Goal: Task Accomplishment & Management: Complete application form

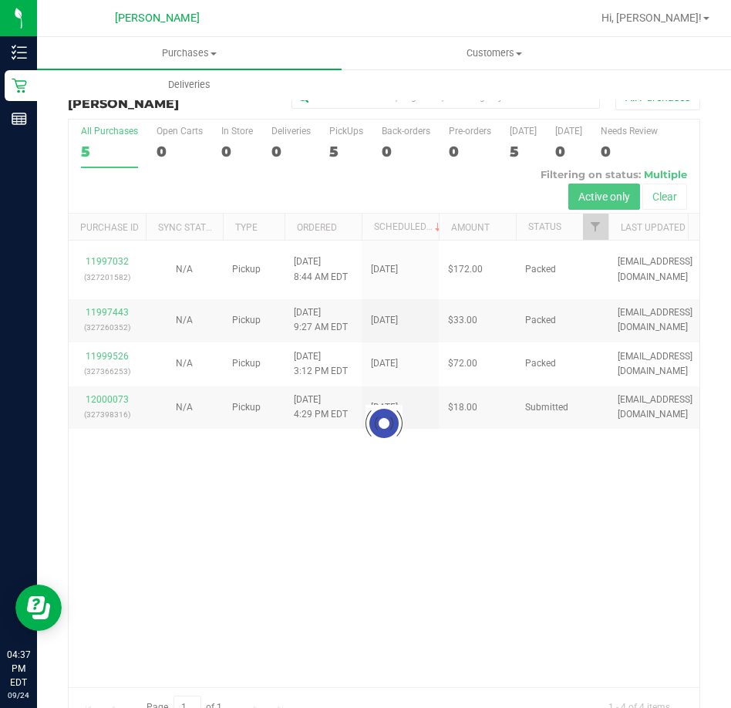
click at [83, 396] on div at bounding box center [384, 423] width 631 height 607
click at [92, 399] on div at bounding box center [384, 423] width 631 height 607
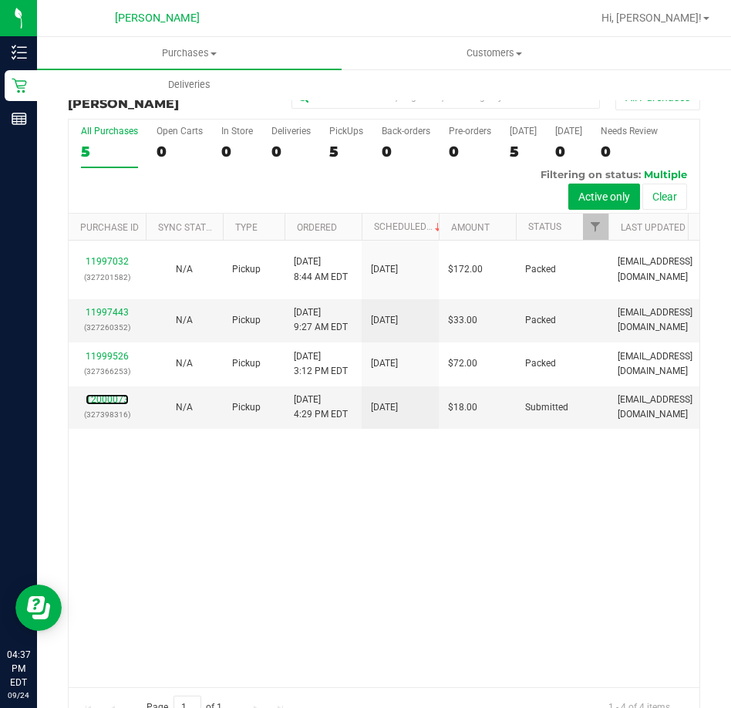
click at [93, 399] on link "12000073" at bounding box center [107, 399] width 43 height 11
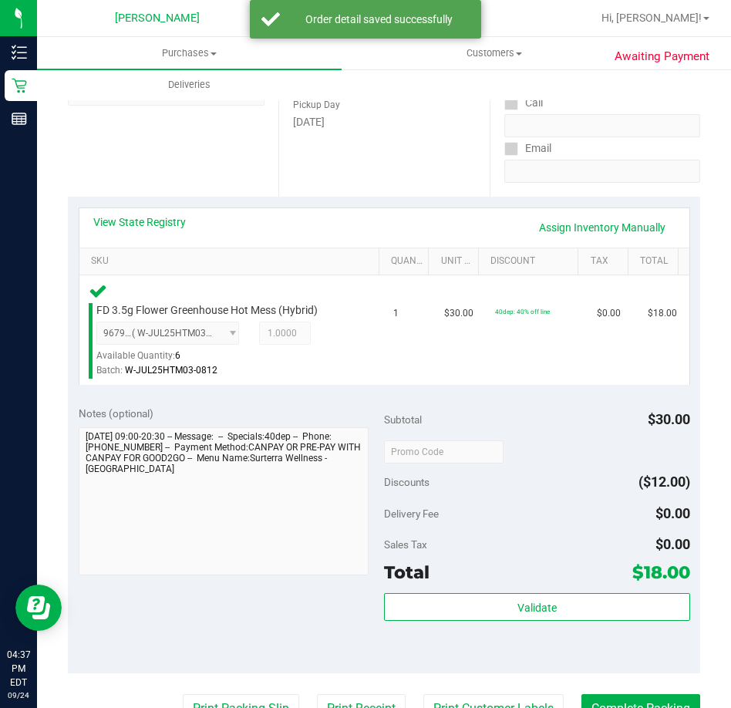
scroll to position [308, 0]
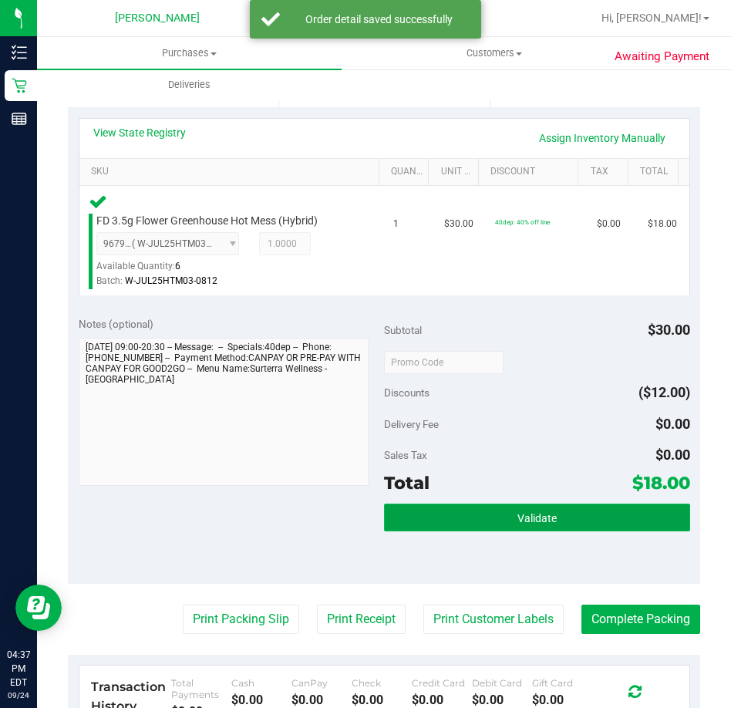
click at [542, 515] on span "Validate" at bounding box center [536, 518] width 39 height 12
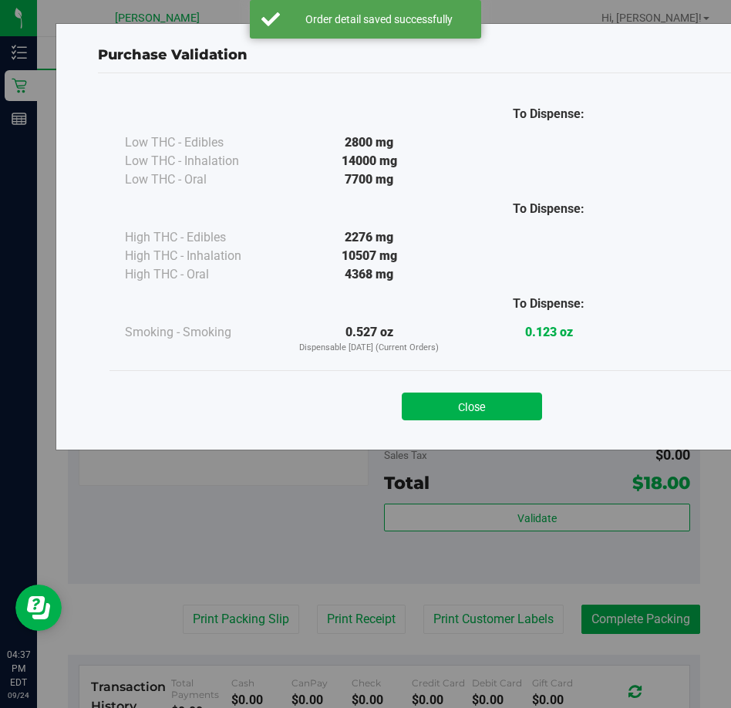
click at [497, 420] on div "Close" at bounding box center [472, 401] width 725 height 62
click at [468, 413] on button "Close" at bounding box center [472, 407] width 140 height 28
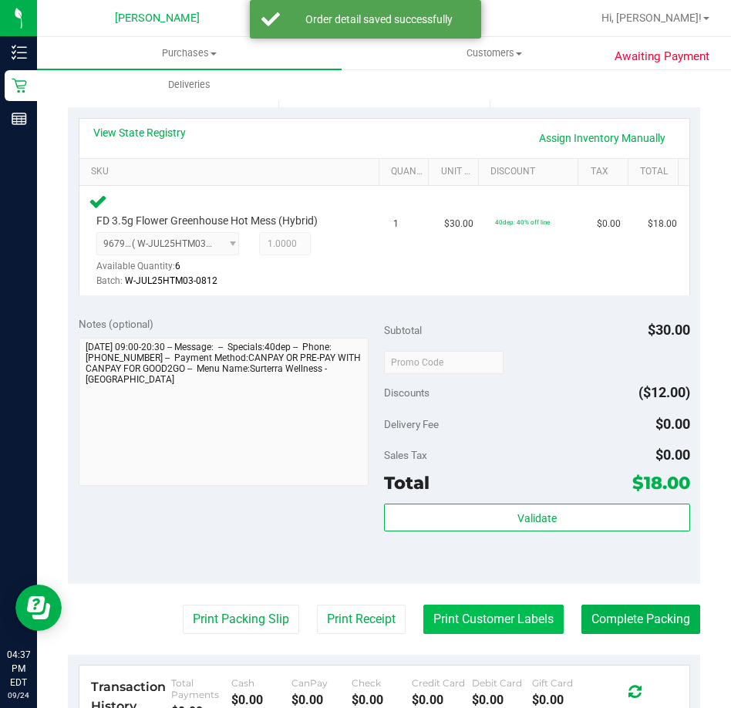
click at [488, 620] on button "Print Customer Labels" at bounding box center [493, 619] width 140 height 29
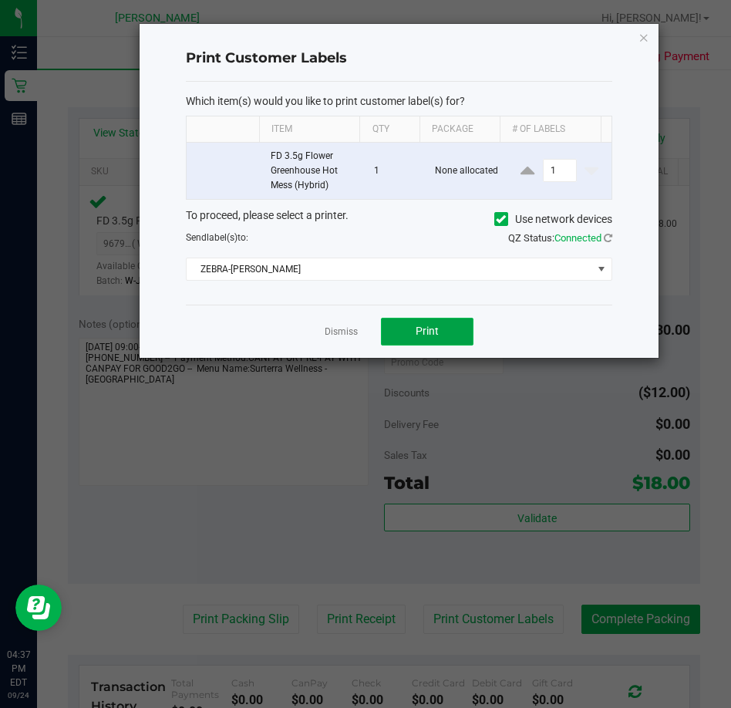
click at [426, 335] on span "Print" at bounding box center [427, 331] width 23 height 12
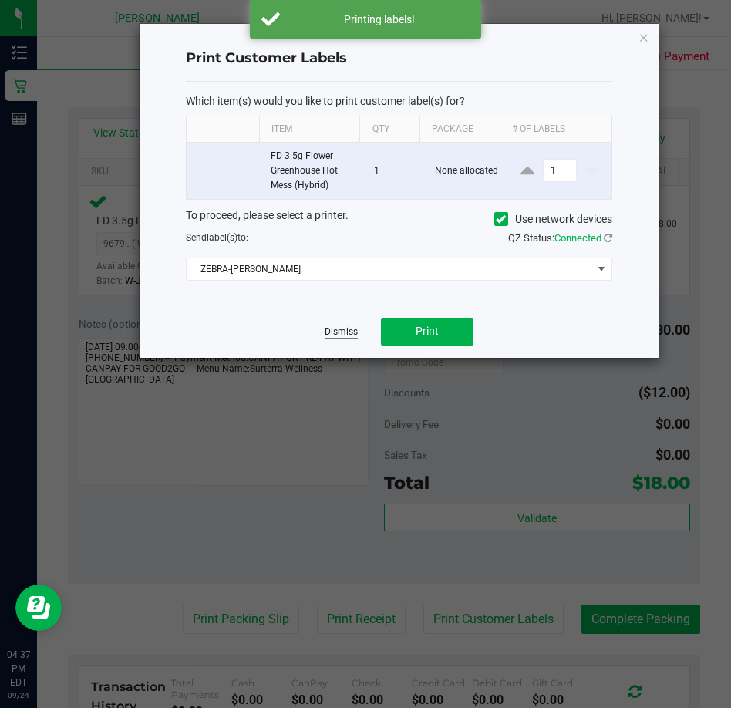
click at [342, 328] on link "Dismiss" at bounding box center [341, 331] width 33 height 13
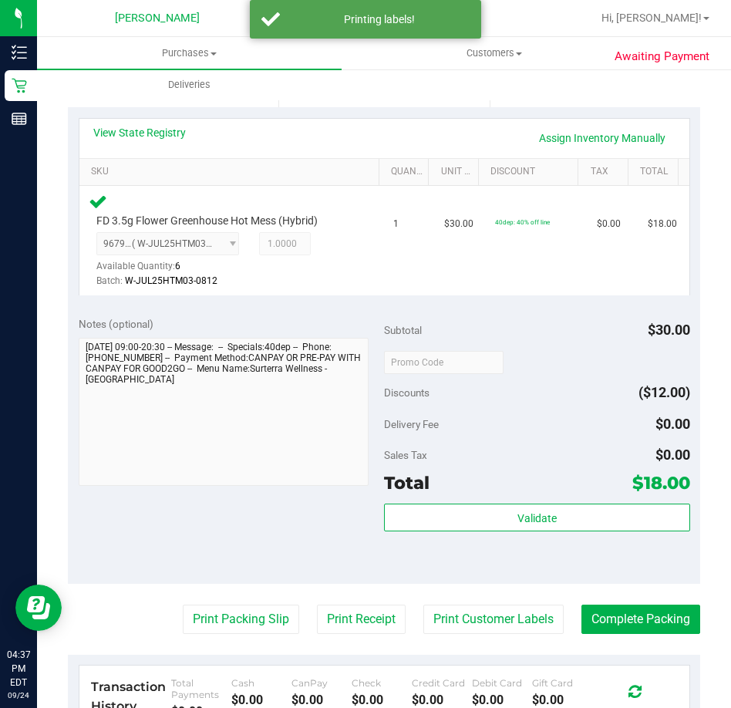
click at [230, 634] on purchase-details "Back Edit Purchase Cancel Purchase View Profile # 12000073 BioTrack ID: - Submi…" at bounding box center [384, 380] width 632 height 1210
click at [228, 629] on button "Print Packing Slip" at bounding box center [241, 619] width 116 height 29
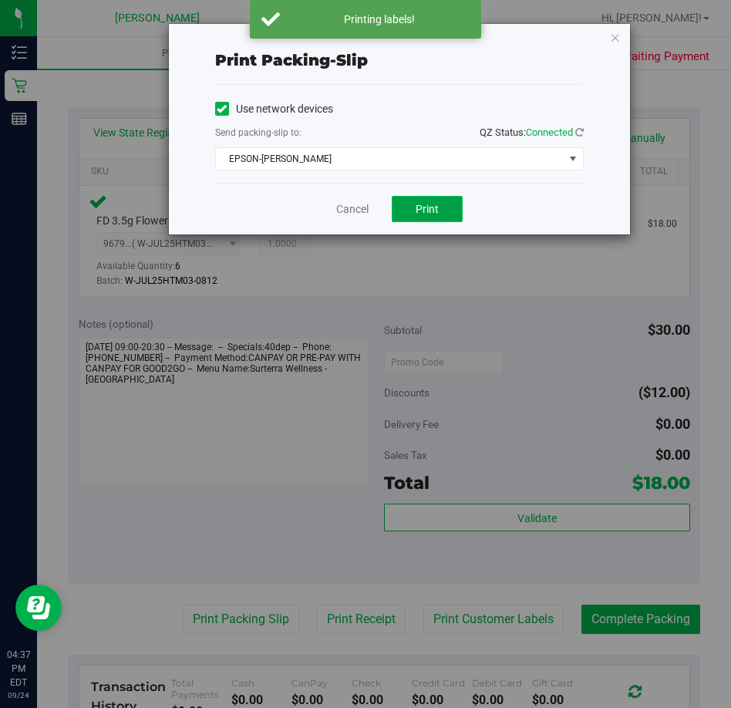
click at [438, 208] on span "Print" at bounding box center [427, 209] width 23 height 12
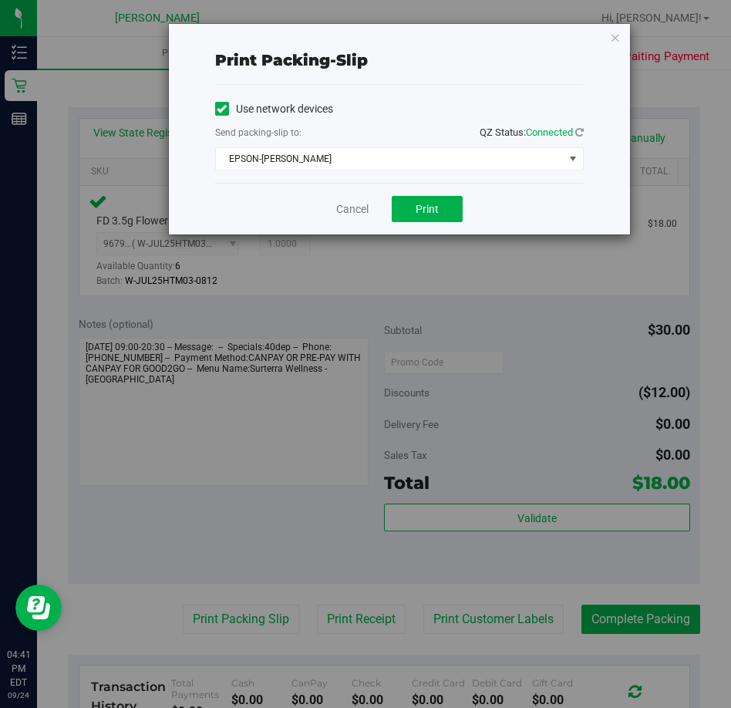
click at [344, 220] on div "Cancel Print" at bounding box center [399, 209] width 369 height 52
click at [357, 218] on div "Cancel Print" at bounding box center [399, 209] width 369 height 52
drag, startPoint x: 363, startPoint y: 214, endPoint x: 440, endPoint y: 396, distance: 198.1
click at [362, 214] on link "Cancel" at bounding box center [352, 209] width 32 height 16
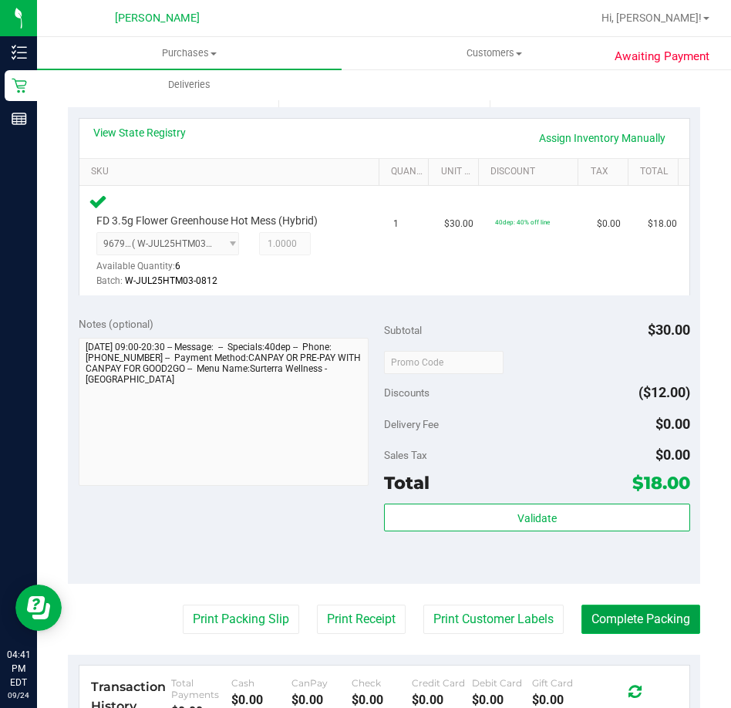
click at [624, 613] on button "Complete Packing" at bounding box center [641, 619] width 119 height 29
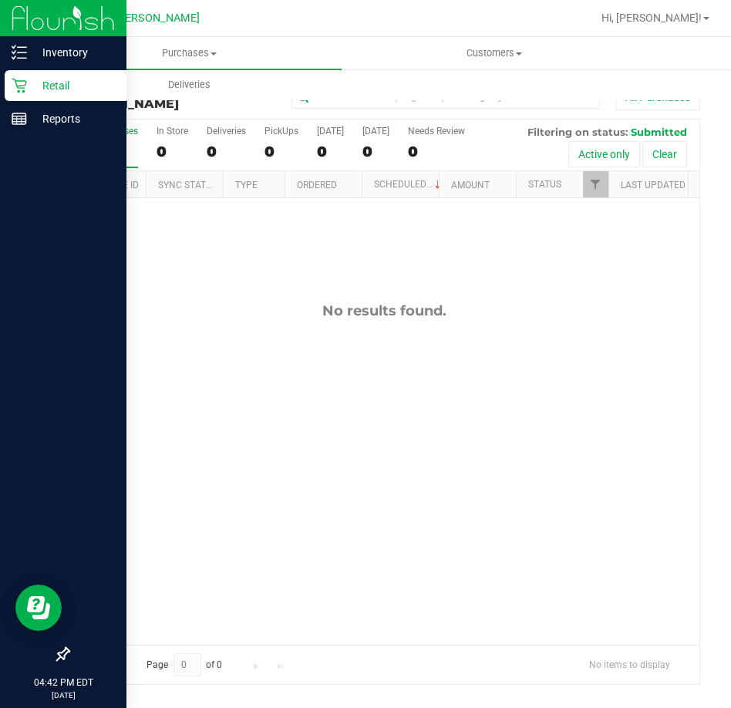
click at [19, 96] on div "Retail" at bounding box center [66, 85] width 122 height 31
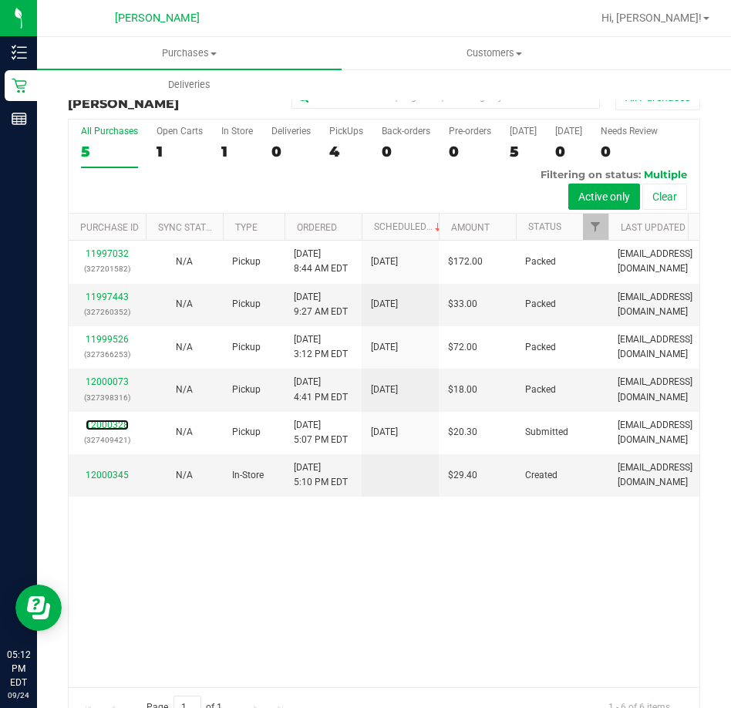
click at [112, 430] on link "12000328" at bounding box center [107, 425] width 43 height 11
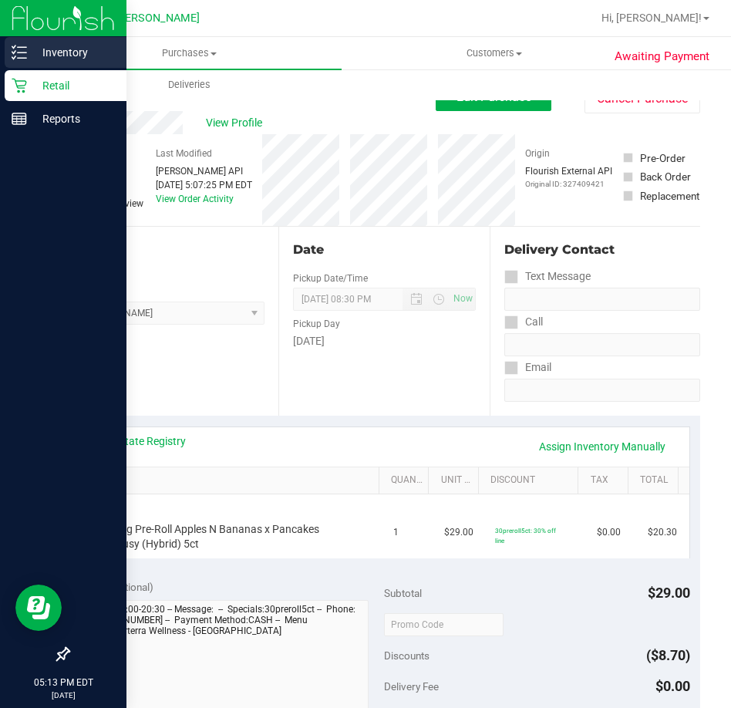
click at [28, 61] on p "Inventory" at bounding box center [73, 52] width 93 height 19
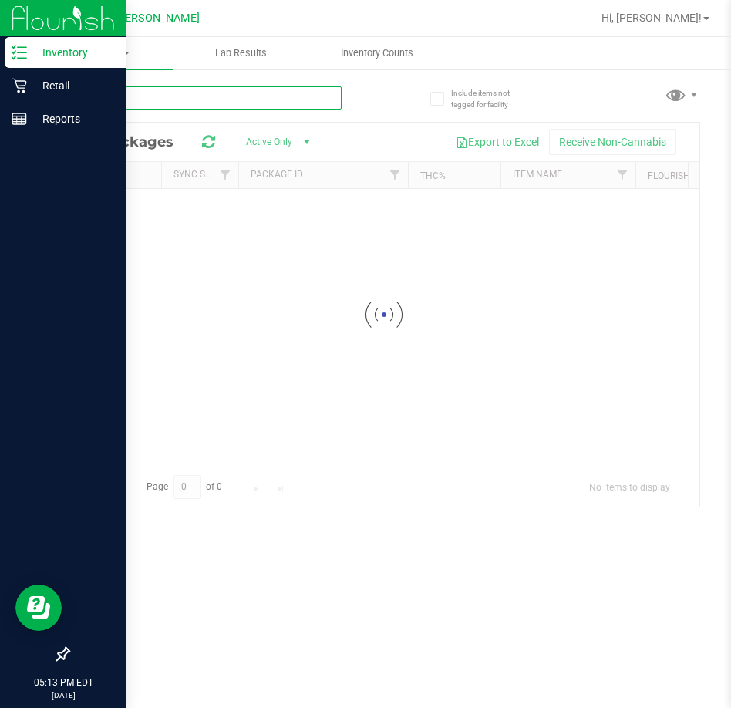
click at [169, 91] on input "text" at bounding box center [205, 97] width 274 height 23
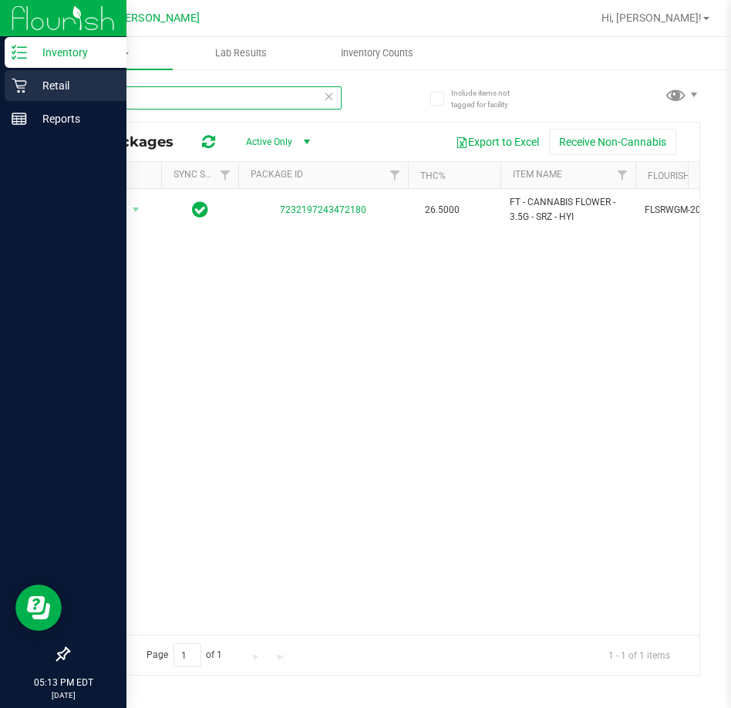
drag, startPoint x: 176, startPoint y: 96, endPoint x: 4, endPoint y: 102, distance: 172.1
click at [43, 102] on div "Include items not tagged for facility srz All Packages Active Only Active Only …" at bounding box center [384, 303] width 694 height 470
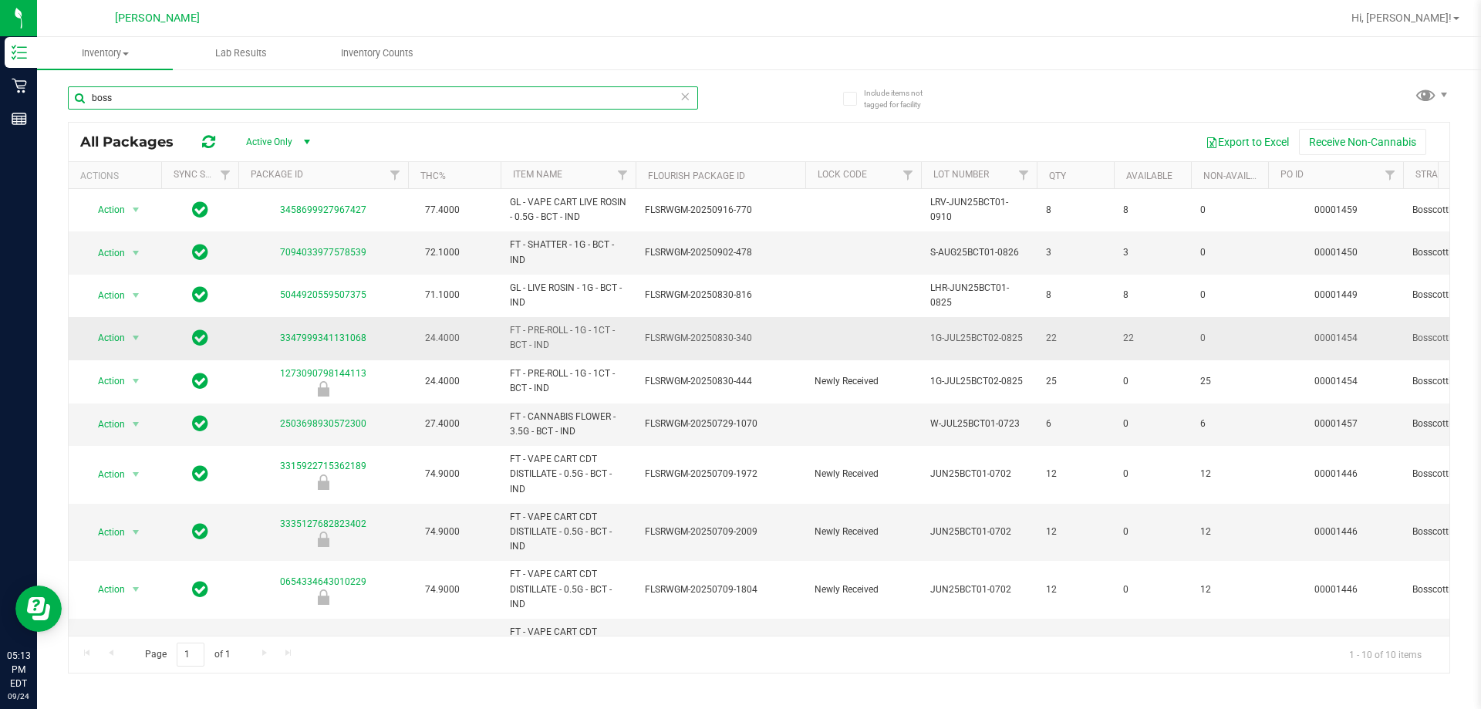
type input "boss"
click at [716, 346] on td "FLSRWGM-20250830-340" at bounding box center [720, 338] width 170 height 42
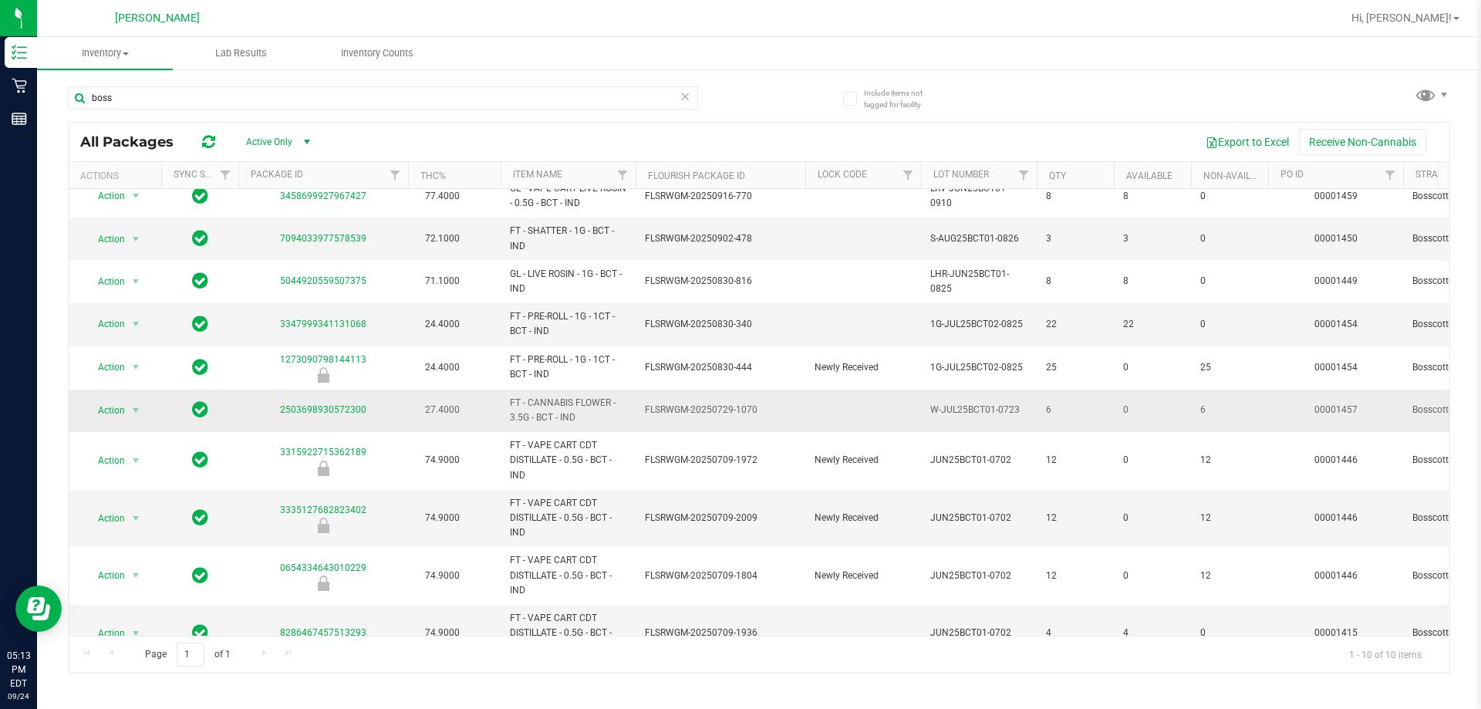
scroll to position [52, 0]
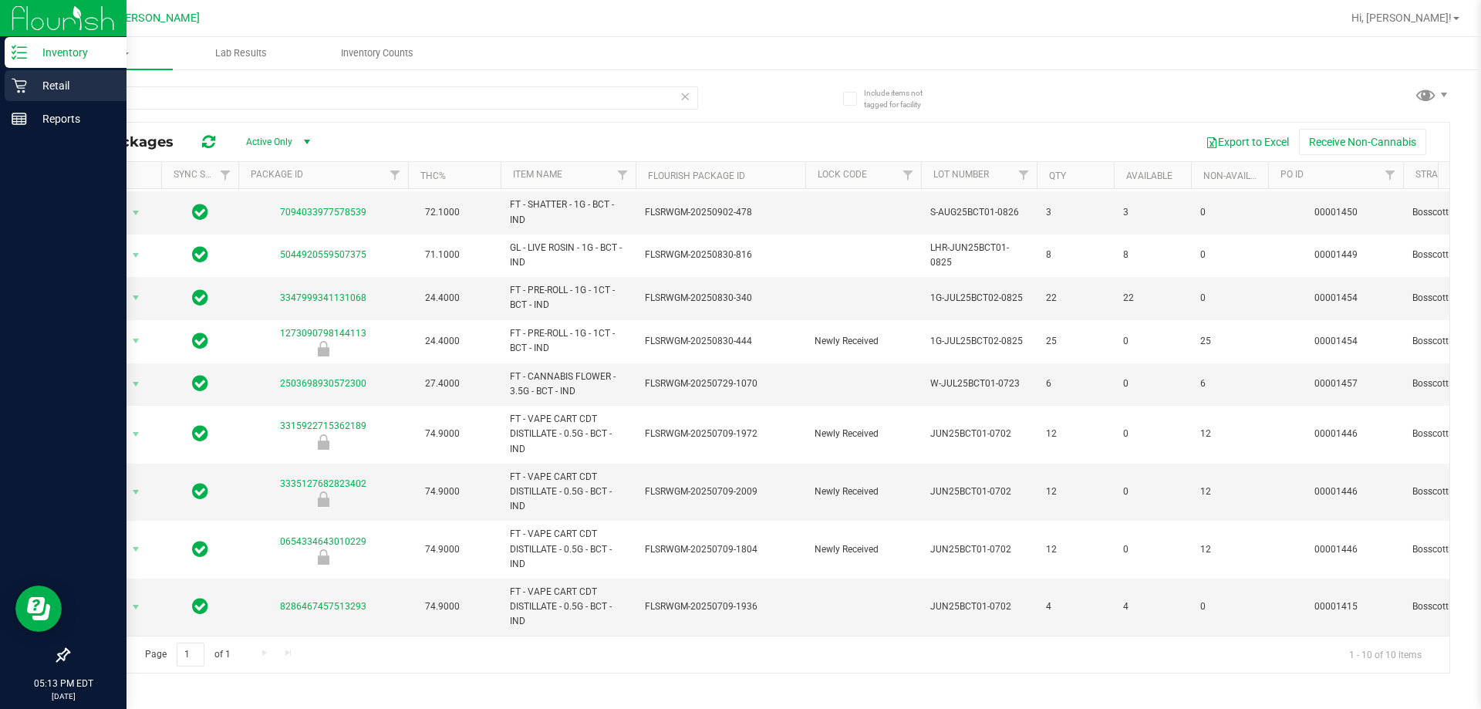
click at [31, 82] on p "Retail" at bounding box center [73, 85] width 93 height 19
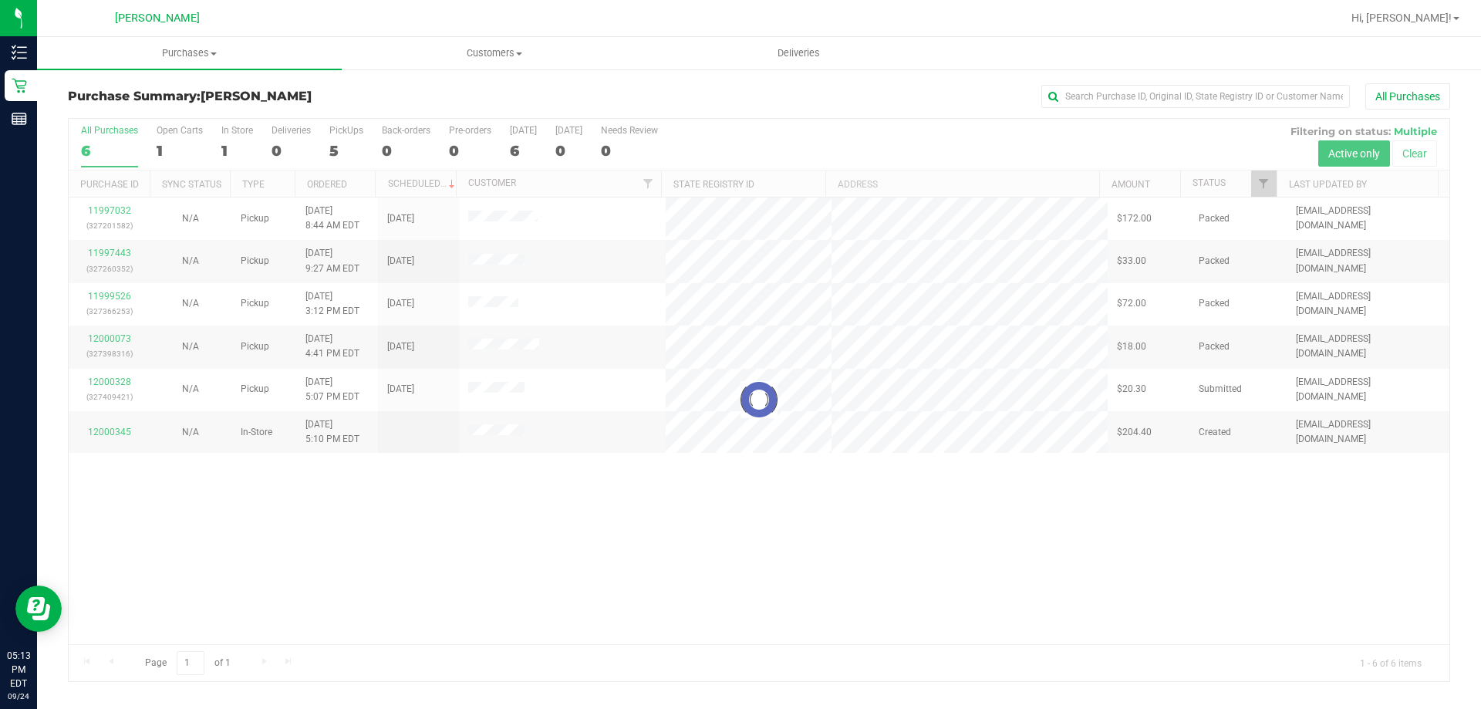
click at [106, 377] on div at bounding box center [759, 400] width 1381 height 562
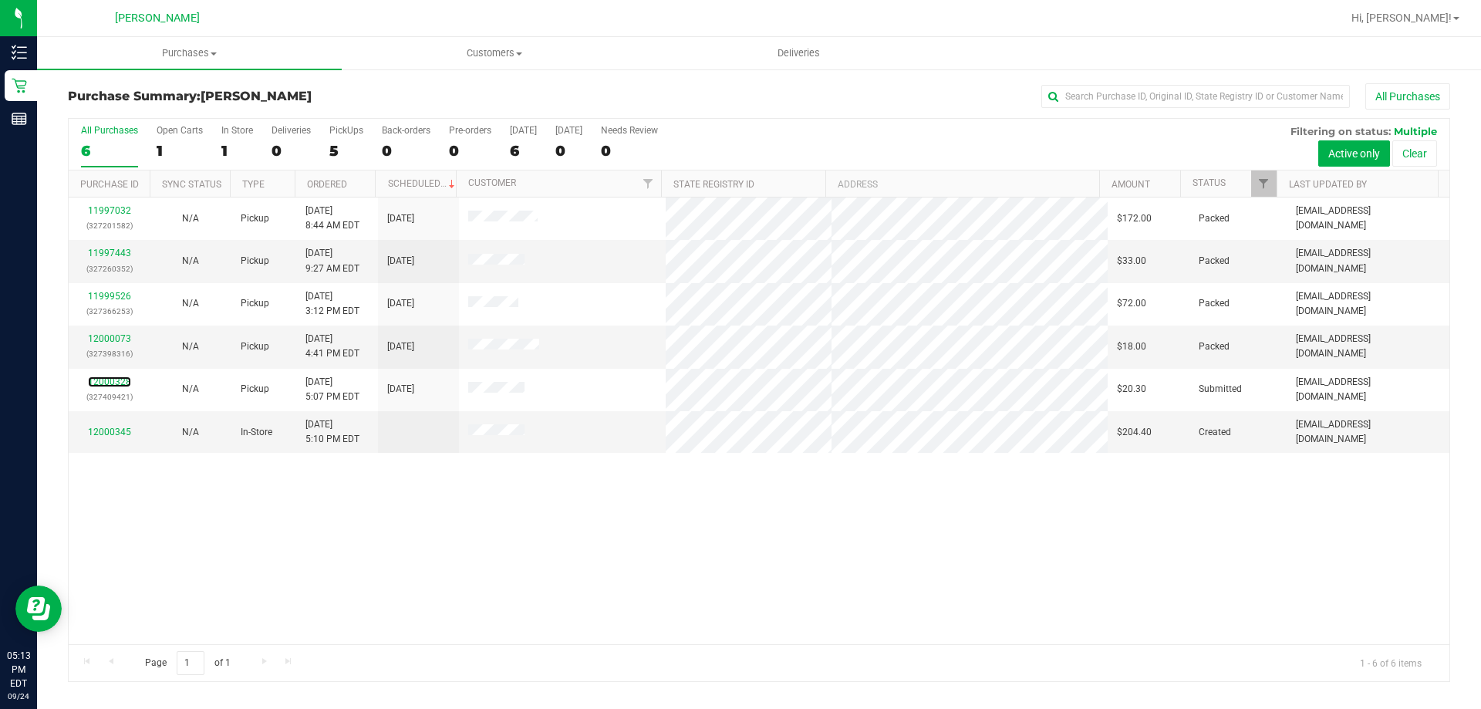
click at [120, 385] on link "12000328" at bounding box center [109, 381] width 43 height 11
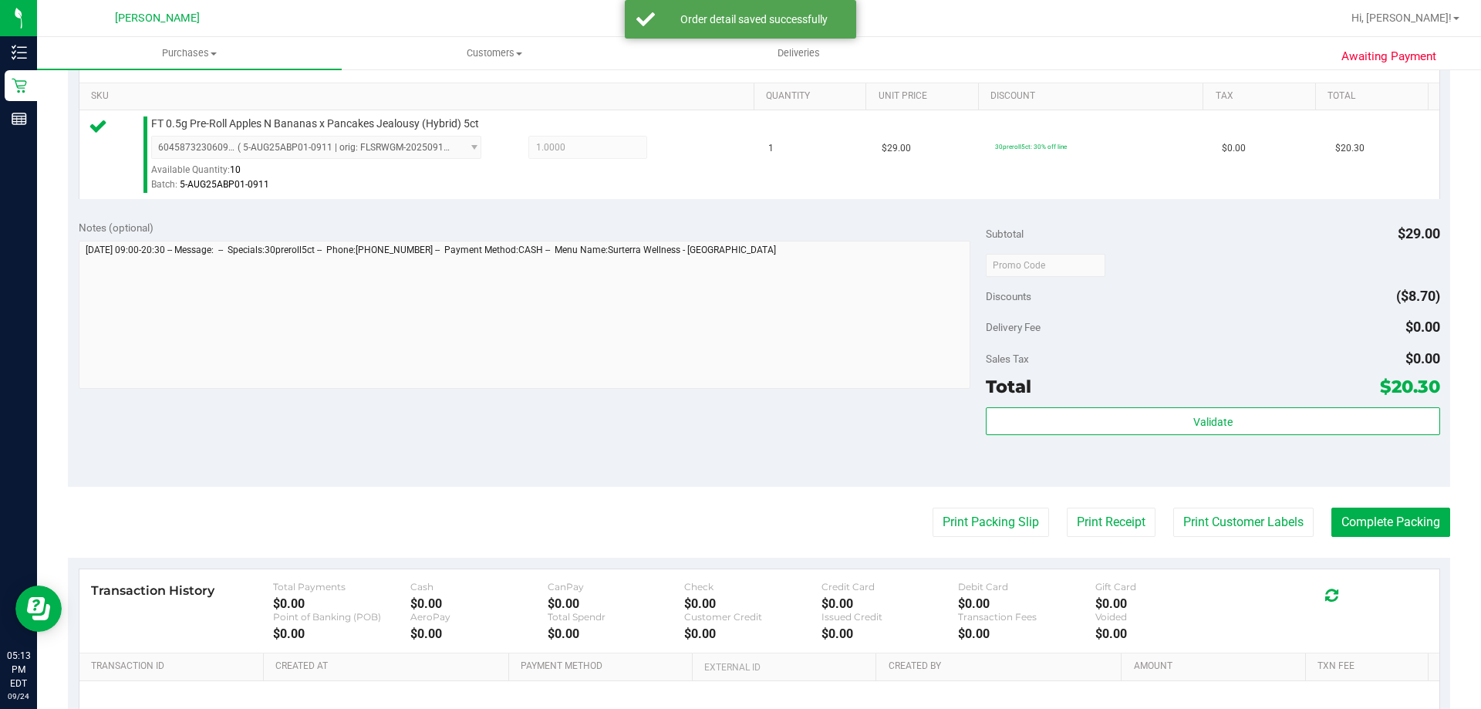
scroll to position [386, 0]
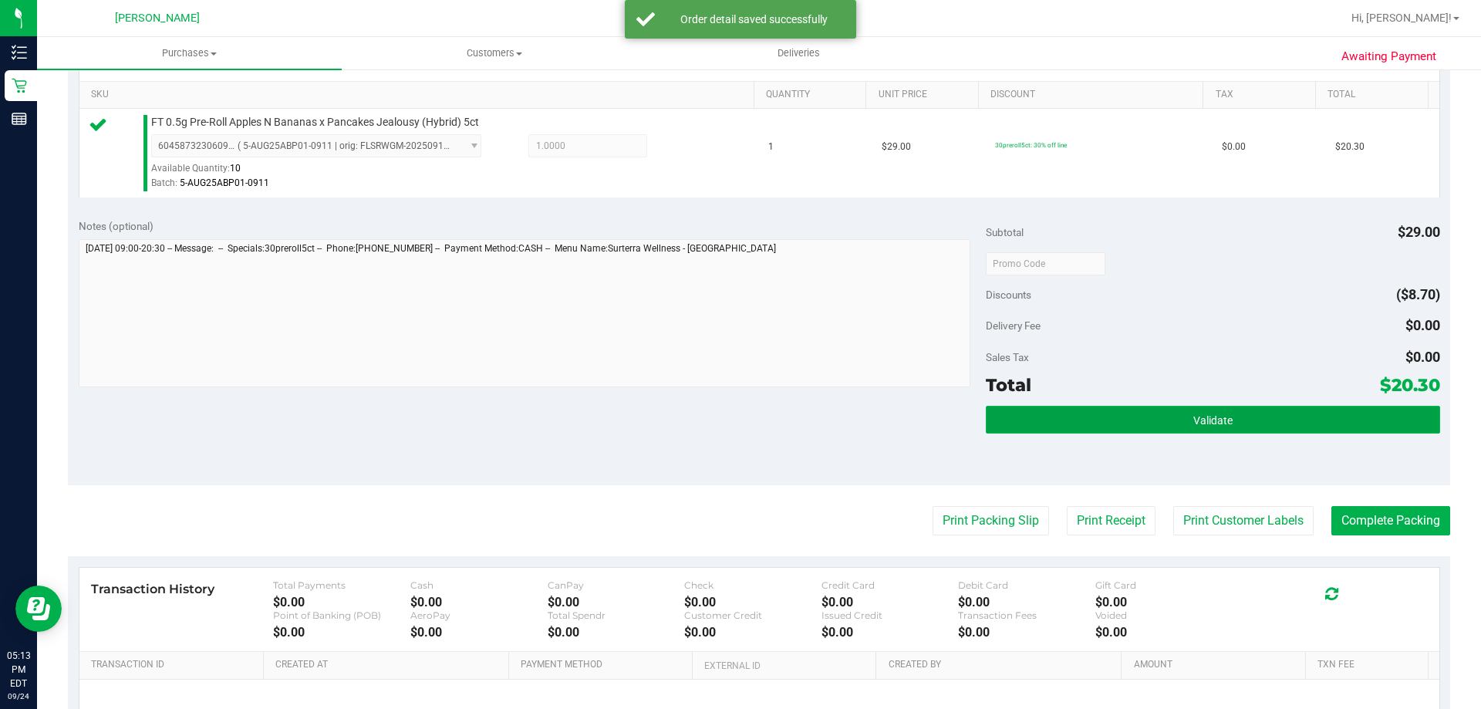
click at [730, 432] on button "Validate" at bounding box center [1212, 420] width 453 height 28
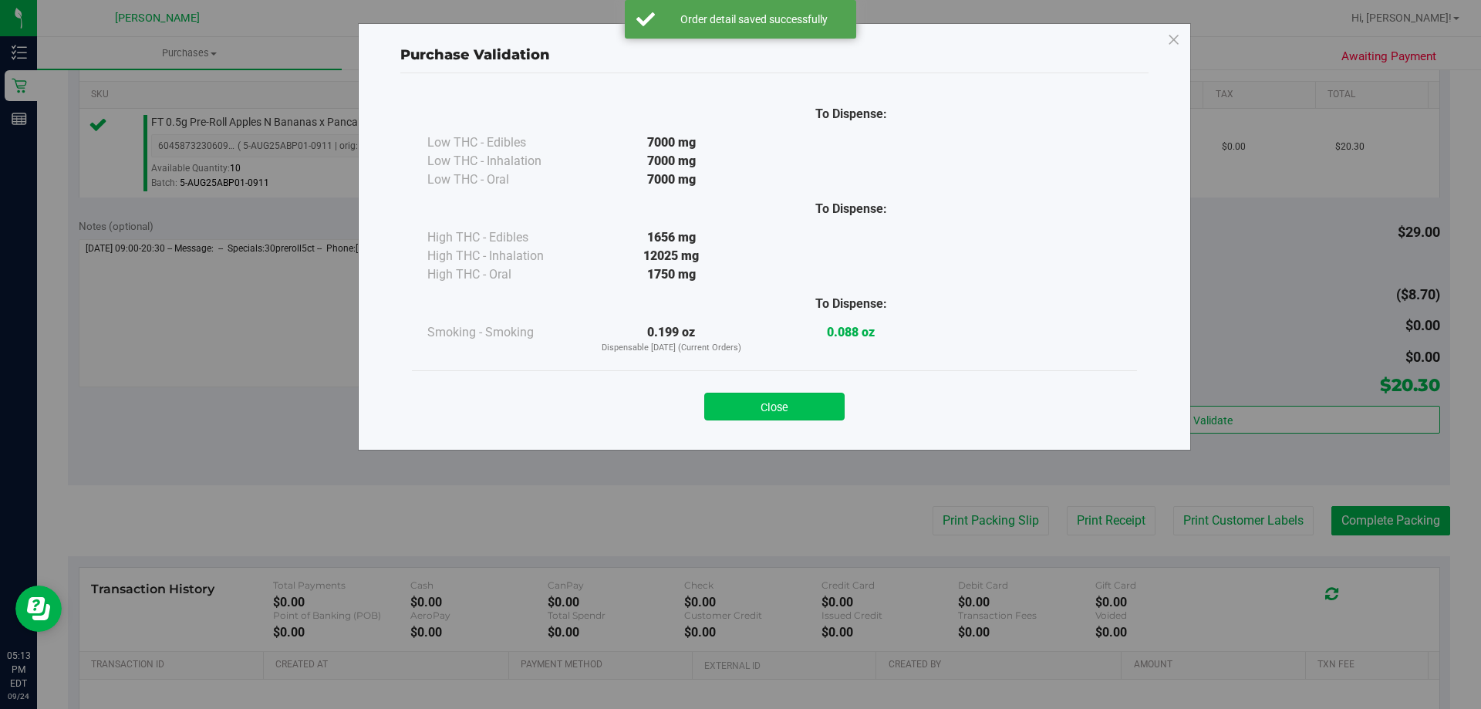
click at [730, 411] on button "Close" at bounding box center [774, 407] width 140 height 28
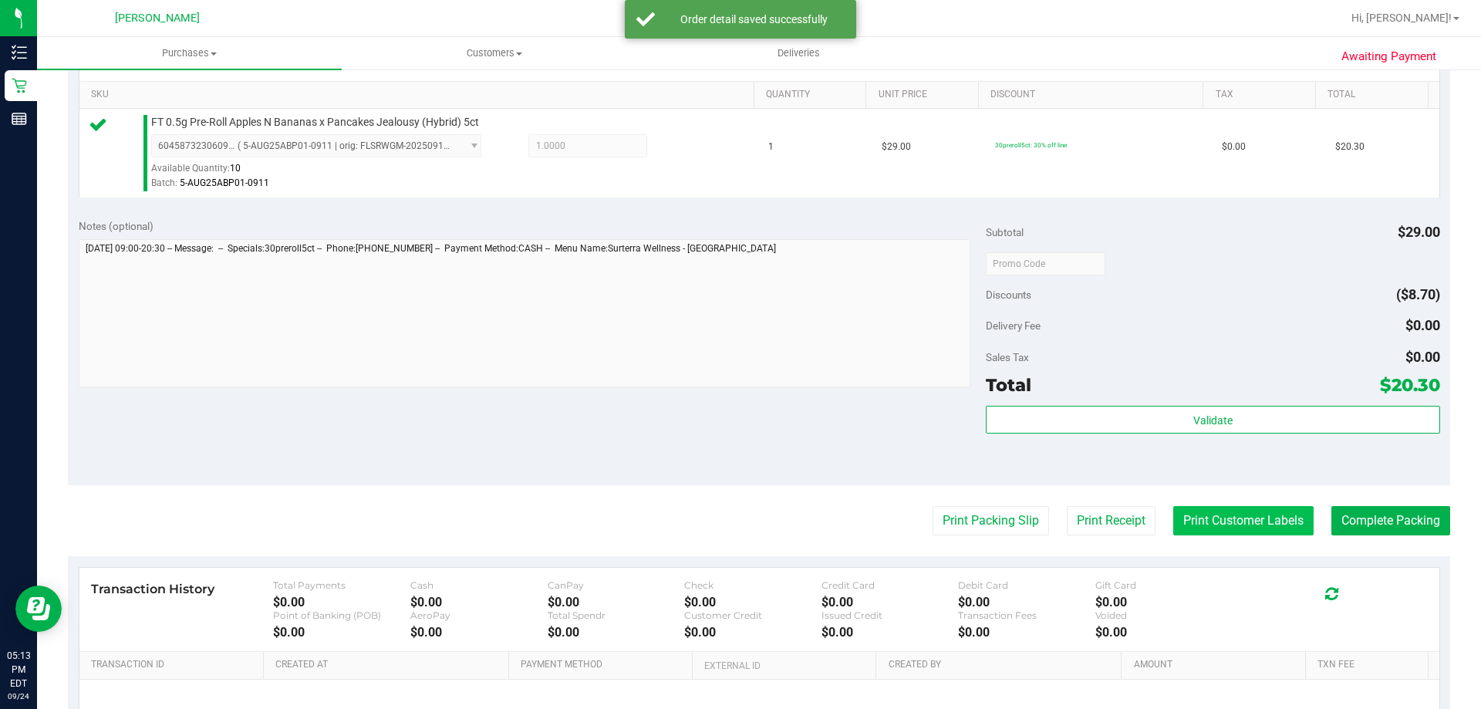
click at [730, 517] on button "Print Customer Labels" at bounding box center [1243, 520] width 140 height 29
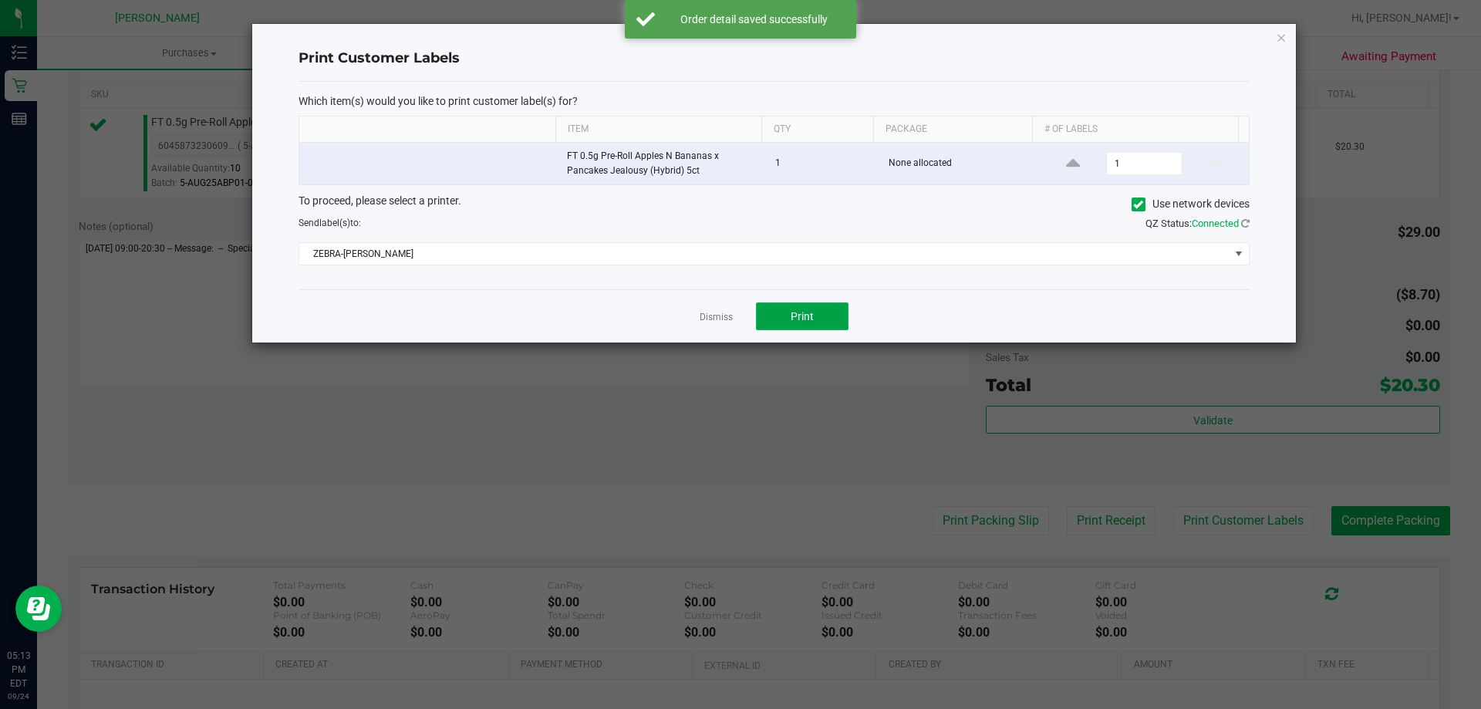
click at [730, 316] on button "Print" at bounding box center [802, 316] width 93 height 28
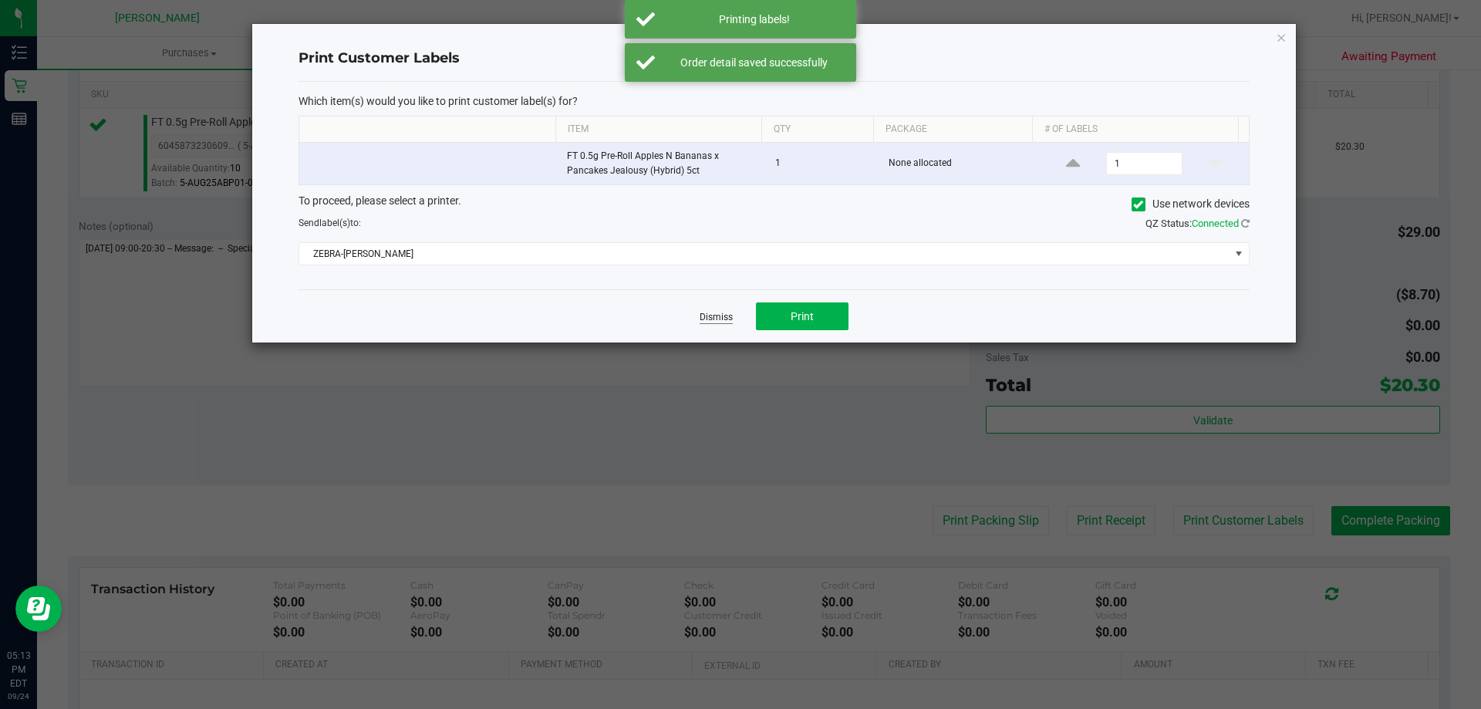
click at [709, 319] on link "Dismiss" at bounding box center [716, 317] width 33 height 13
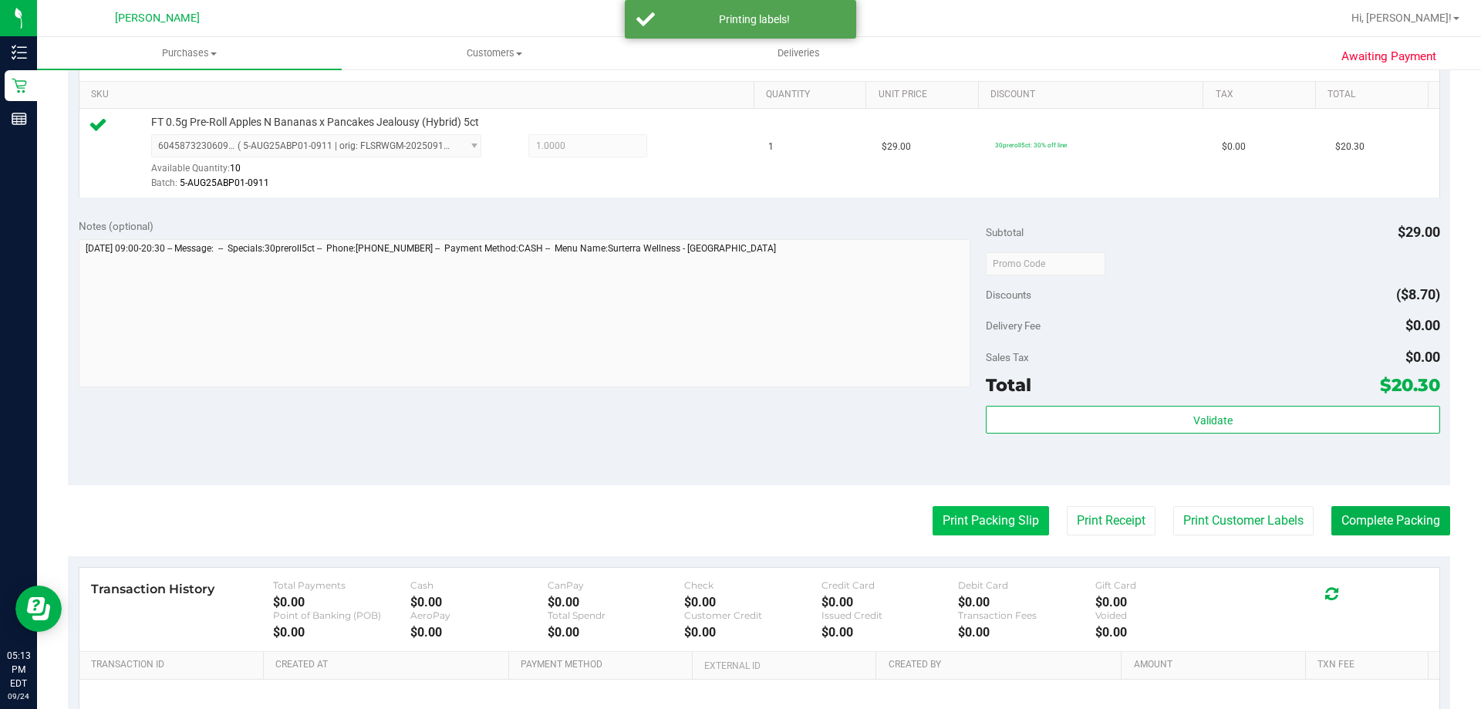
click at [730, 527] on button "Print Packing Slip" at bounding box center [990, 520] width 116 height 29
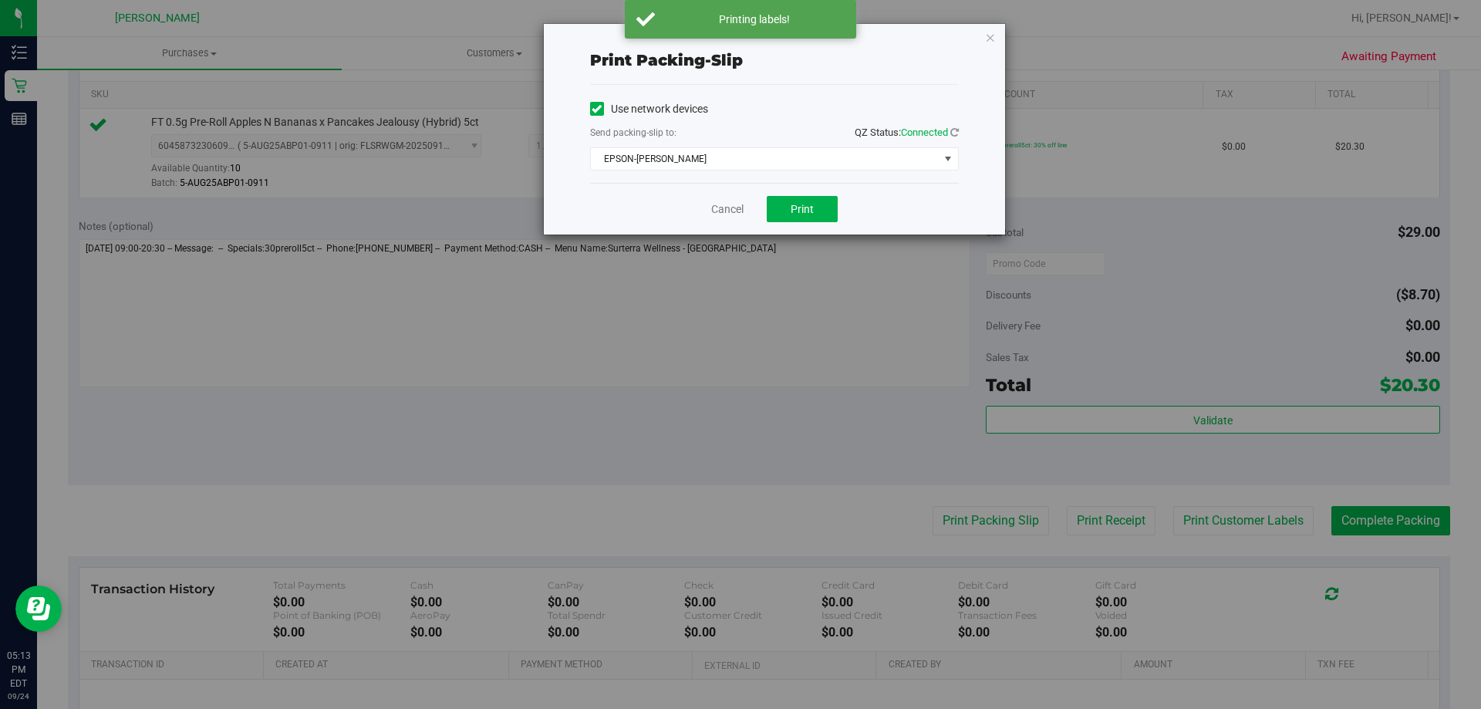
click at [730, 185] on div "Cancel Print" at bounding box center [774, 209] width 369 height 52
click at [730, 190] on div "Cancel Print" at bounding box center [774, 209] width 369 height 52
click at [730, 200] on button "Print" at bounding box center [802, 209] width 71 height 26
click at [712, 214] on link "Cancel" at bounding box center [727, 209] width 32 height 16
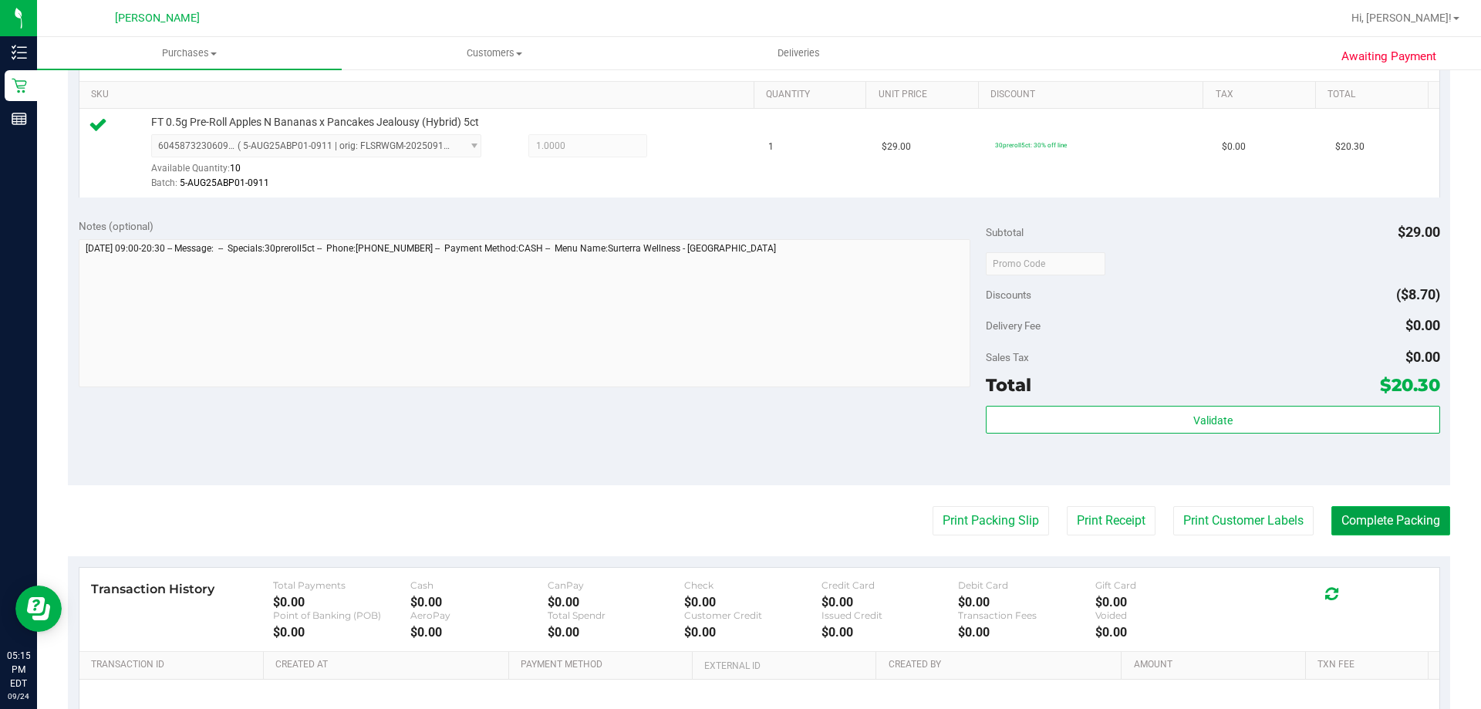
click at [730, 510] on button "Complete Packing" at bounding box center [1390, 520] width 119 height 29
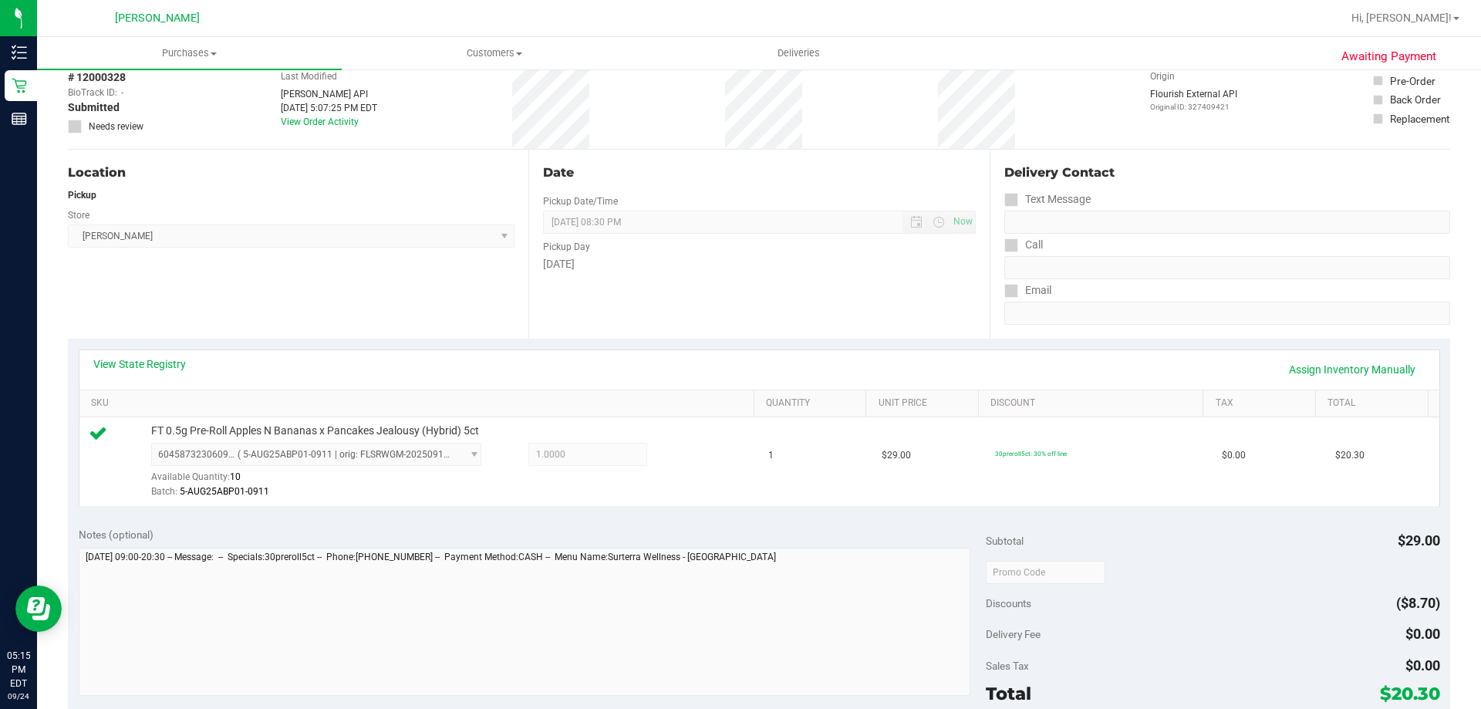
scroll to position [0, 0]
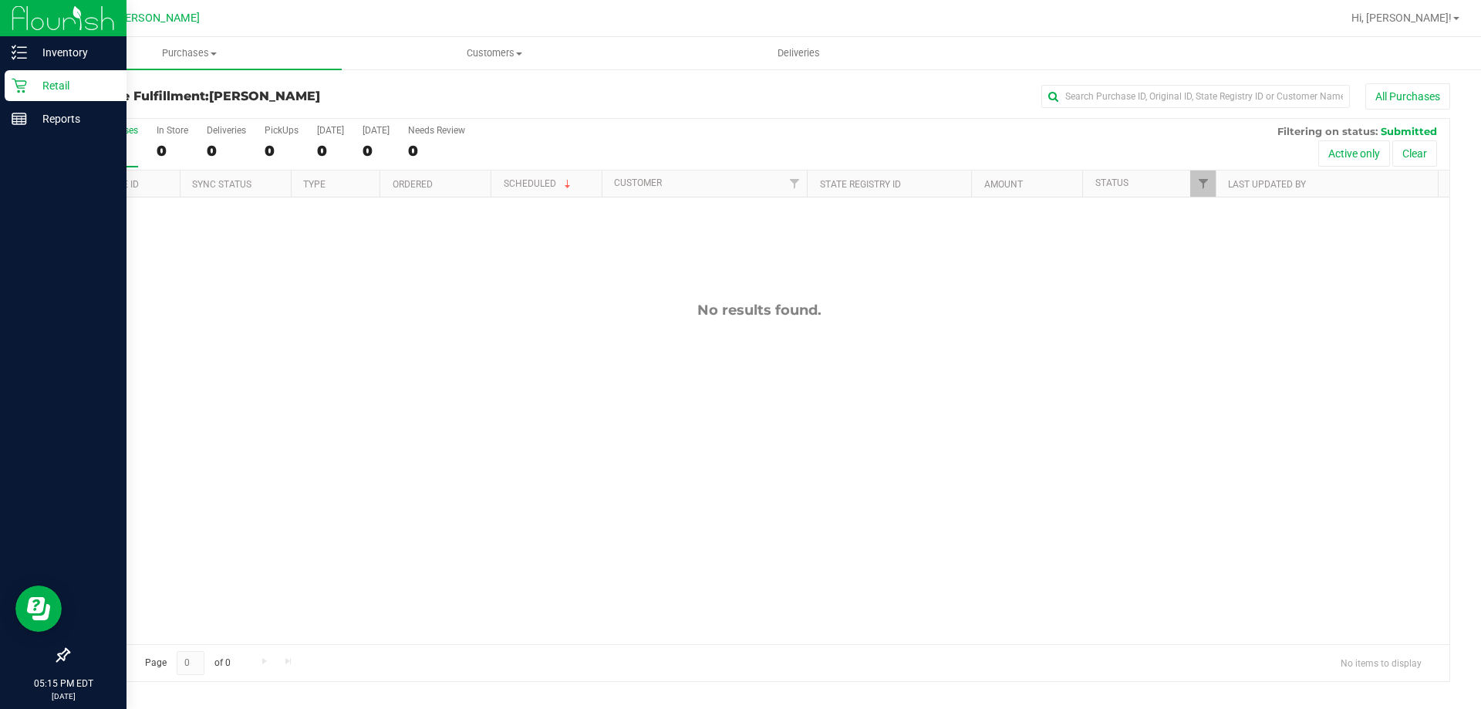
click at [42, 87] on p "Retail" at bounding box center [73, 85] width 93 height 19
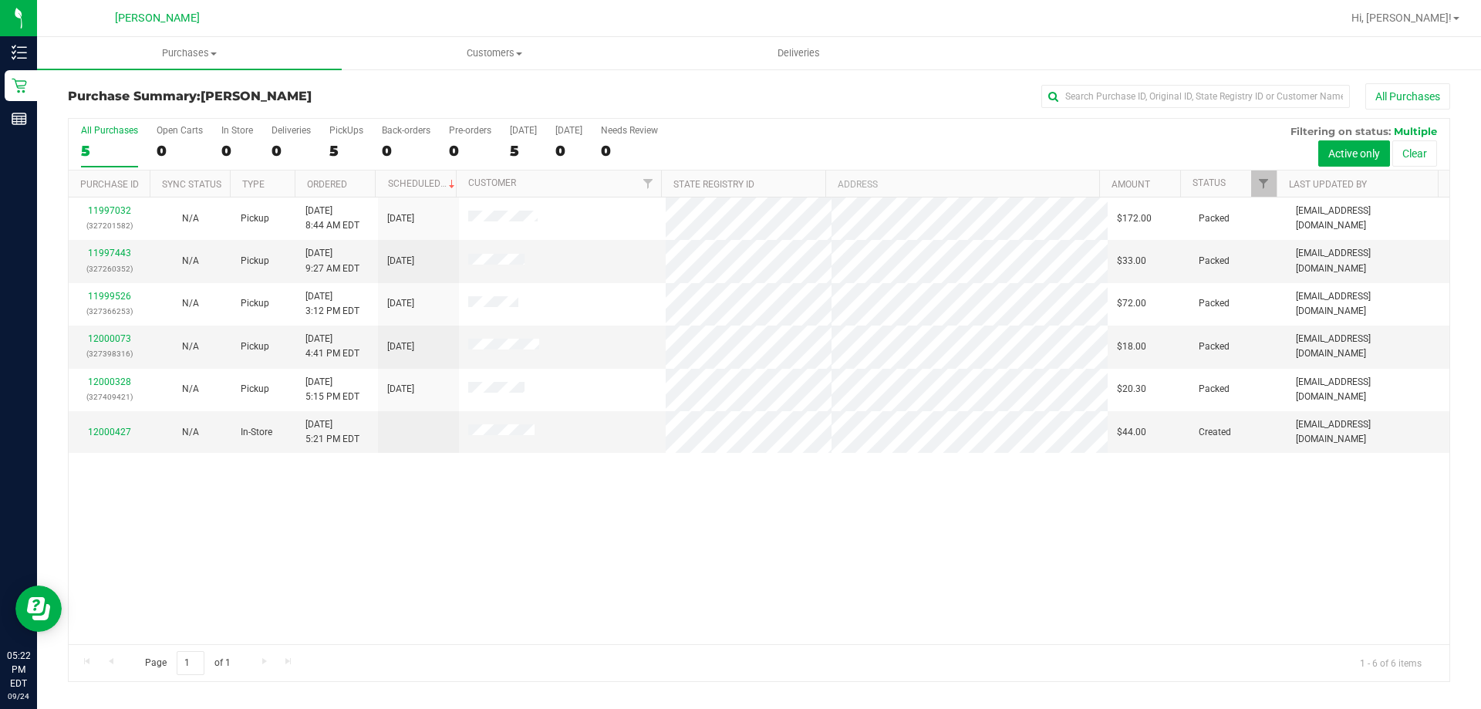
click at [696, 553] on div "11997032 (327201582) N/A Pickup 9/24/2025 8:44 AM EDT 9/24/2025 $172.00 Packed …" at bounding box center [759, 420] width 1381 height 447
click at [588, 498] on div "11997032 (327201582) N/A Pickup 9/24/2025 8:44 AM EDT 9/24/2025 $172.00 Packed …" at bounding box center [759, 420] width 1381 height 447
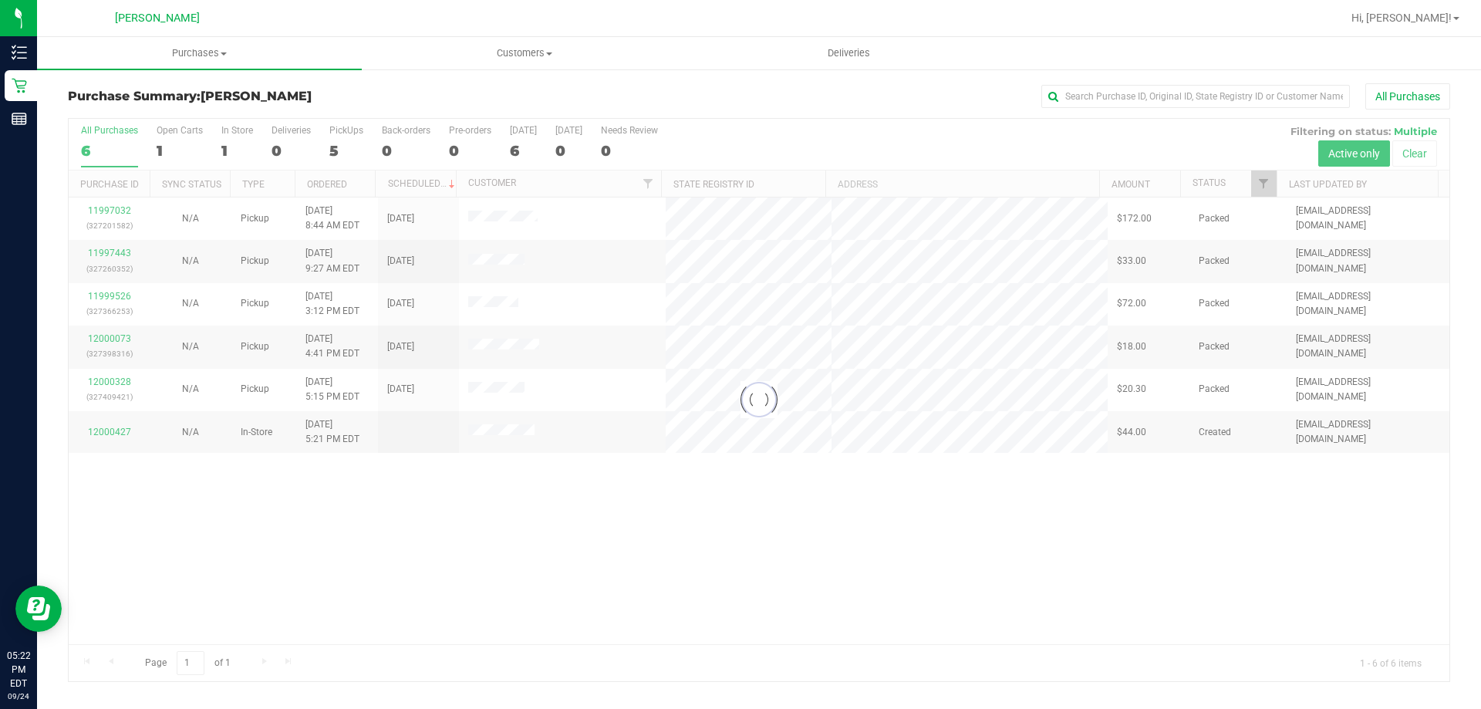
click at [606, 369] on div at bounding box center [759, 400] width 1381 height 562
click at [1058, 321] on div at bounding box center [759, 400] width 1381 height 562
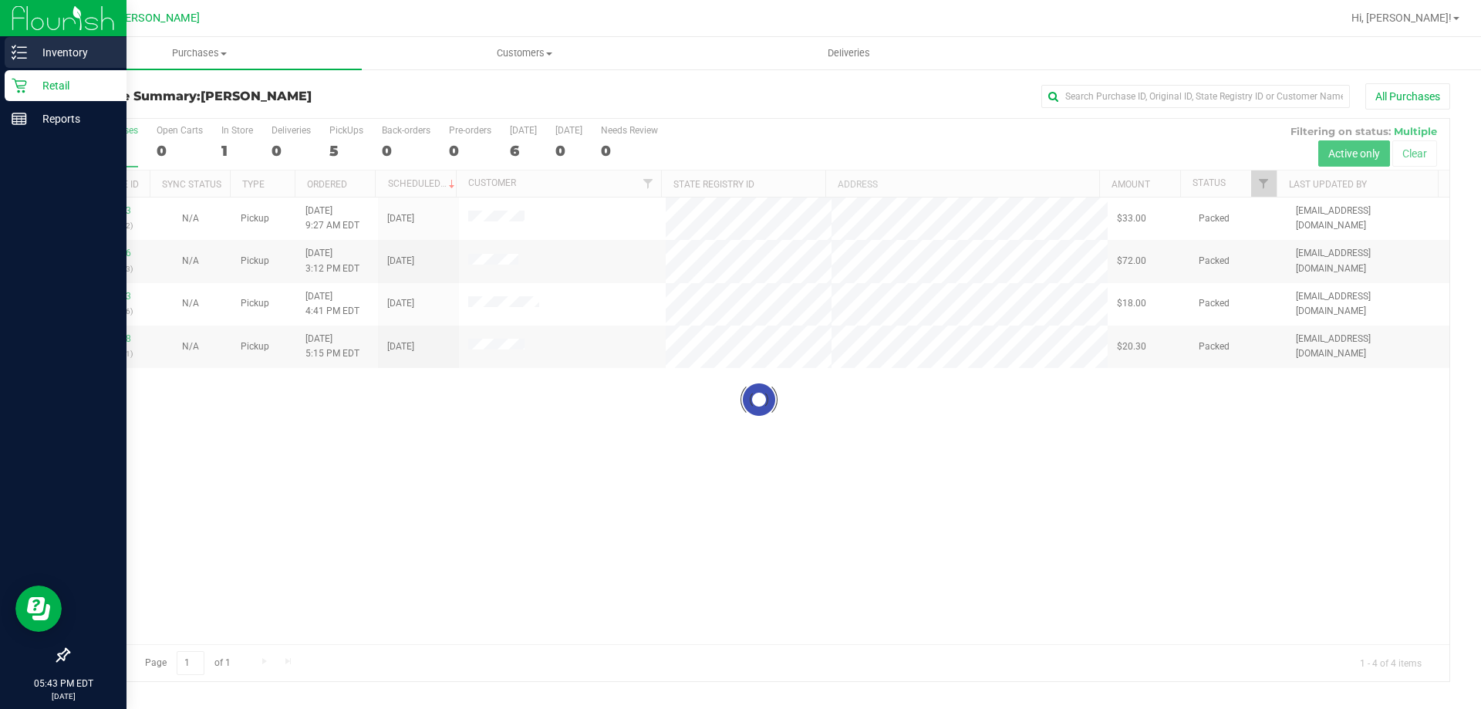
click at [24, 64] on div "Inventory" at bounding box center [66, 52] width 122 height 31
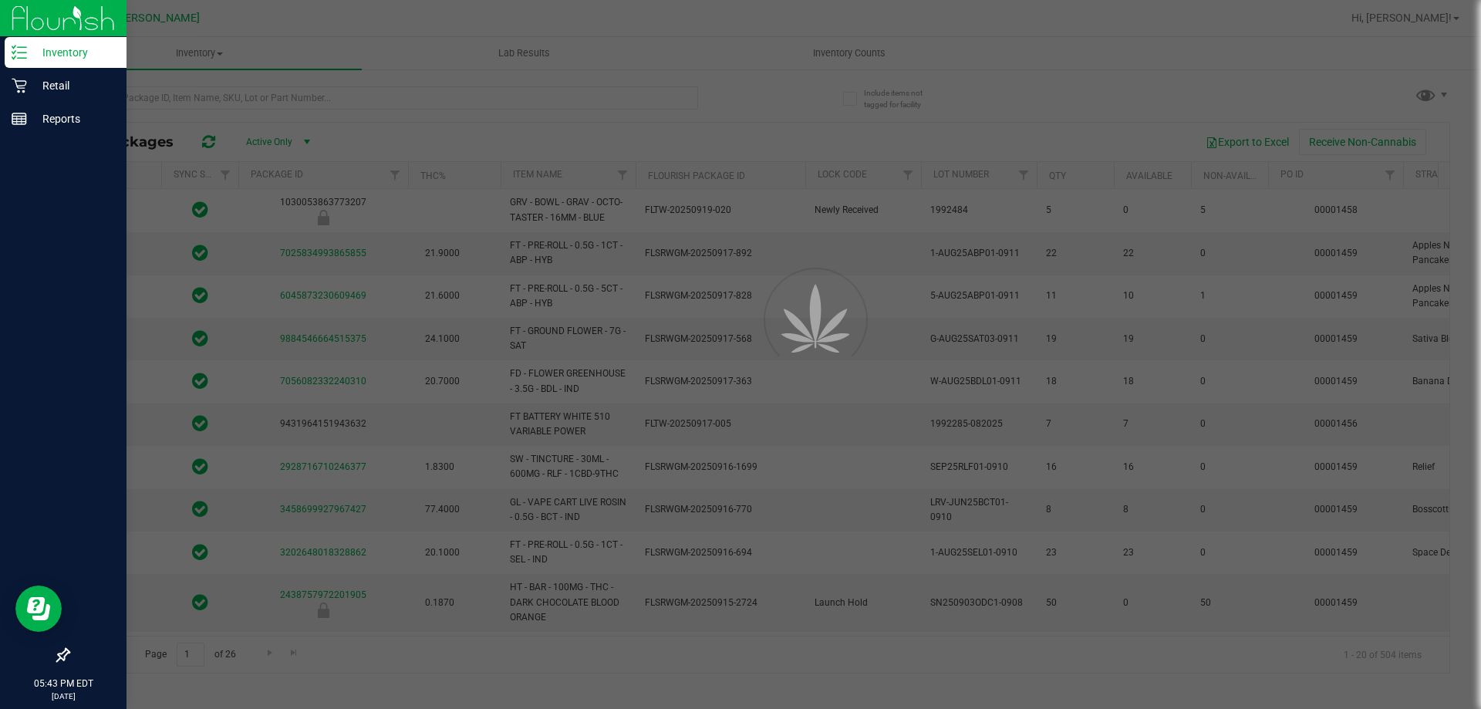
click at [174, 89] on div at bounding box center [740, 354] width 1481 height 709
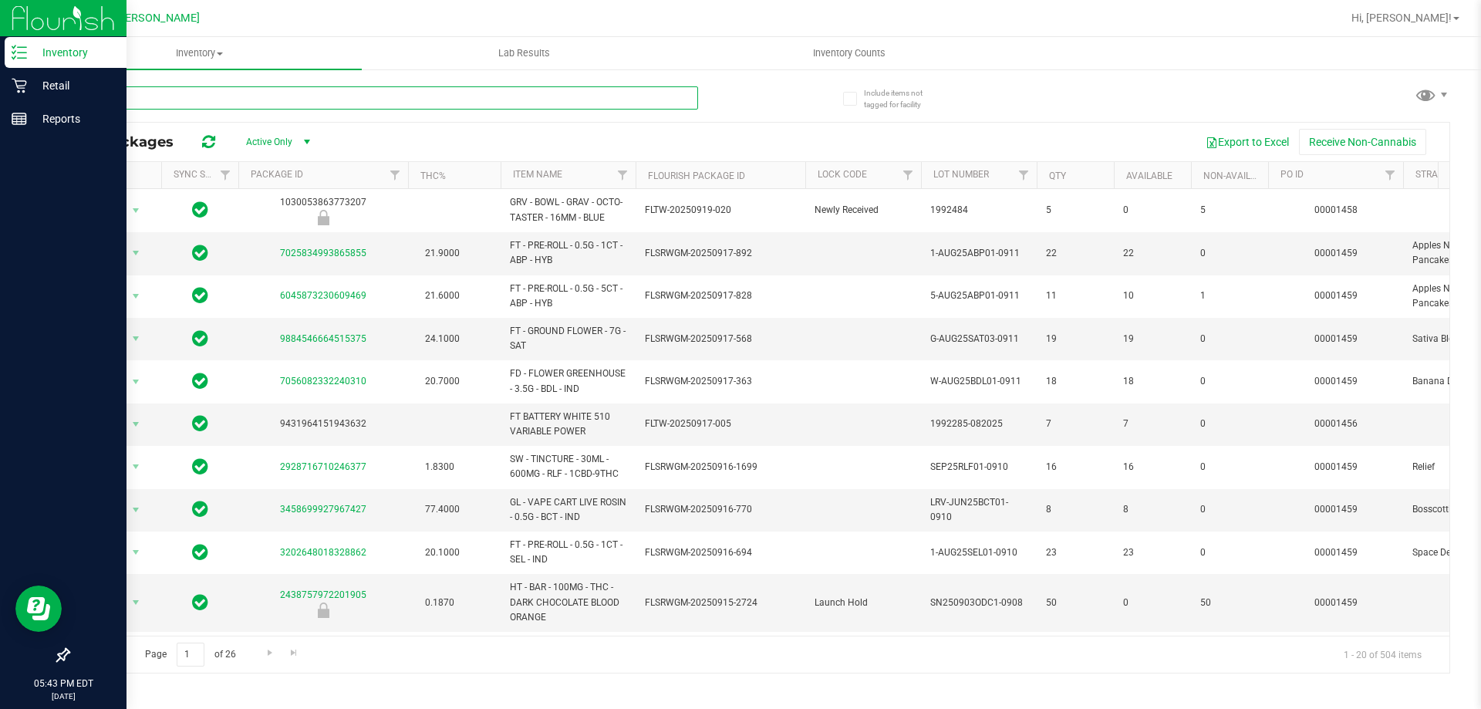
click at [176, 95] on input "text" at bounding box center [383, 97] width 630 height 23
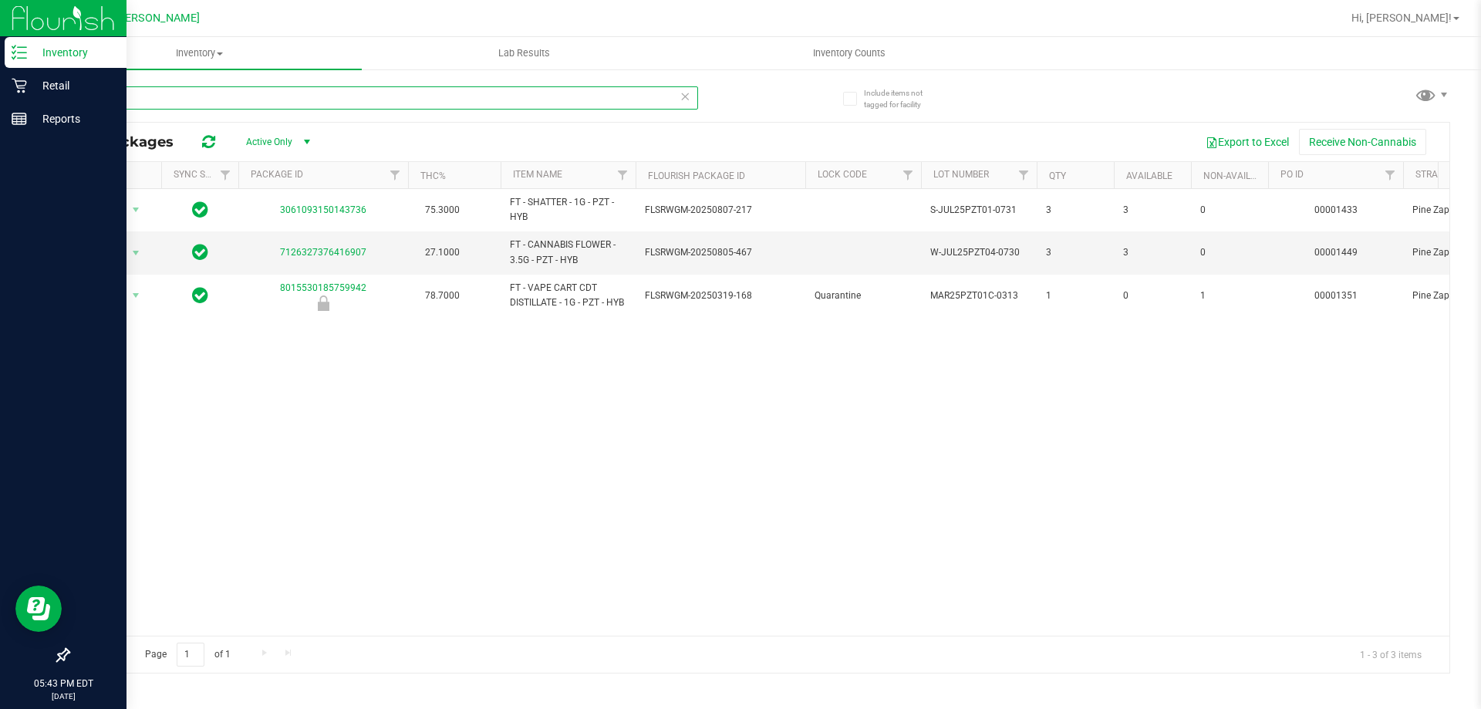
type input "pzt"
click at [453, 407] on div "Action Action Global inventory Package audit log Print package label Print prod…" at bounding box center [759, 412] width 1381 height 447
click at [788, 382] on div "Action Action Global inventory Package audit log Print package label Print prod…" at bounding box center [759, 412] width 1381 height 447
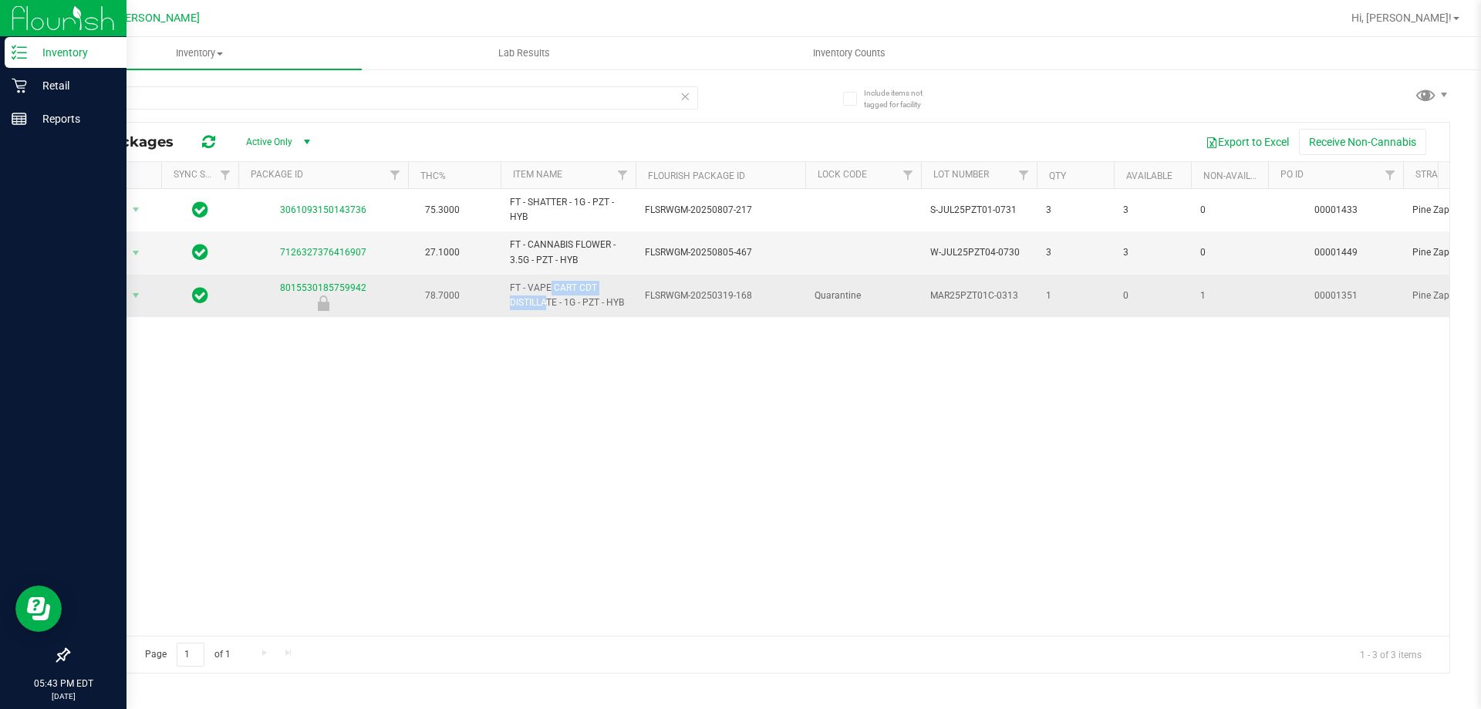
drag, startPoint x: 605, startPoint y: 294, endPoint x: 492, endPoint y: 294, distance: 112.6
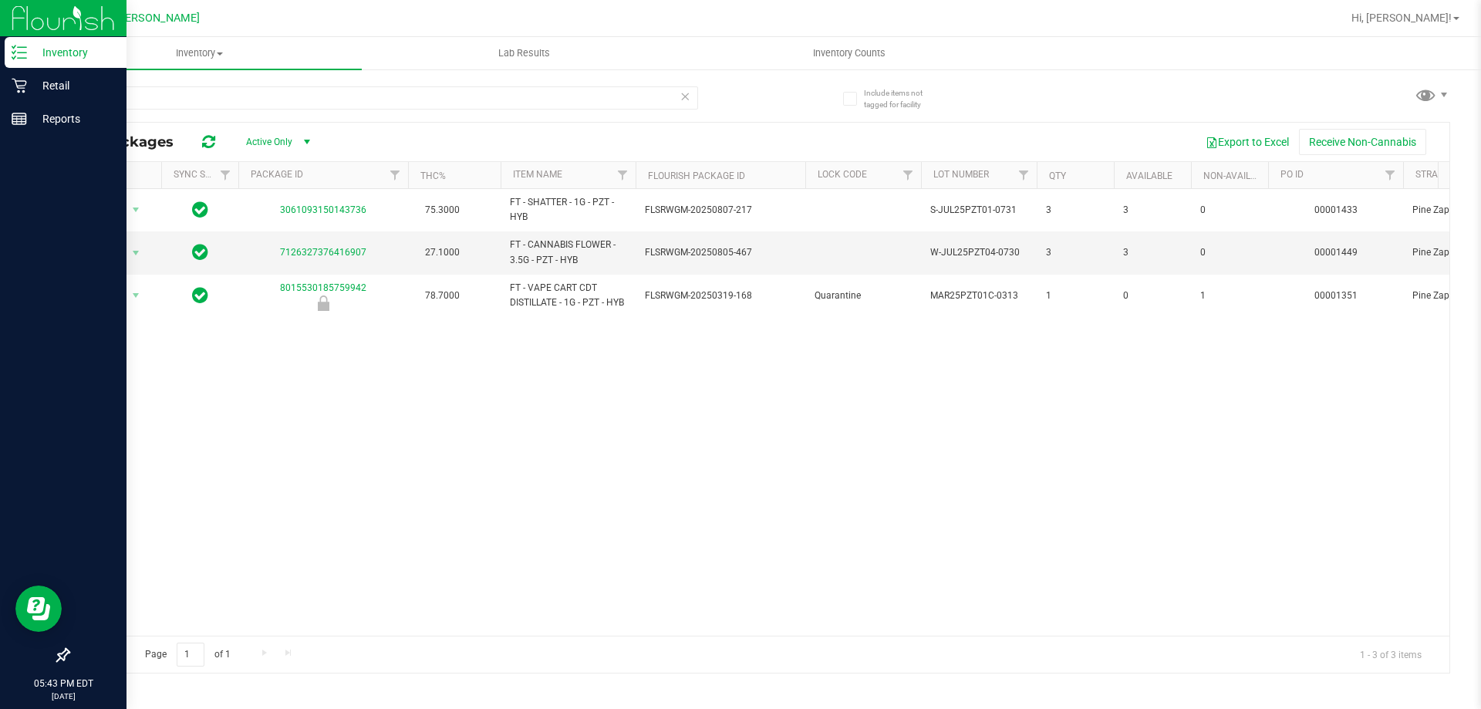
click at [488, 343] on div "Action Action Global inventory Package audit log Print package label Print prod…" at bounding box center [759, 412] width 1381 height 447
click at [17, 81] on icon at bounding box center [19, 86] width 15 height 15
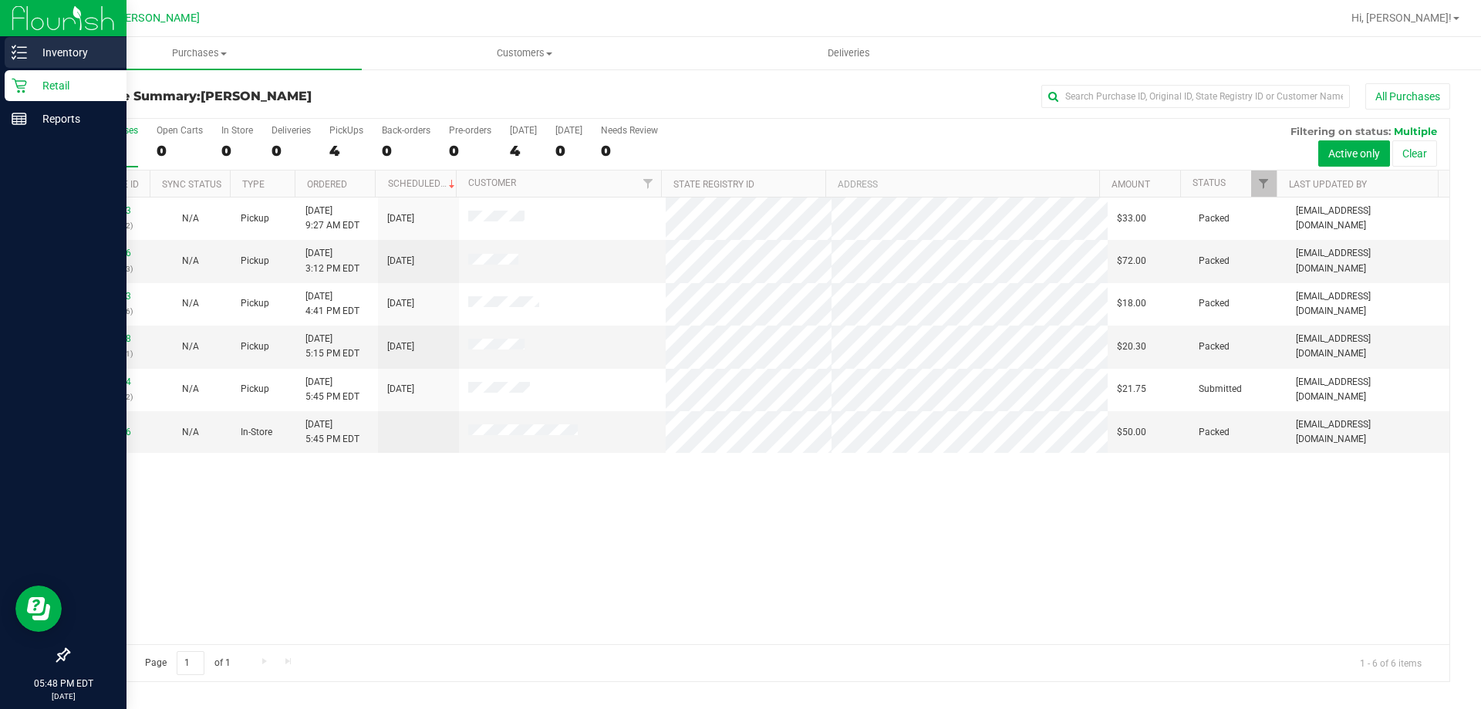
click at [39, 57] on p "Inventory" at bounding box center [73, 52] width 93 height 19
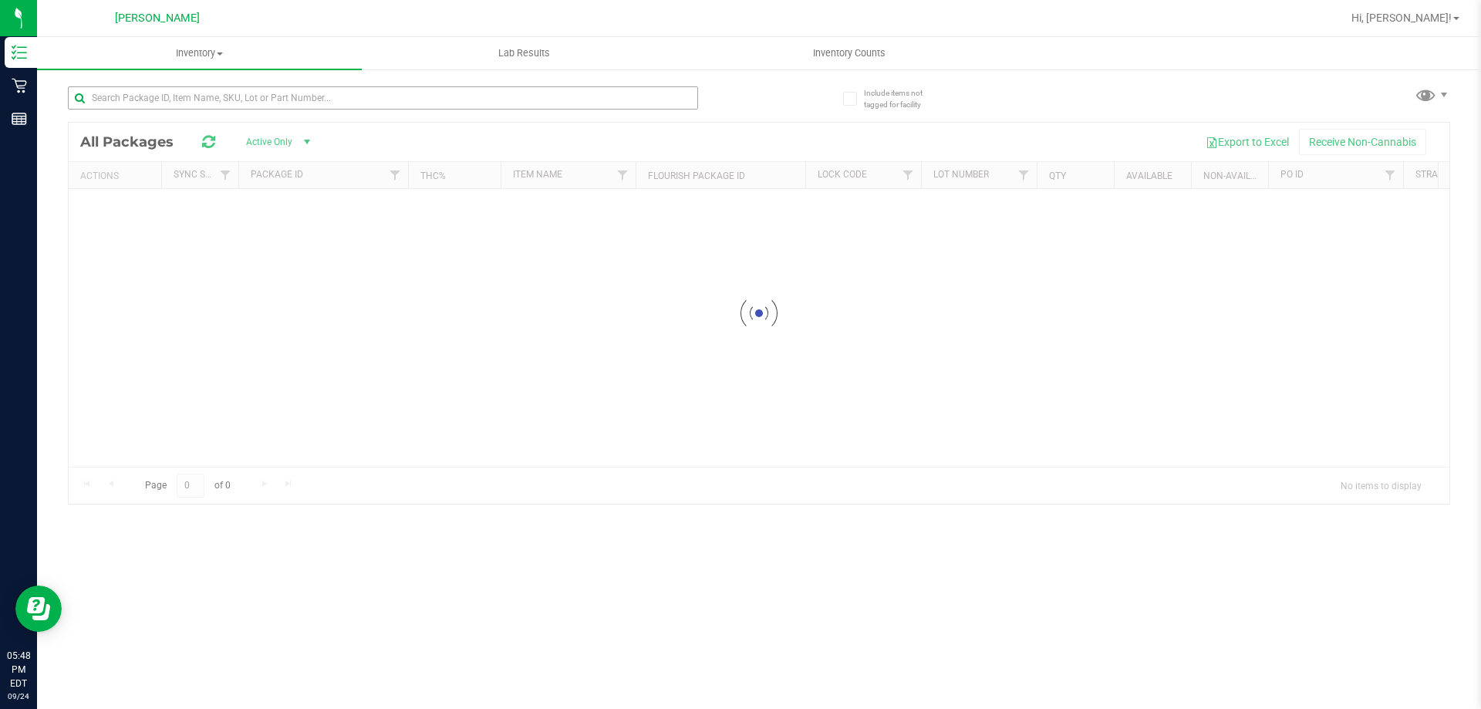
drag, startPoint x: 167, startPoint y: 85, endPoint x: 167, endPoint y: 94, distance: 9.3
click at [167, 86] on div at bounding box center [413, 96] width 691 height 49
click at [167, 94] on input "text" at bounding box center [383, 97] width 630 height 23
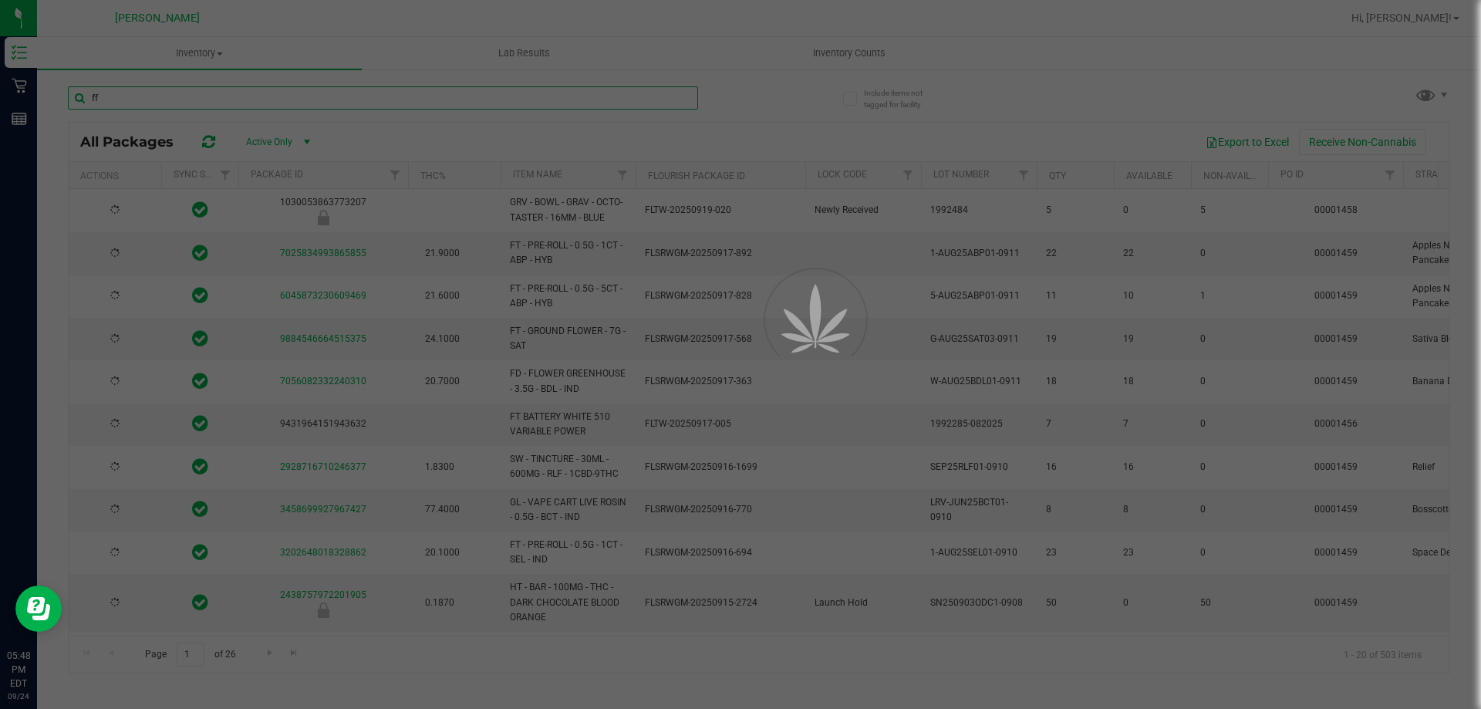
type input "ffp"
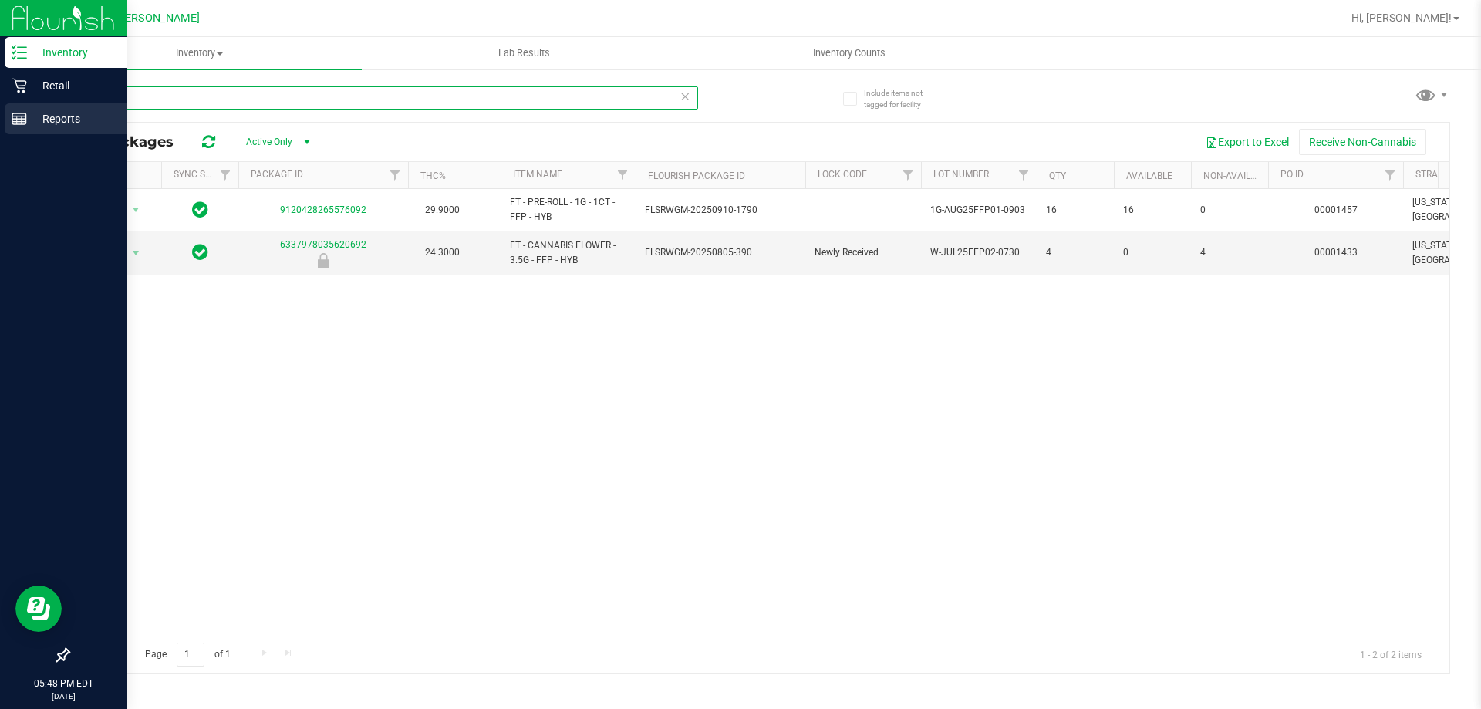
drag, startPoint x: 309, startPoint y: 100, endPoint x: 0, endPoint y: 136, distance: 311.3
click at [0, 136] on div "Inventory Retail Reports 05:48 PM EDT 09/24/2025 09/24 Summerfield WC Hi, Dane!…" at bounding box center [740, 354] width 1481 height 709
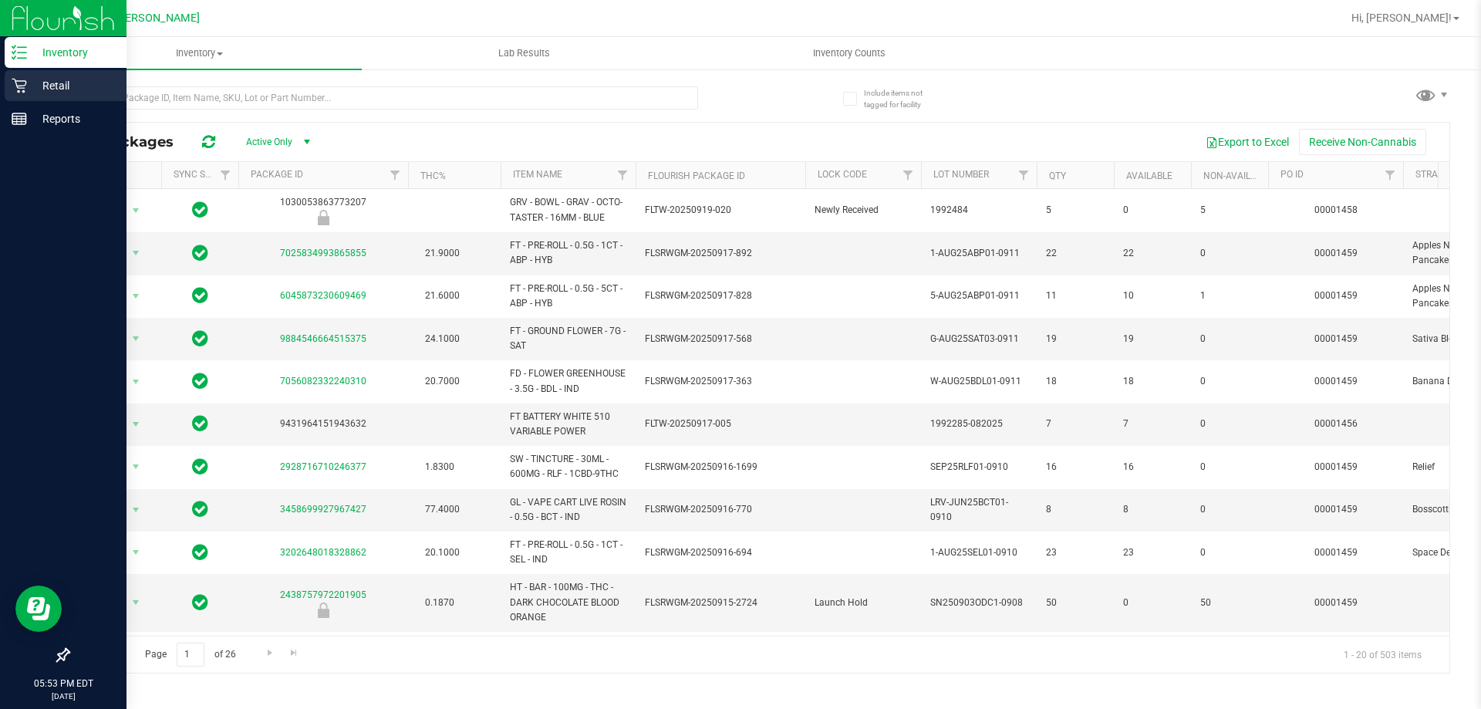
click at [37, 94] on p "Retail" at bounding box center [73, 85] width 93 height 19
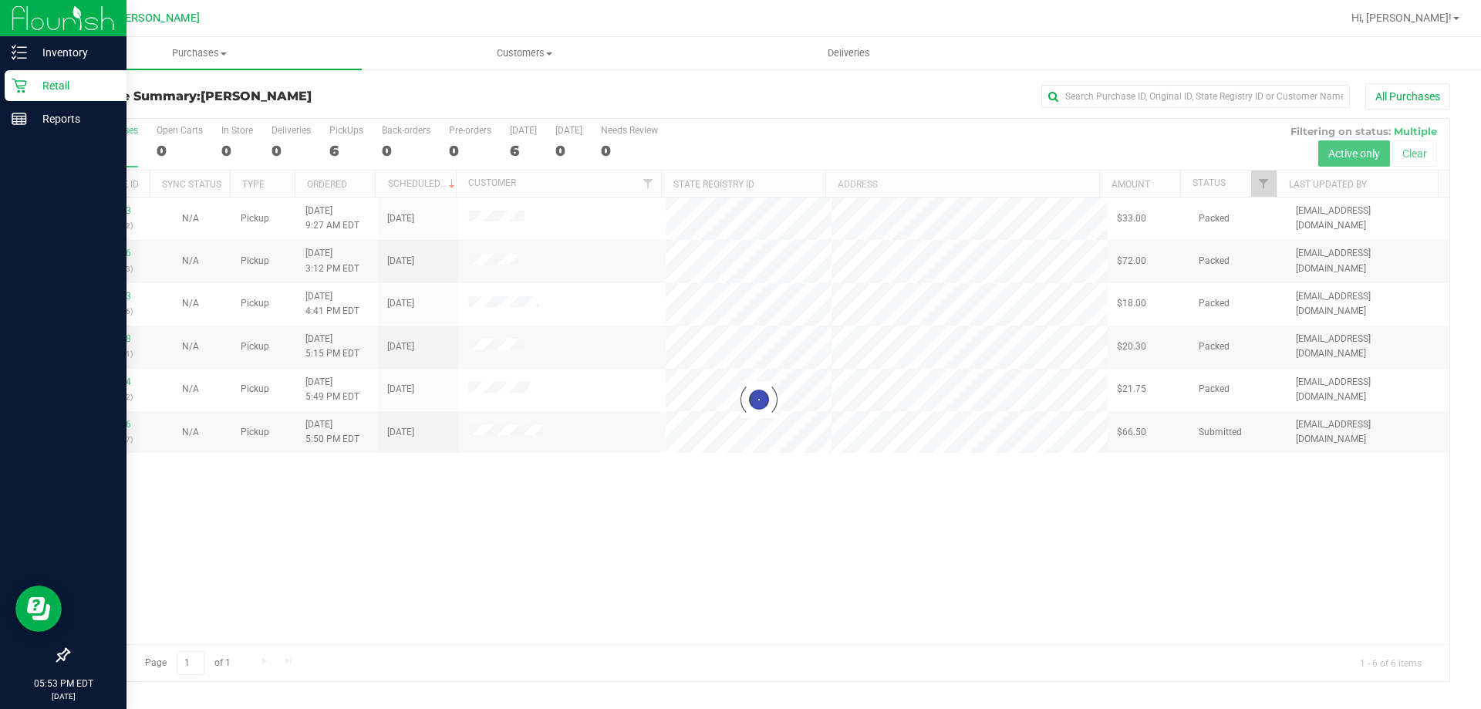
click at [106, 420] on div at bounding box center [759, 400] width 1381 height 562
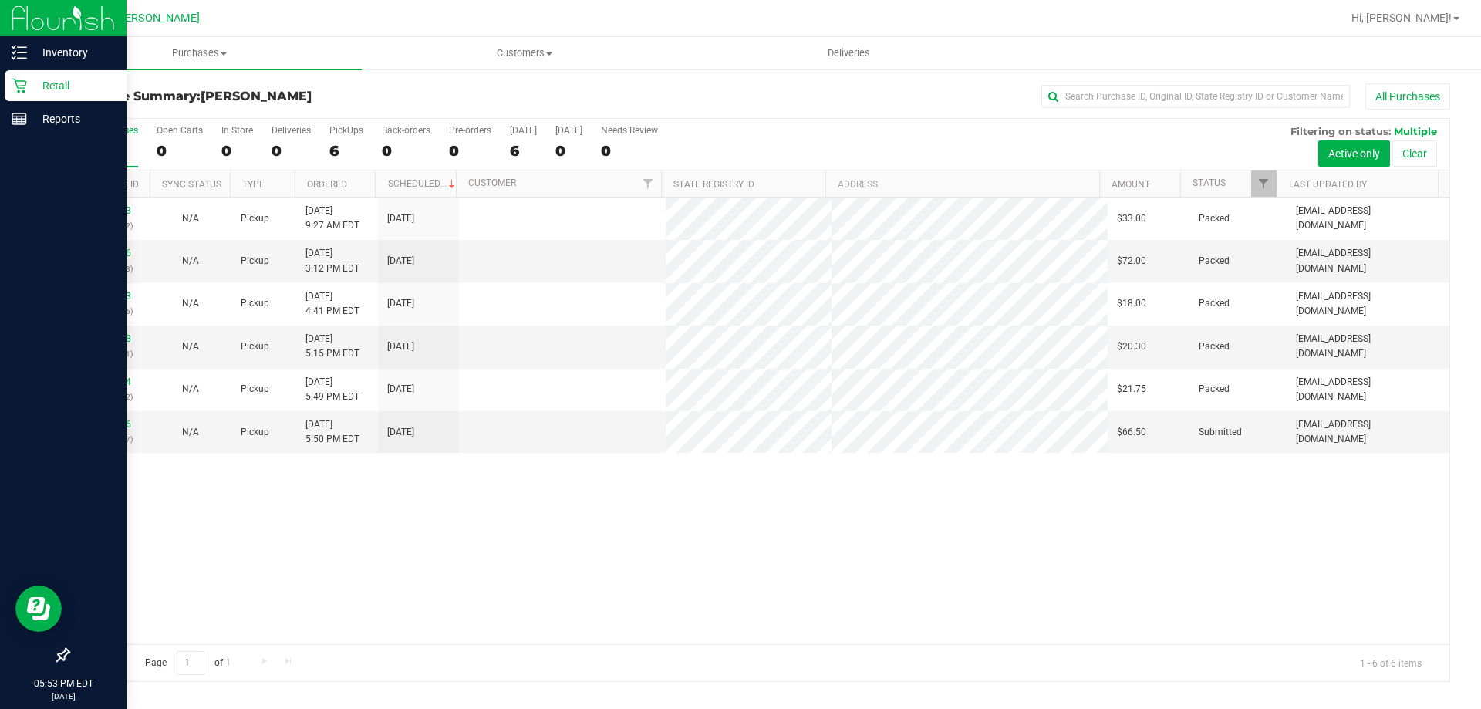
click at [104, 428] on link "12000646" at bounding box center [109, 424] width 43 height 11
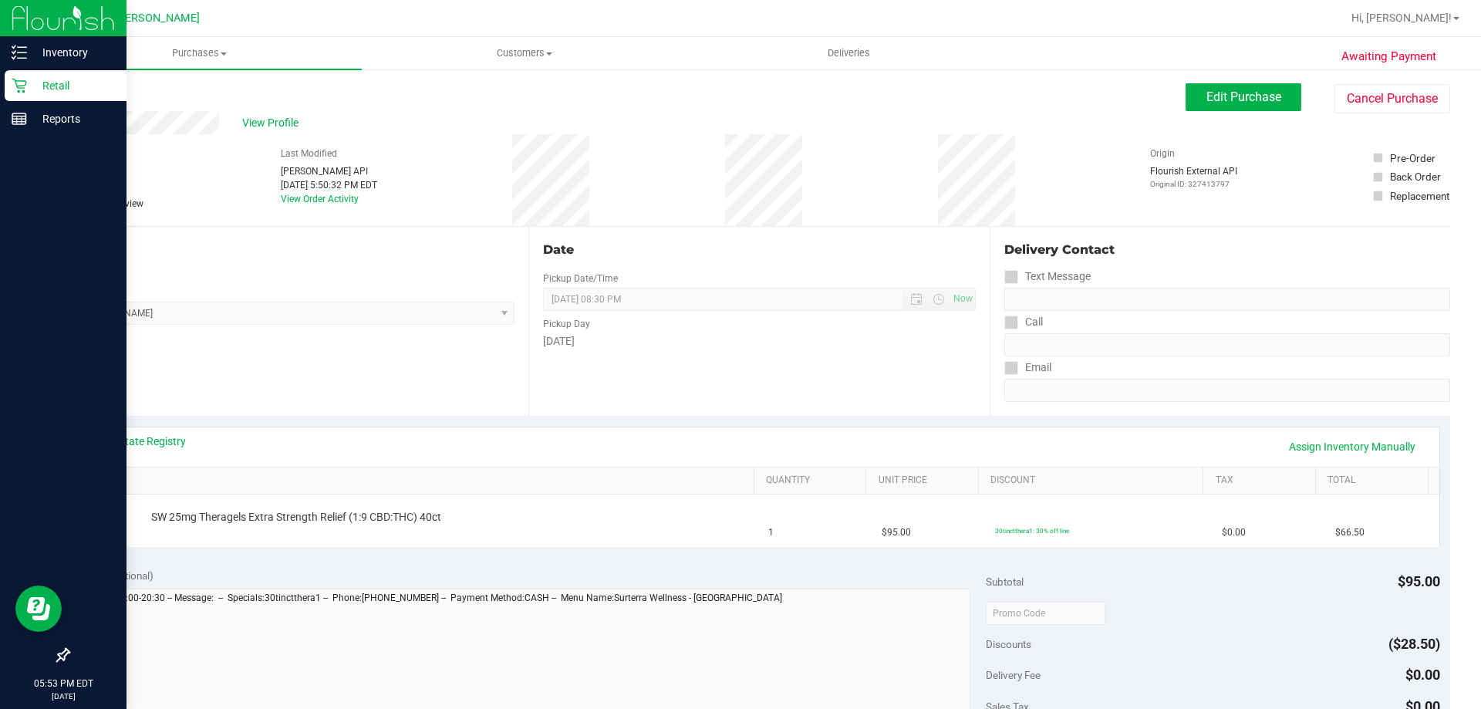
click at [426, 453] on div "View State Registry Assign Inventory Manually" at bounding box center [759, 446] width 1332 height 26
click at [130, 446] on link "View State Registry" at bounding box center [139, 440] width 93 height 15
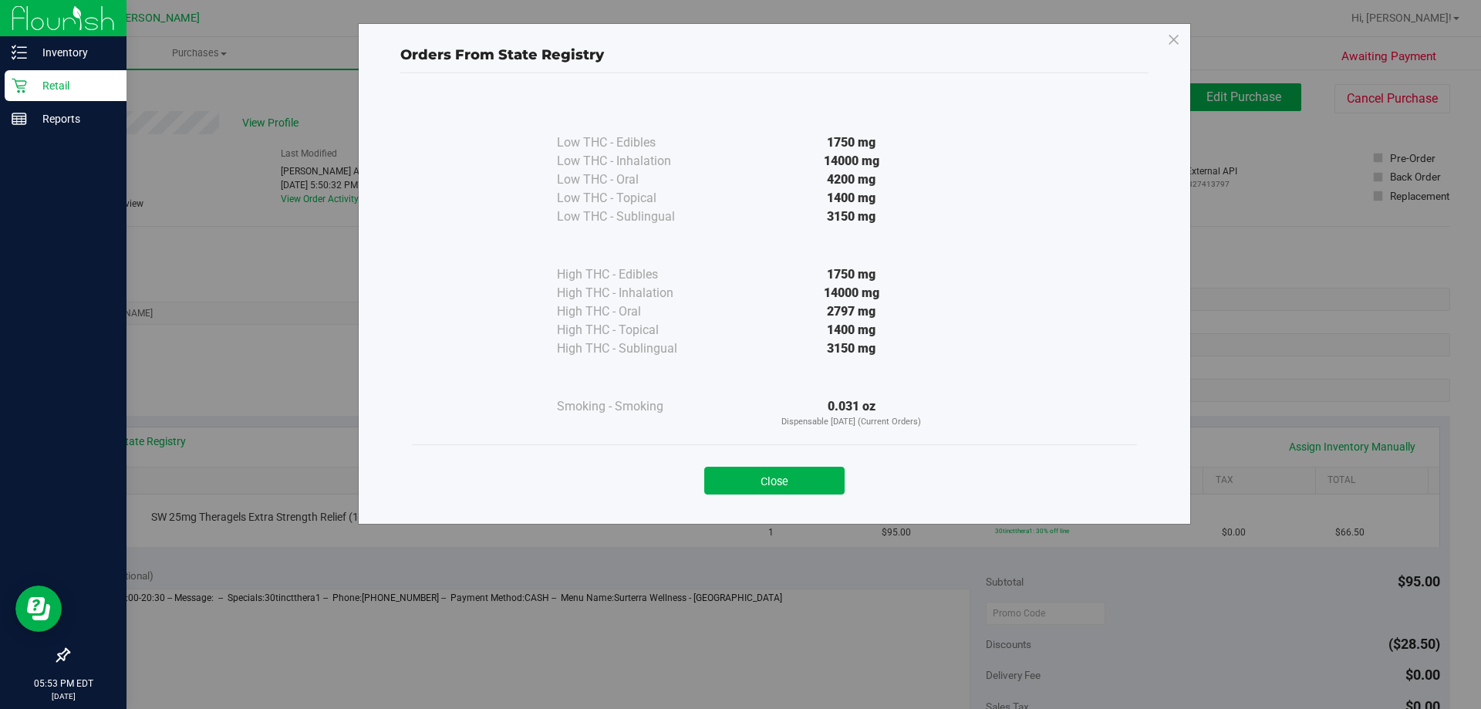
drag, startPoint x: 727, startPoint y: 322, endPoint x: 643, endPoint y: 271, distance: 98.7
click at [646, 271] on div "High THC - Edibles 1750 mg High THC - Inhalation 14000 mg" at bounding box center [774, 292] width 435 height 132
click at [829, 290] on div "14000 mg" at bounding box center [851, 293] width 281 height 19
click at [789, 487] on button "Close" at bounding box center [774, 481] width 140 height 28
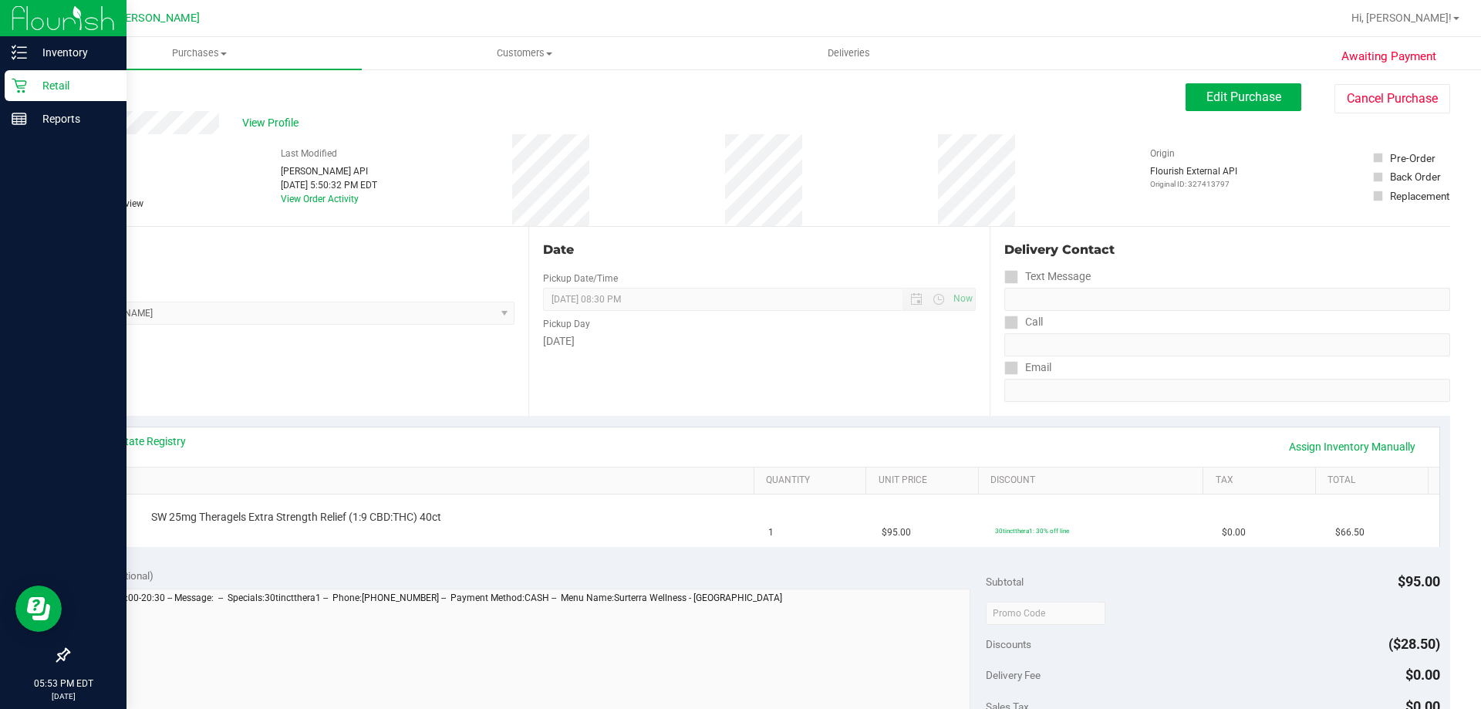
click at [420, 352] on div "Location Pickup Store [PERSON_NAME] Select Store [PERSON_NAME][GEOGRAPHIC_DATA]…" at bounding box center [298, 321] width 460 height 189
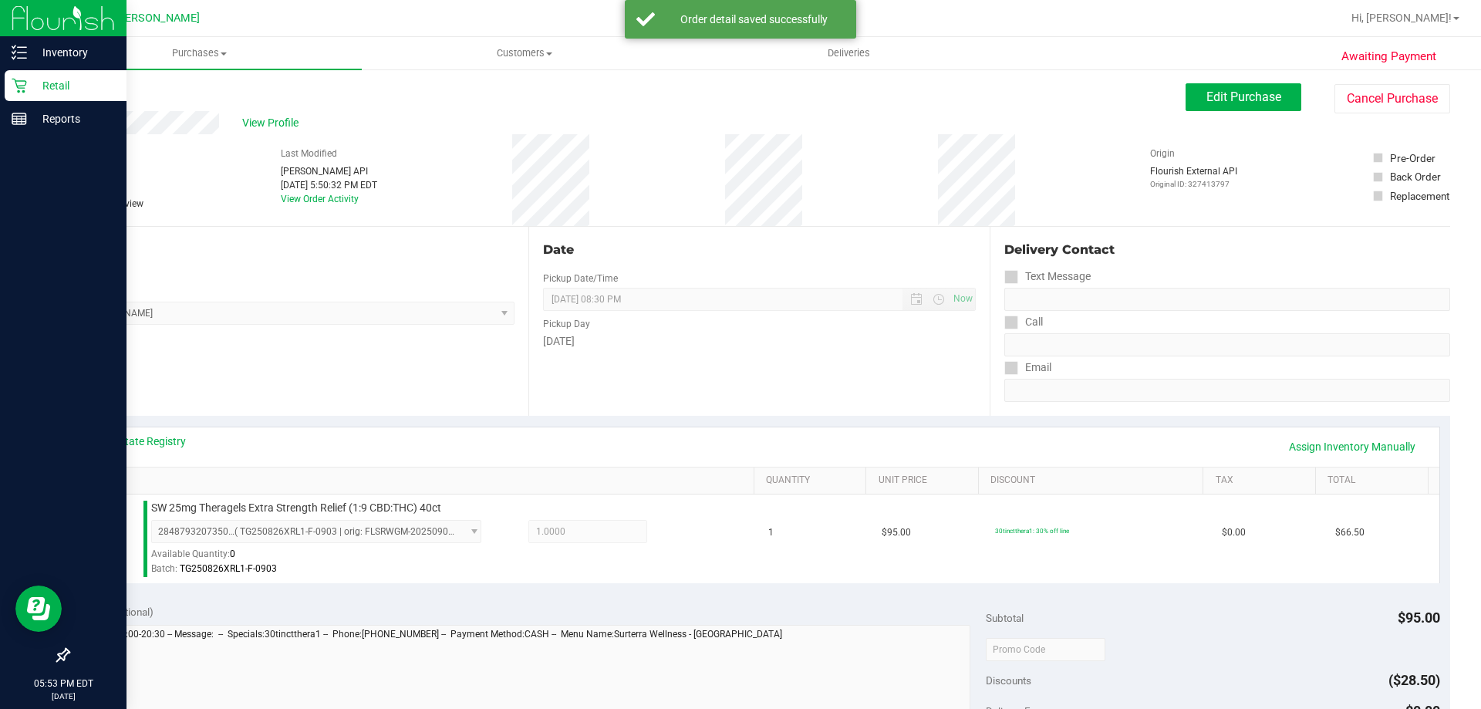
scroll to position [386, 0]
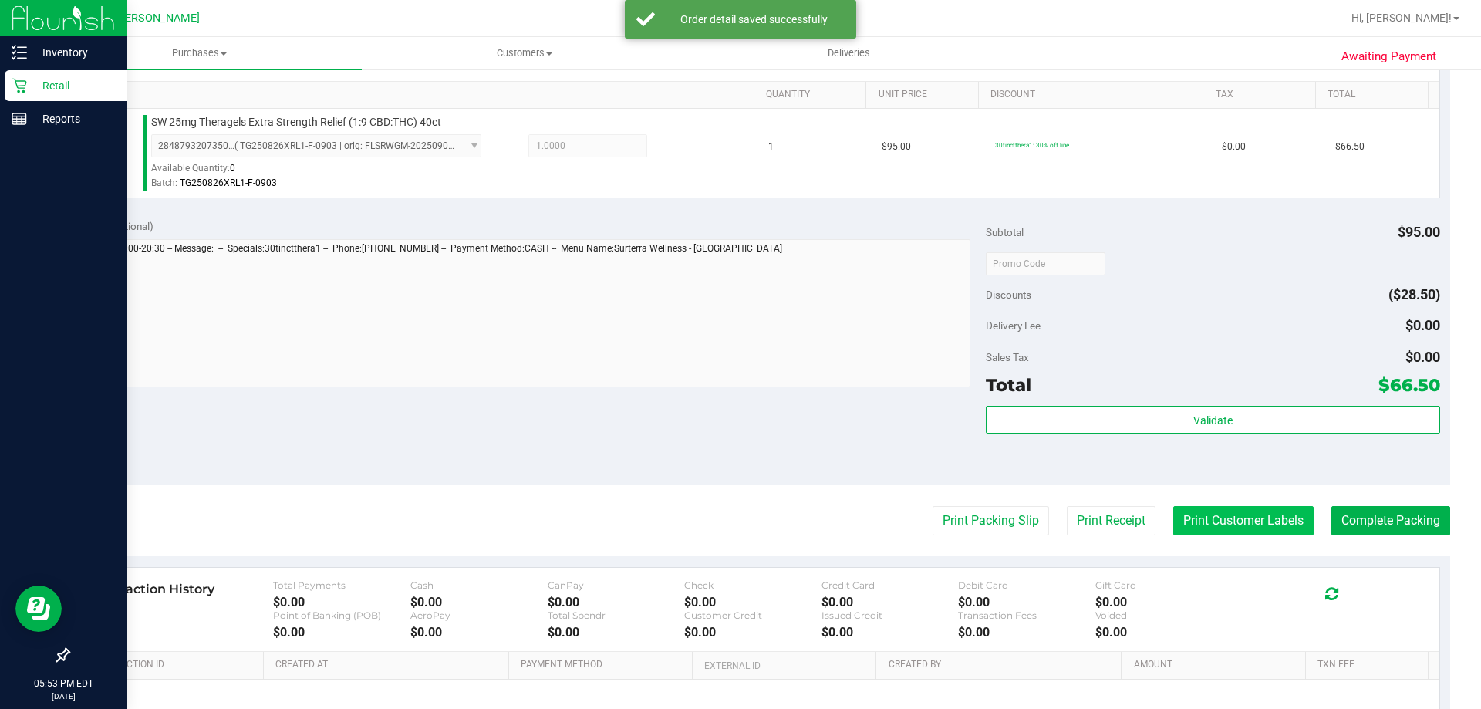
click at [1185, 518] on button "Print Customer Labels" at bounding box center [1243, 520] width 140 height 29
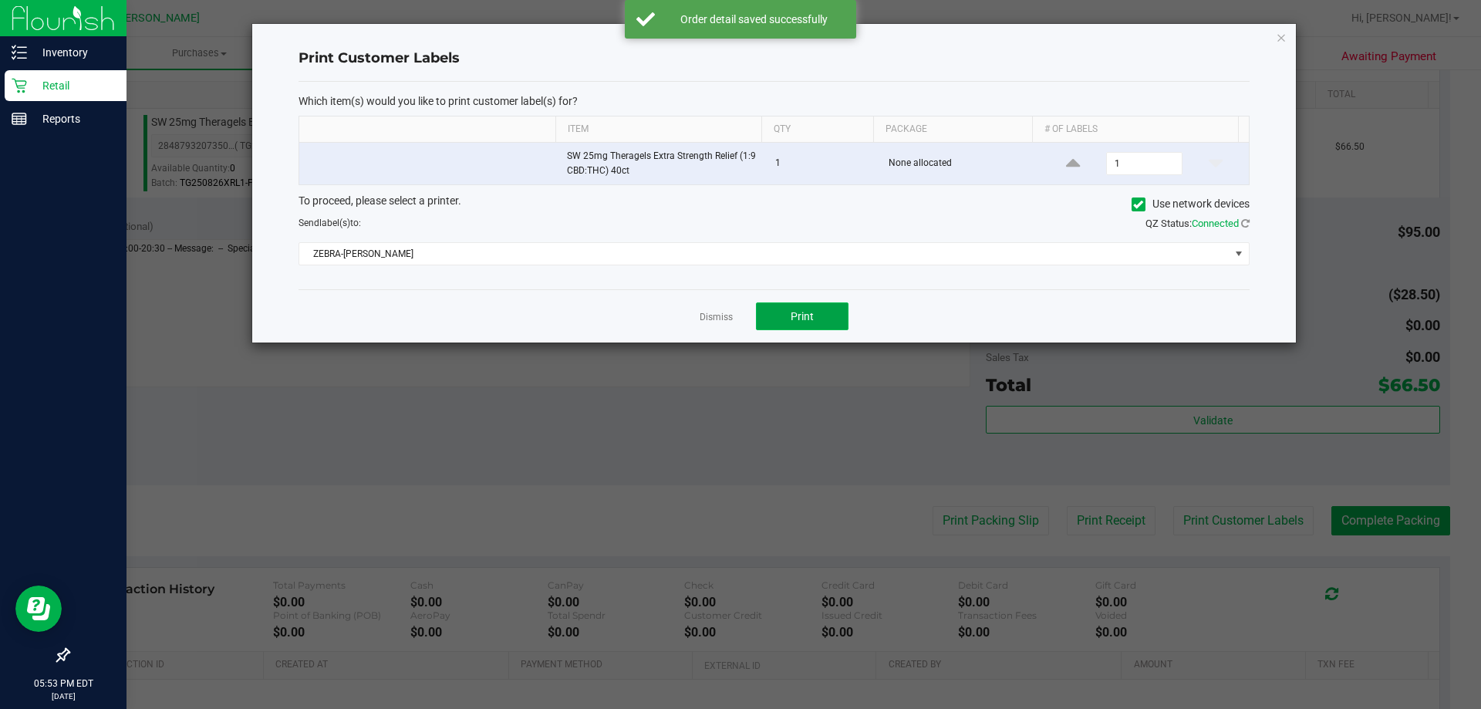
click at [799, 318] on span "Print" at bounding box center [802, 316] width 23 height 12
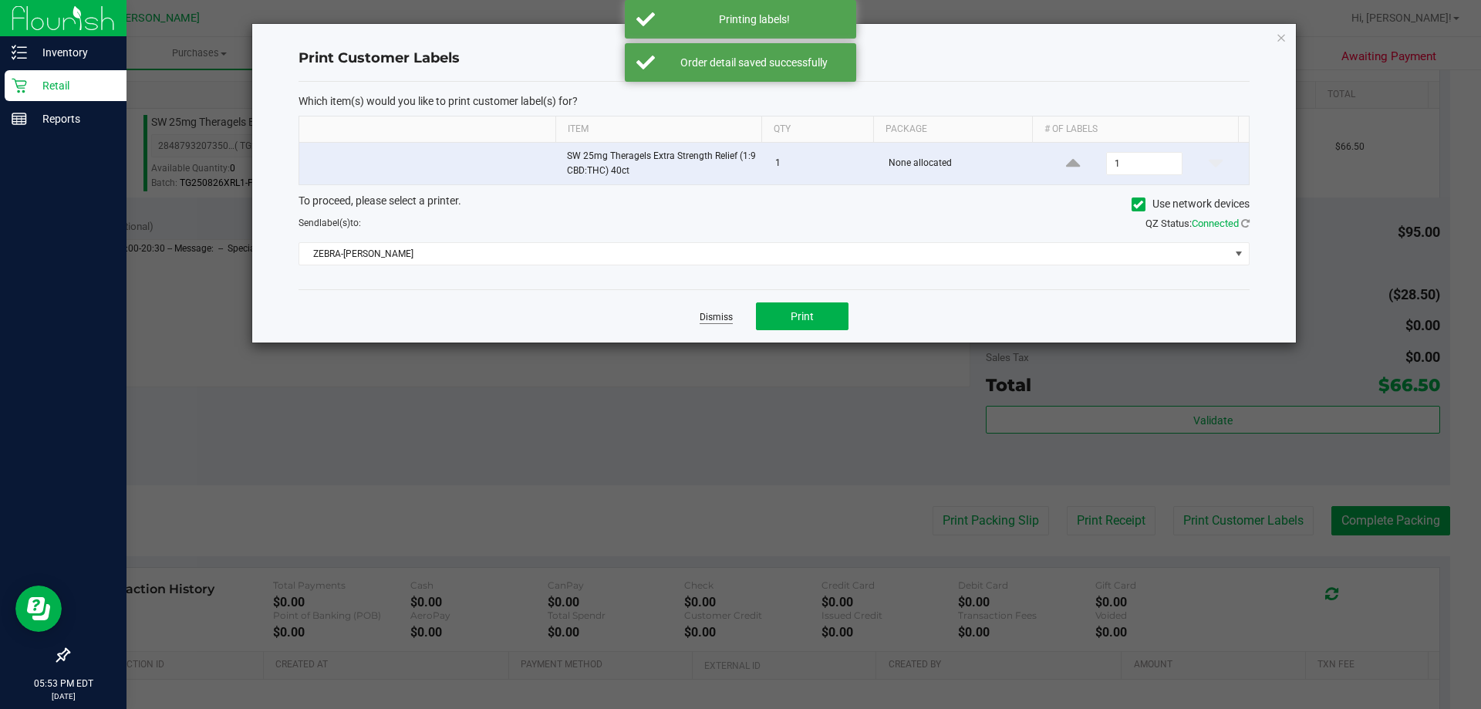
click at [706, 312] on link "Dismiss" at bounding box center [716, 317] width 33 height 13
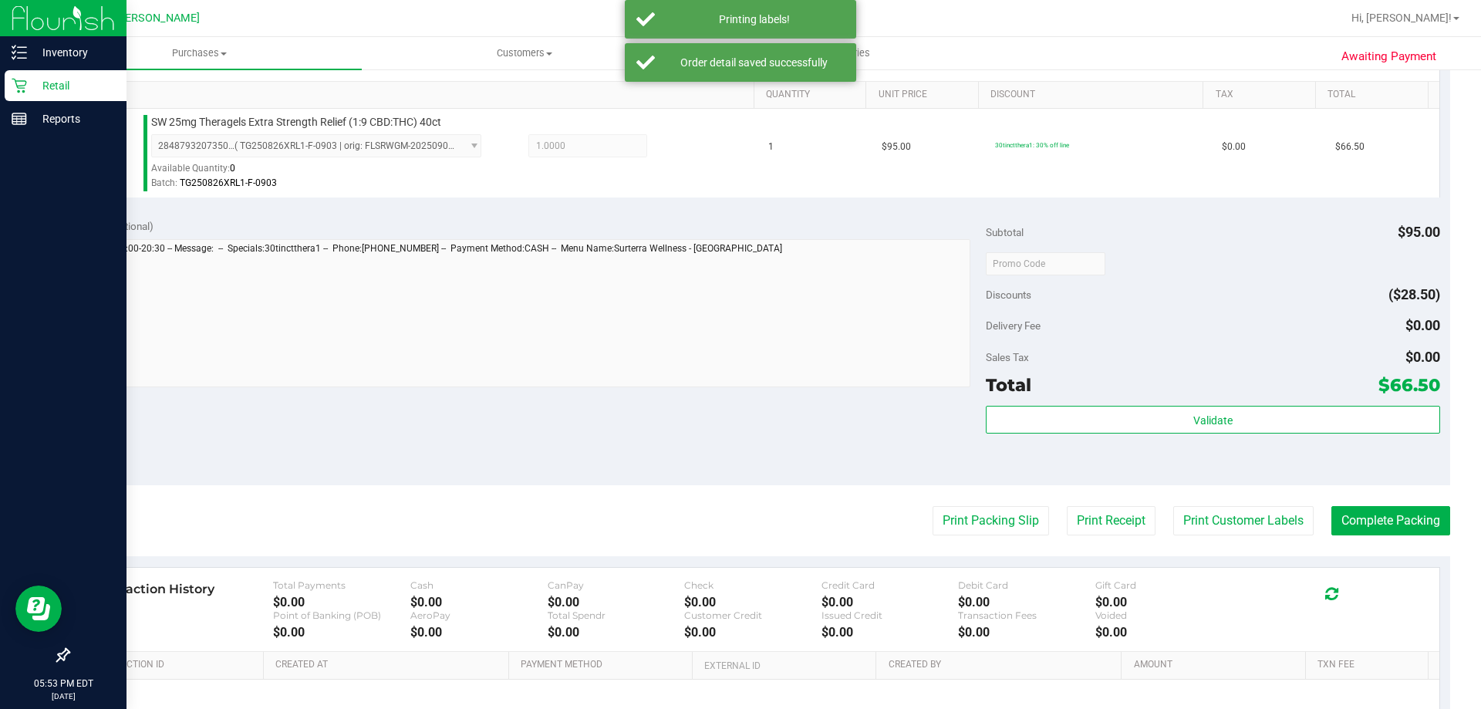
click at [934, 504] on purchase-details "Back Edit Purchase Cancel Purchase View Profile # 12000646 BioTrack ID: - Submi…" at bounding box center [759, 271] width 1382 height 1147
click at [942, 519] on button "Print Packing Slip" at bounding box center [990, 520] width 116 height 29
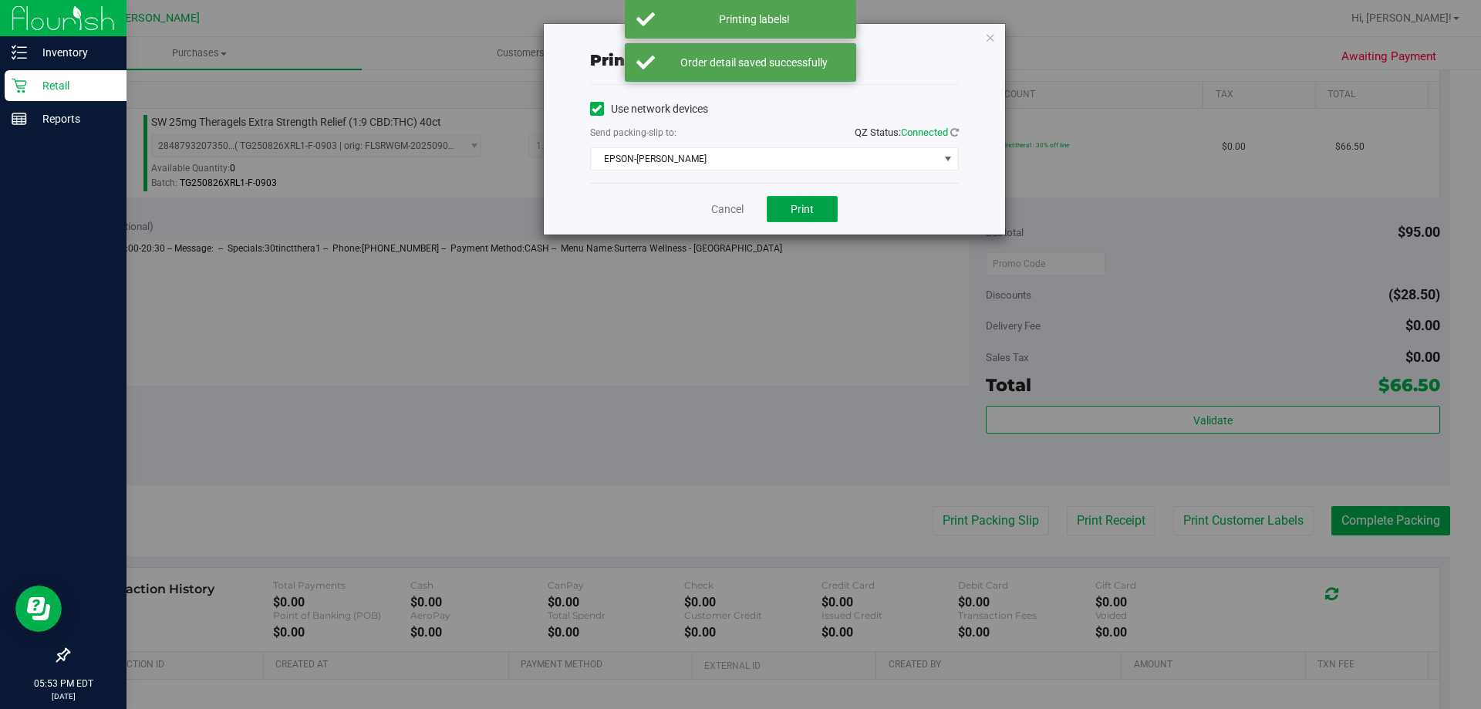
click at [785, 215] on button "Print" at bounding box center [802, 209] width 71 height 26
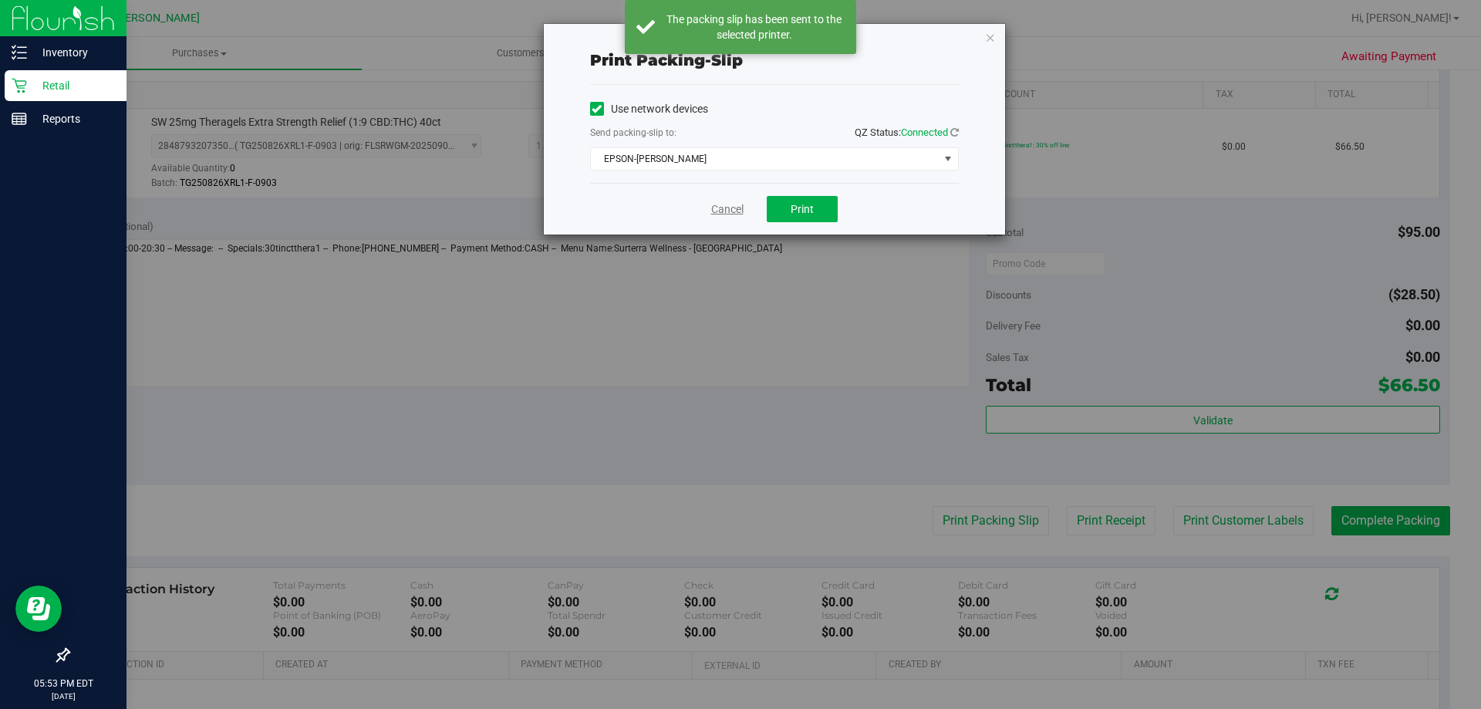
click at [719, 215] on link "Cancel" at bounding box center [727, 209] width 32 height 16
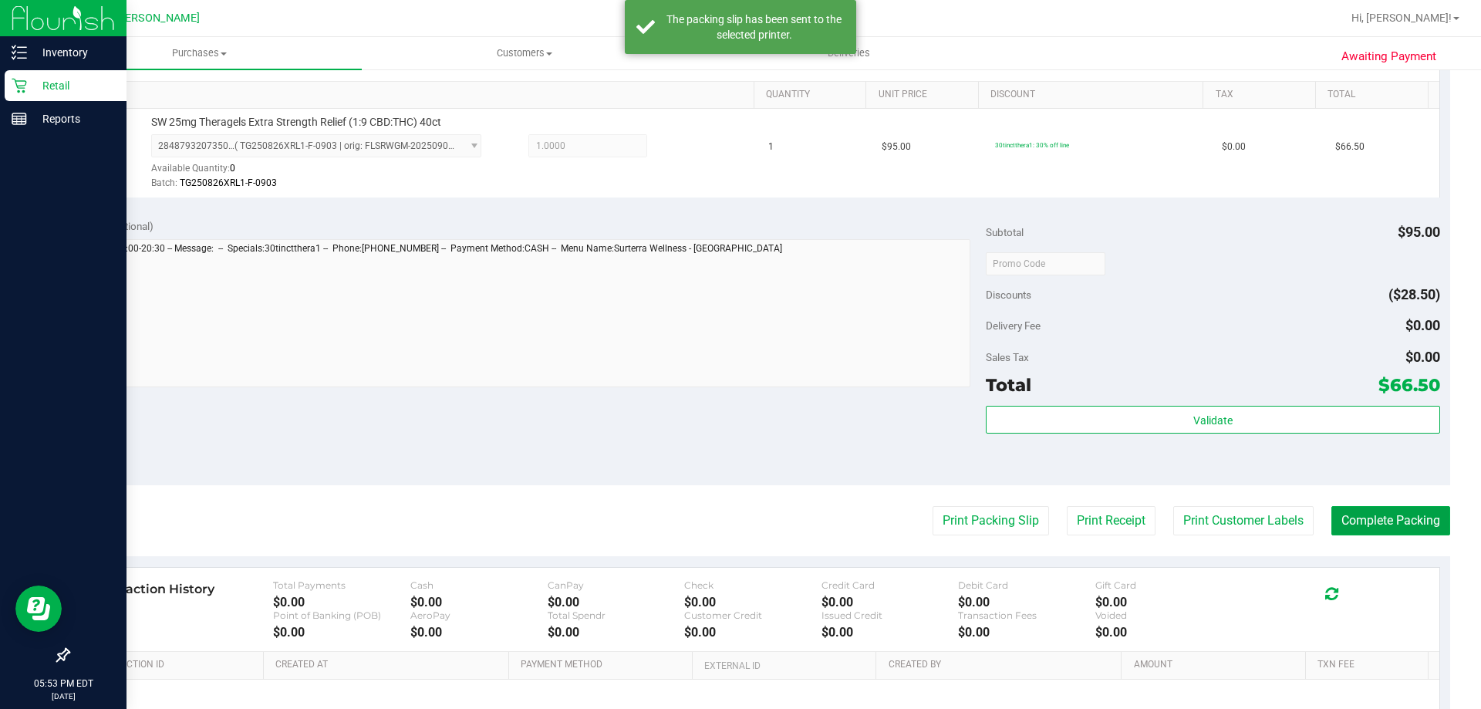
drag, startPoint x: 1327, startPoint y: 521, endPoint x: 849, endPoint y: 420, distance: 488.7
click at [820, 444] on purchase-details "Back Edit Purchase Cancel Purchase View Profile # 12000646 BioTrack ID: - Submi…" at bounding box center [759, 271] width 1382 height 1147
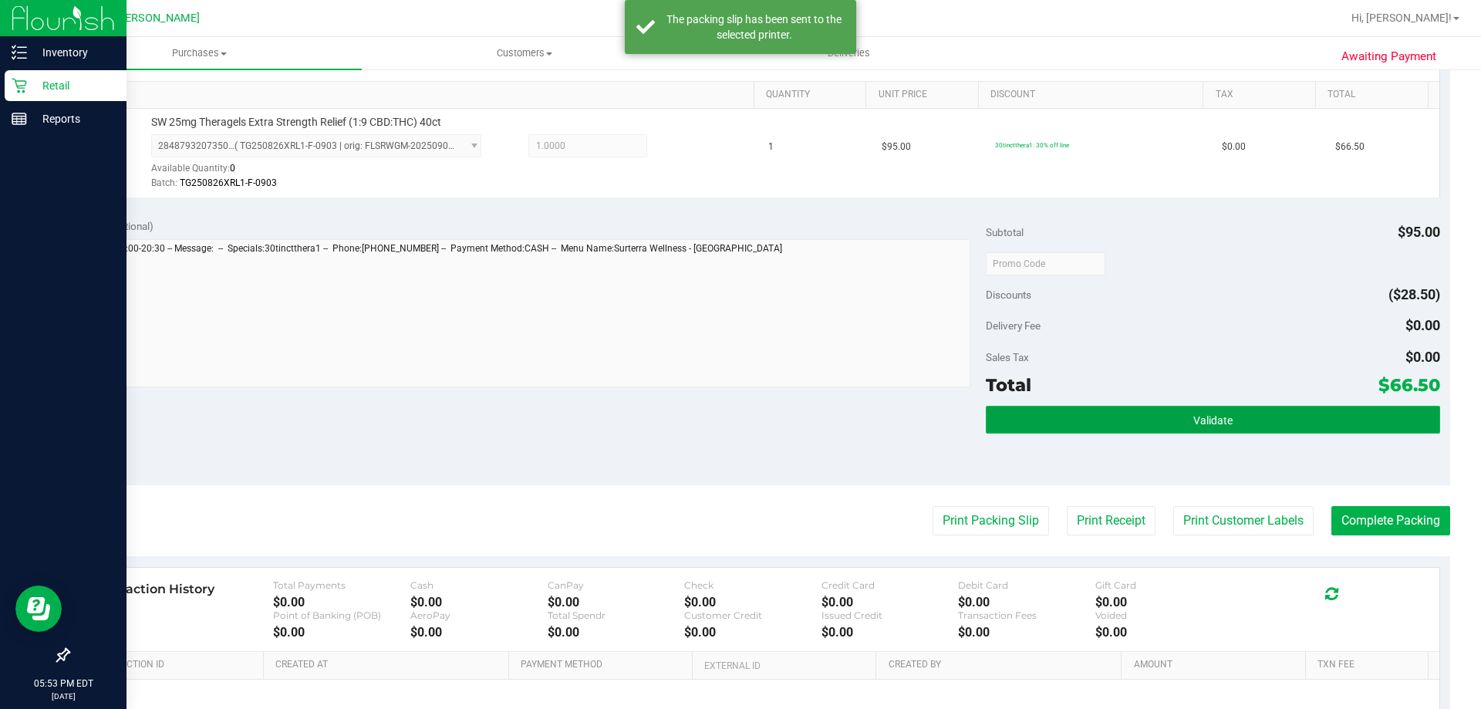
click at [1060, 410] on button "Validate" at bounding box center [1212, 420] width 453 height 28
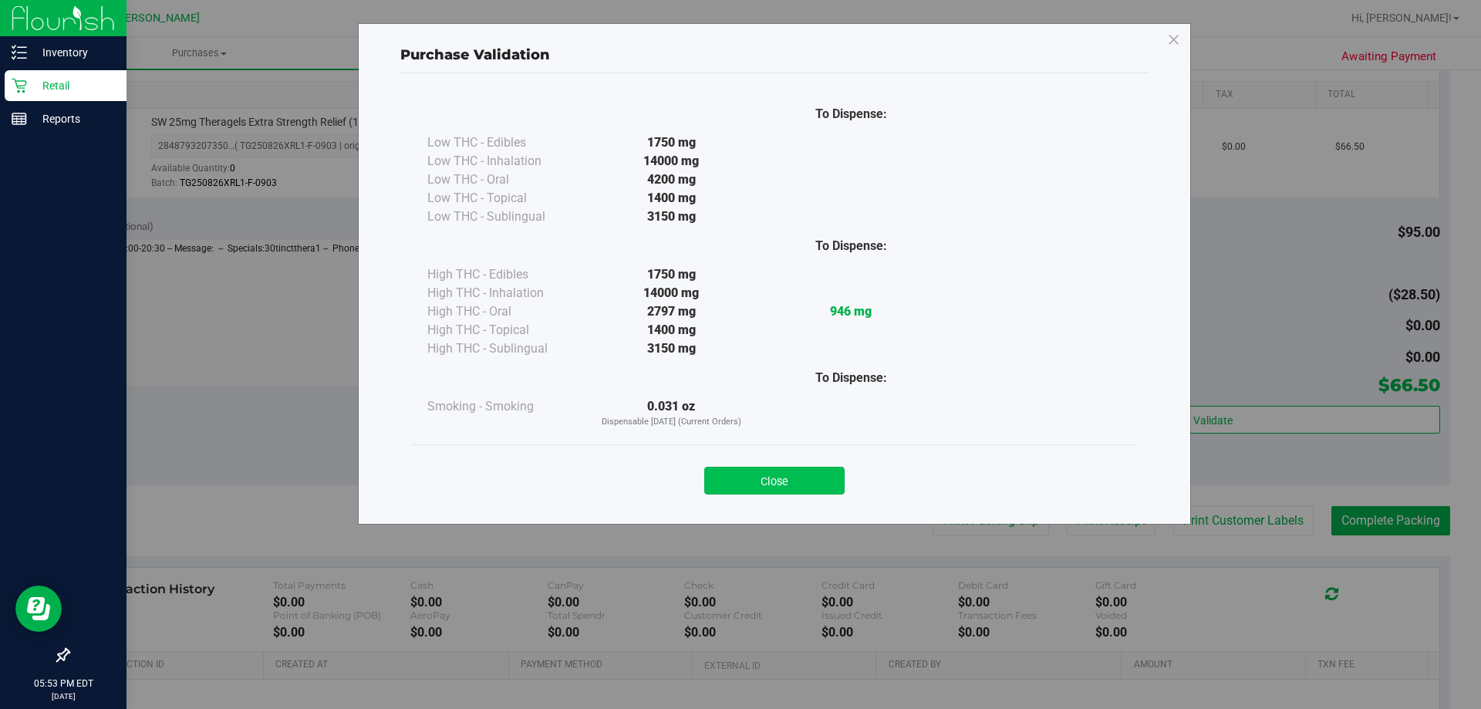
click at [763, 474] on button "Close" at bounding box center [774, 481] width 140 height 28
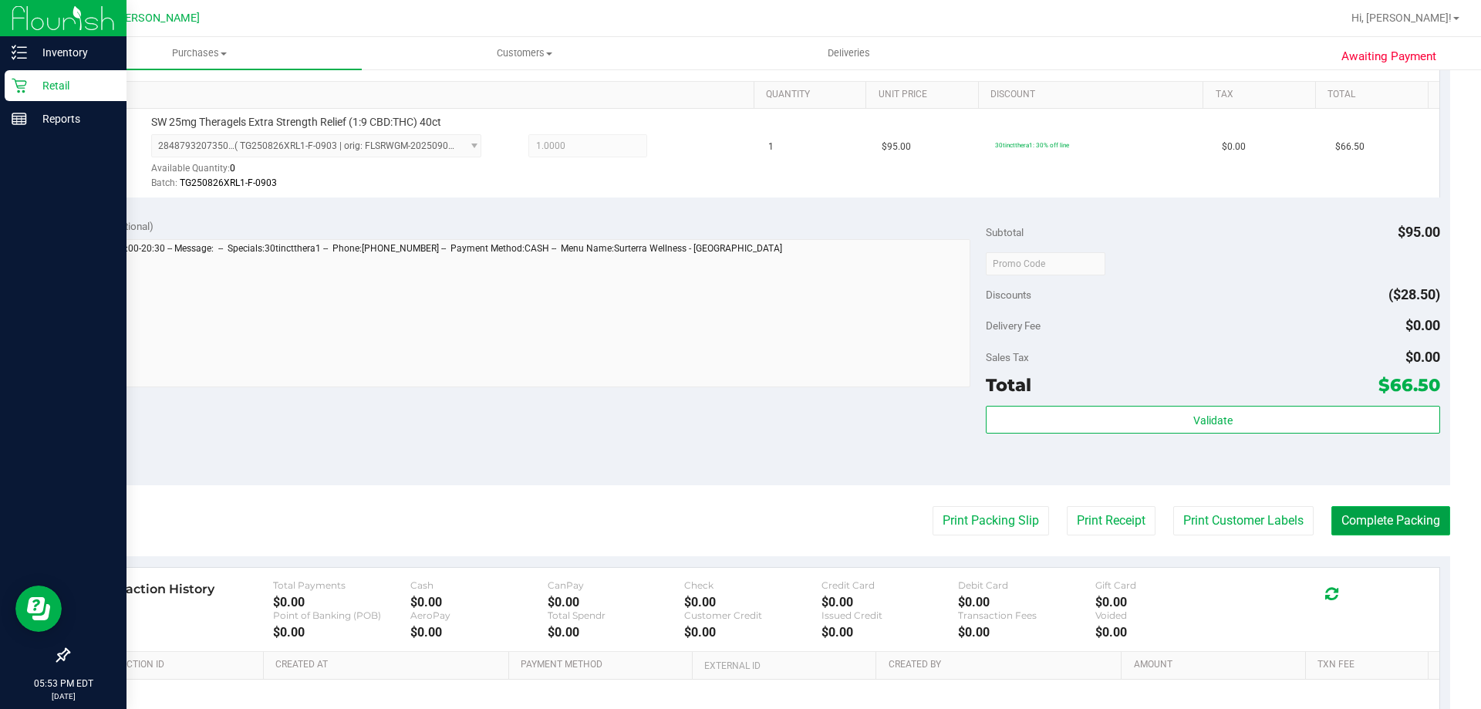
click at [1339, 511] on button "Complete Packing" at bounding box center [1390, 520] width 119 height 29
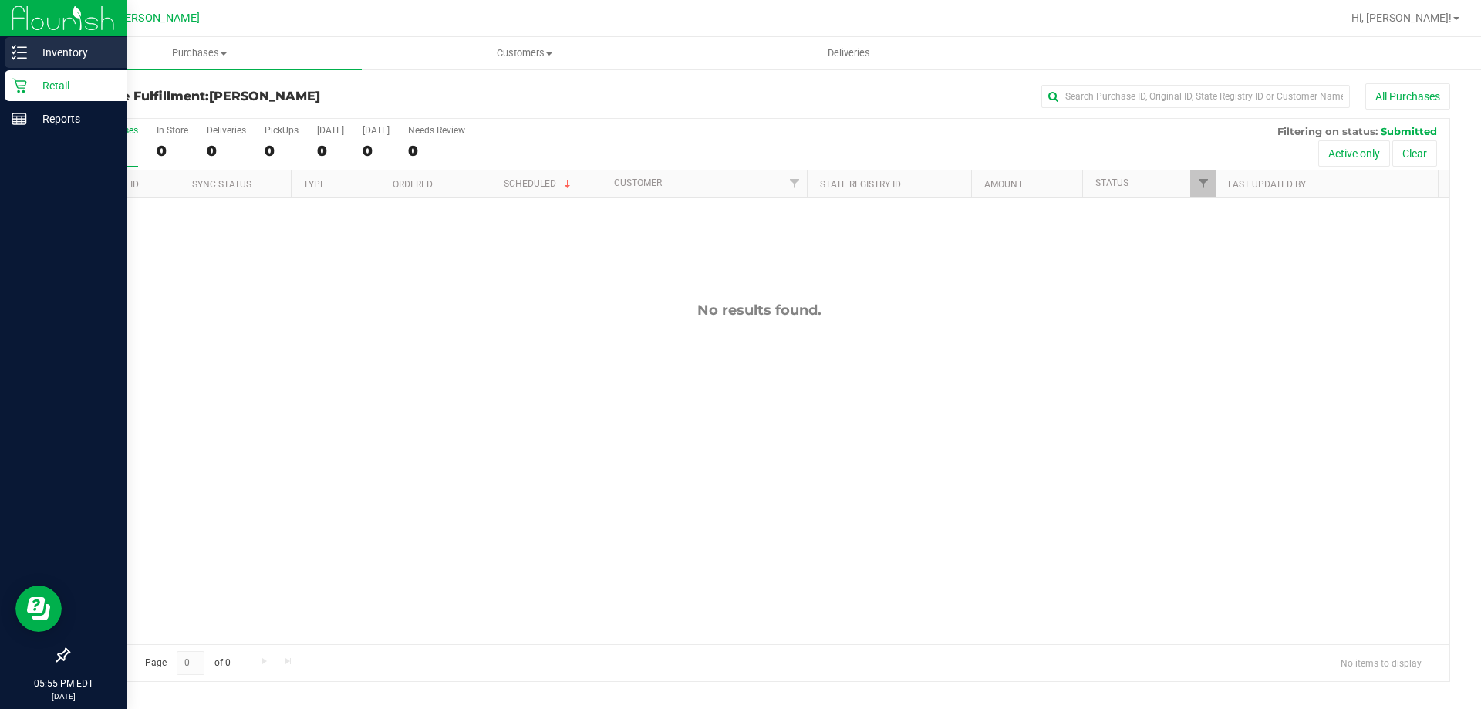
click at [22, 56] on icon at bounding box center [19, 52] width 15 height 15
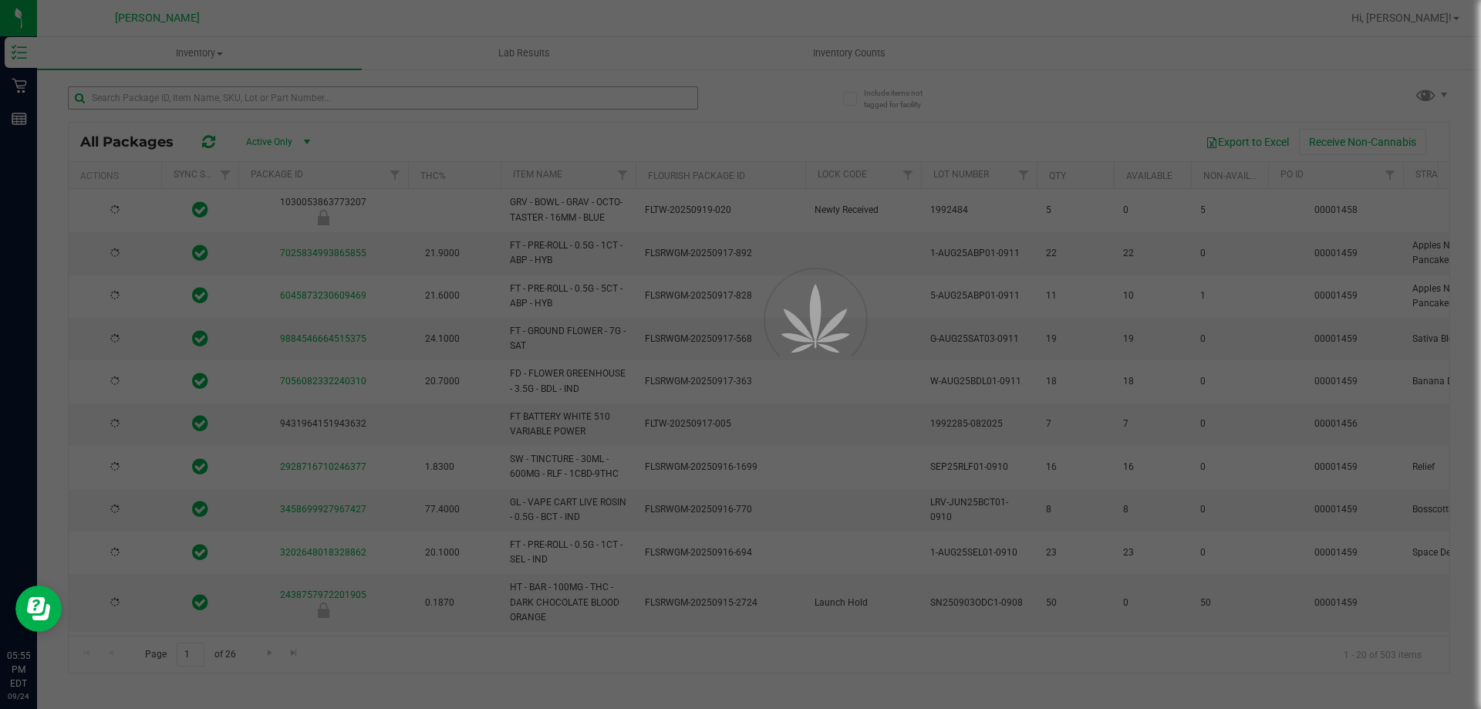
click at [248, 101] on div at bounding box center [740, 354] width 1481 height 709
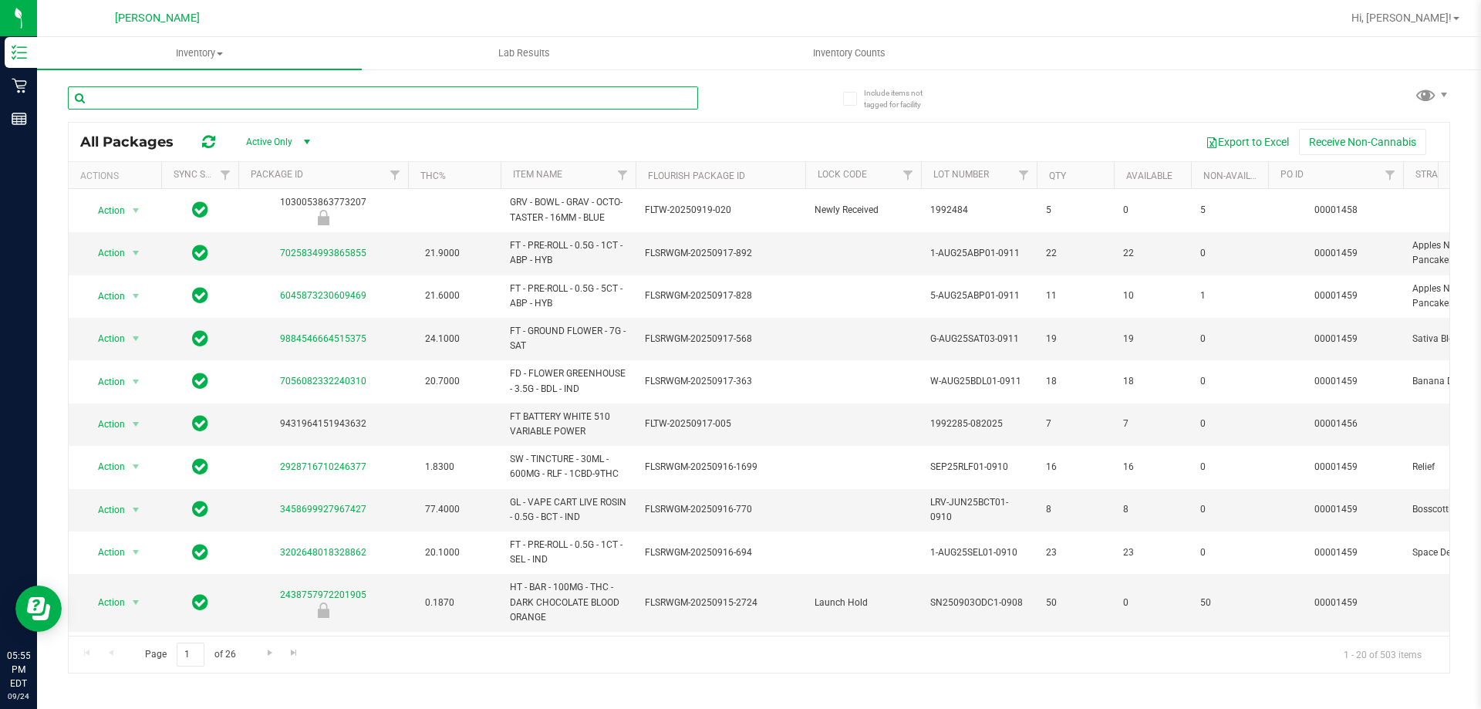
click at [249, 92] on input "text" at bounding box center [383, 97] width 630 height 23
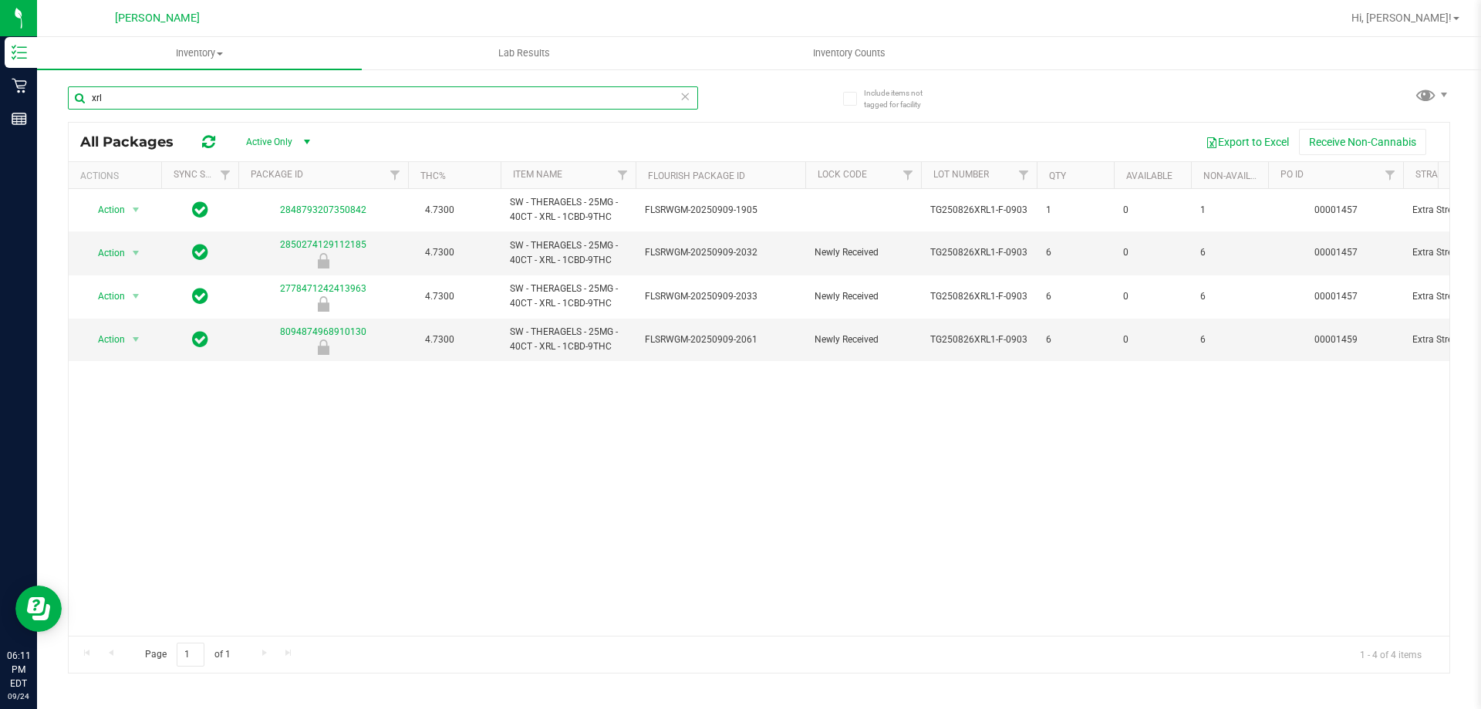
type input "xrl"
click at [764, 541] on div "Action Action Global inventory Package audit log Print package label Print prod…" at bounding box center [759, 412] width 1381 height 447
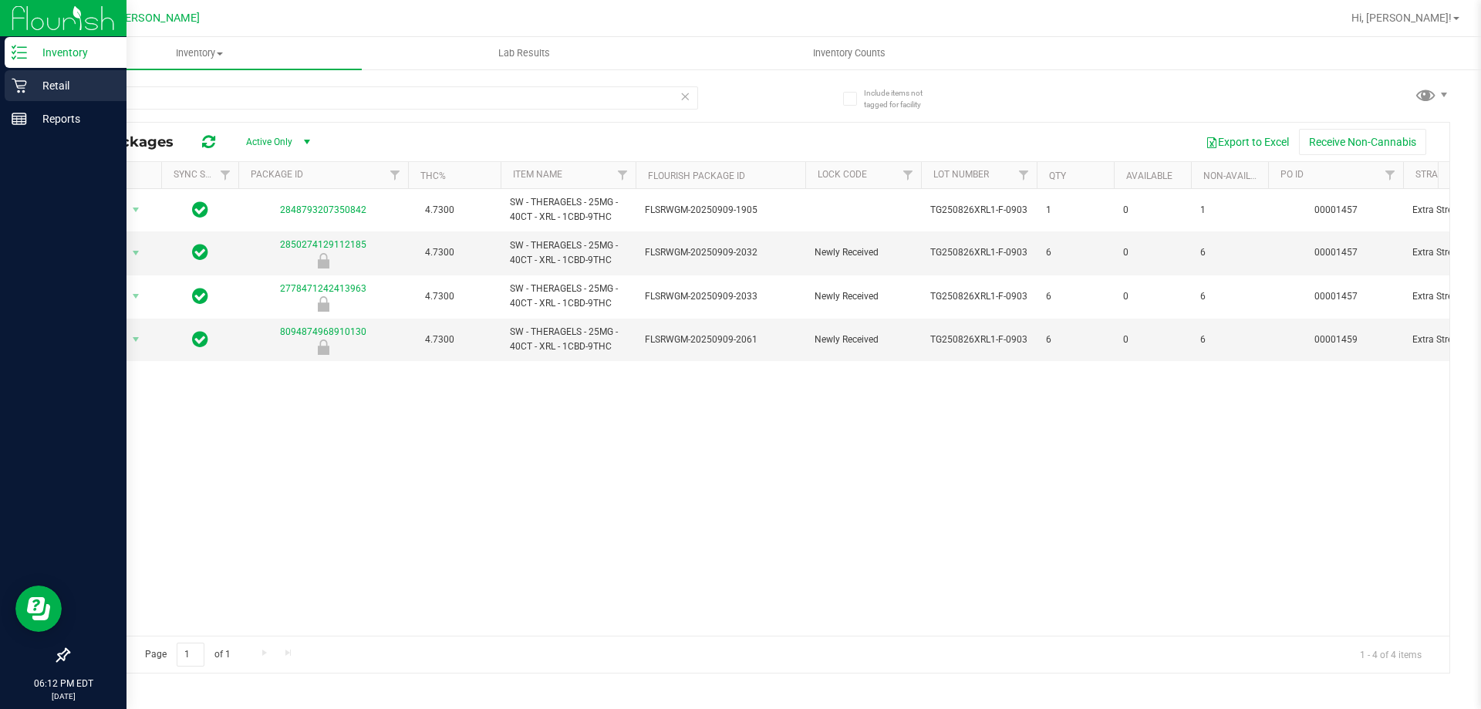
click at [32, 83] on p "Retail" at bounding box center [73, 85] width 93 height 19
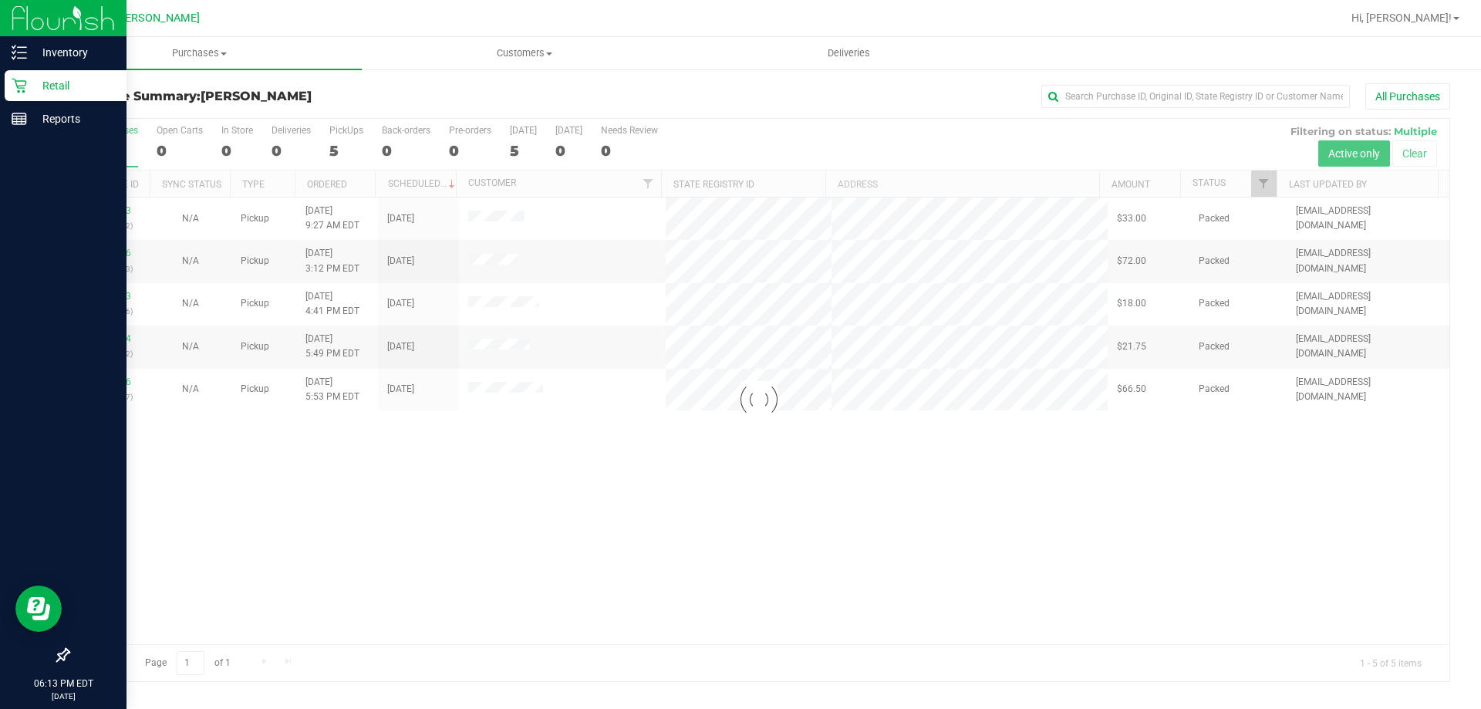
click at [1002, 399] on div at bounding box center [759, 400] width 1381 height 562
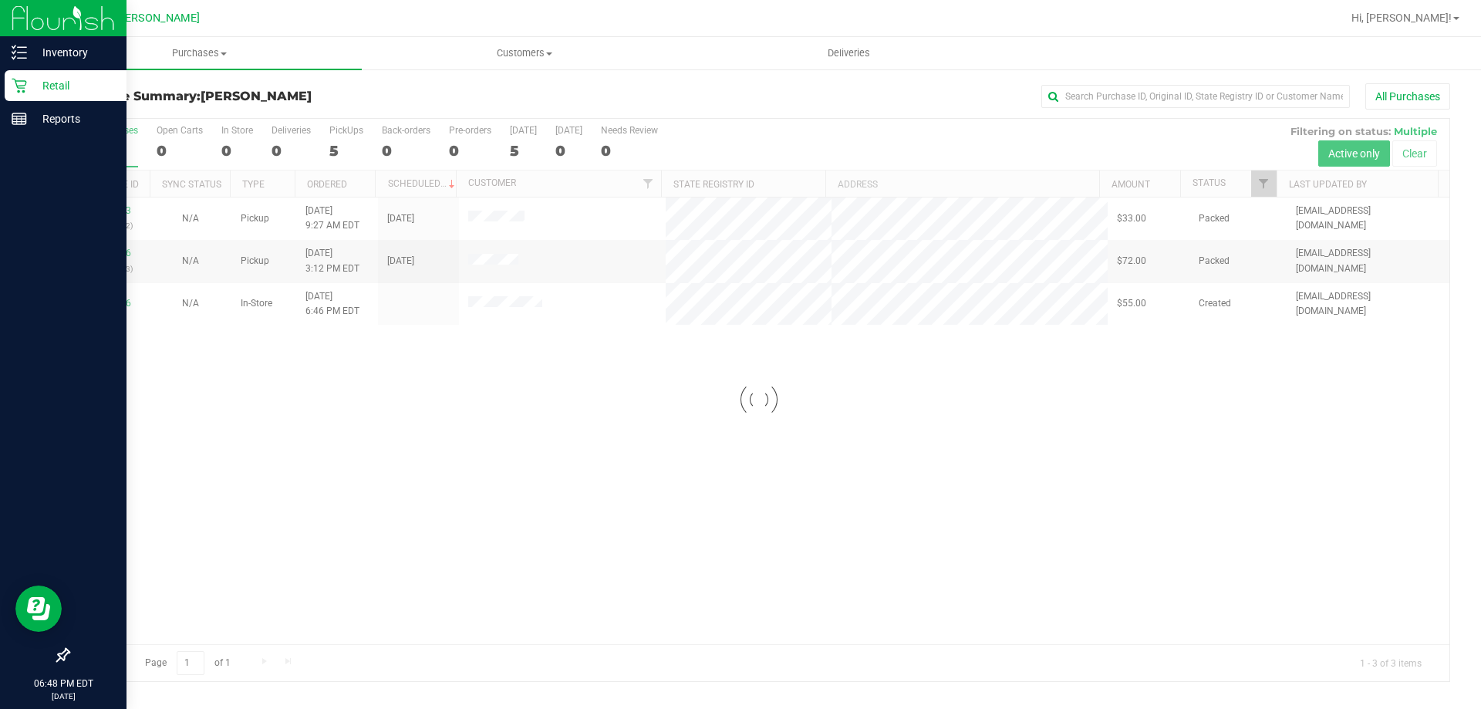
click at [386, 454] on div at bounding box center [759, 400] width 1381 height 562
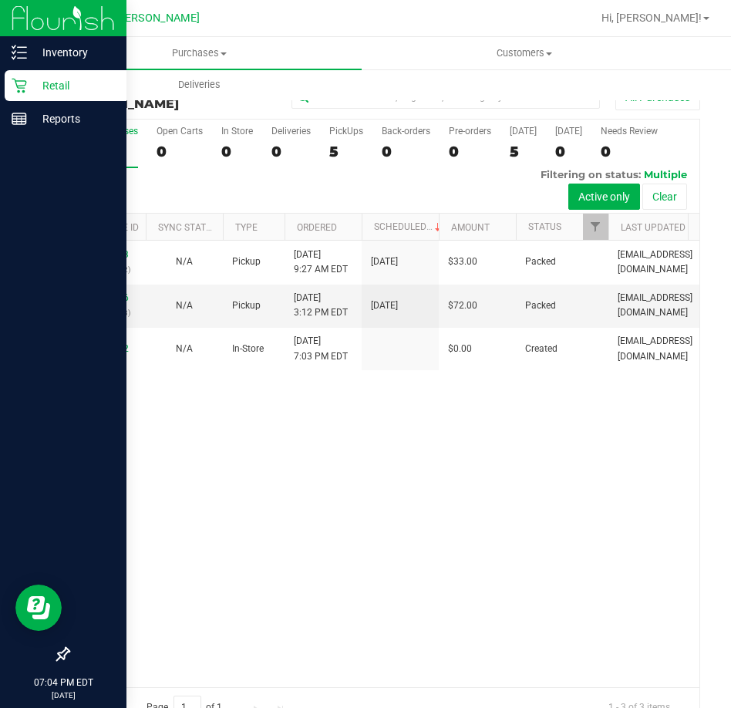
click at [21, 89] on icon at bounding box center [19, 85] width 15 height 15
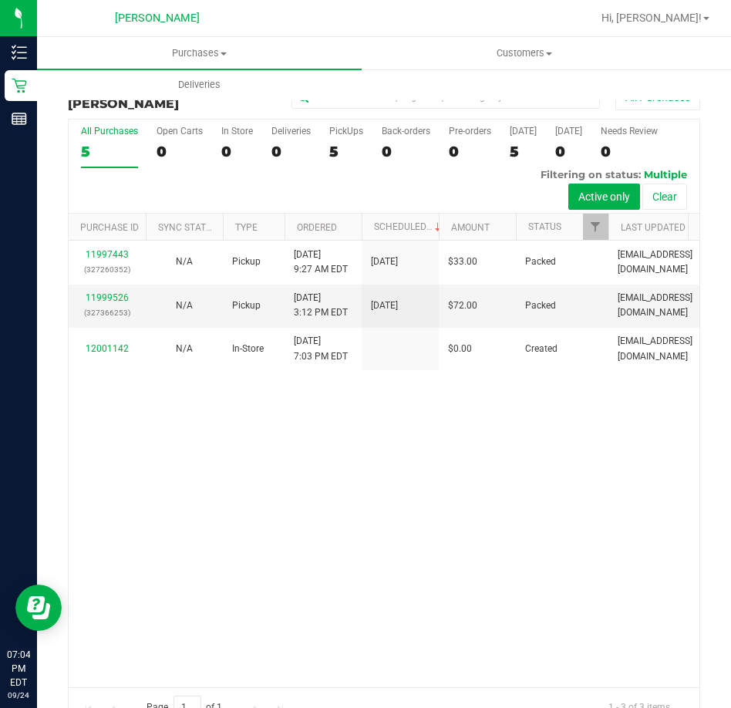
click at [494, 478] on div "11997443 (327260352) N/A Pickup 9/24/2025 9:27 AM EDT 9/24/2025 $33.00 Packed l…" at bounding box center [384, 464] width 631 height 446
click at [460, 447] on div "11997443 (327260352) N/A Pickup 9/24/2025 9:27 AM EDT 9/24/2025 $33.00 Packed l…" at bounding box center [384, 464] width 631 height 446
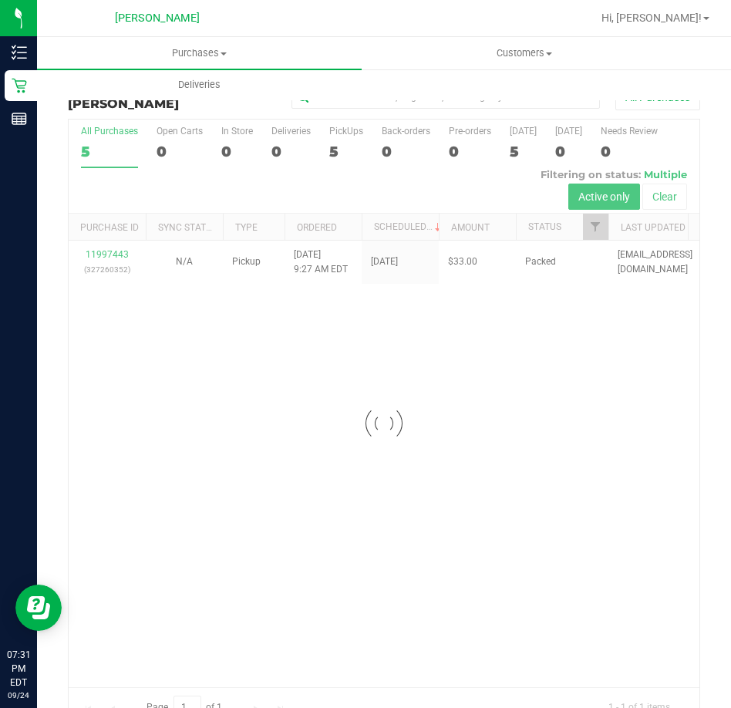
click at [430, 361] on div at bounding box center [384, 423] width 631 height 607
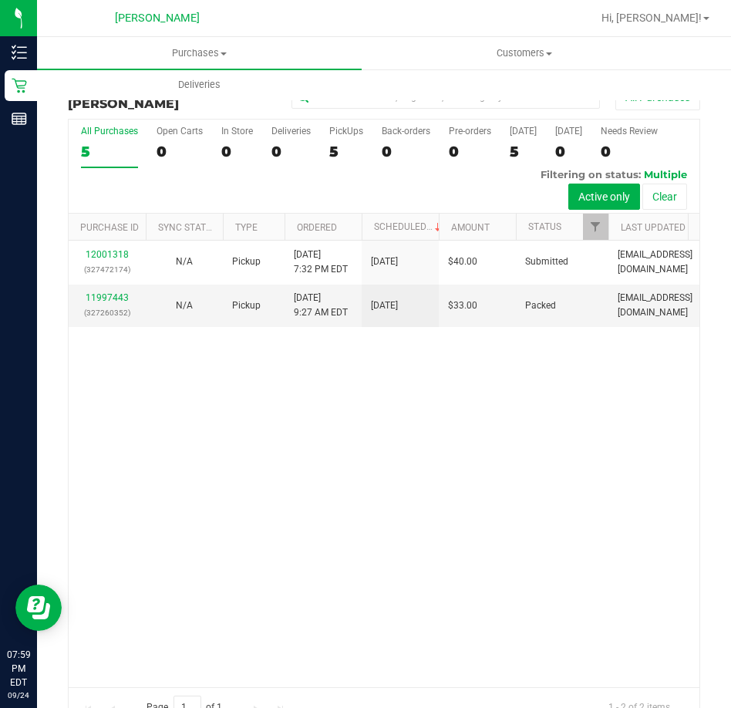
click at [243, 402] on div "12001318 (327472174) N/A Pickup 9/24/2025 7:32 PM EDT 9/25/2025 $40.00 Submitte…" at bounding box center [384, 464] width 631 height 446
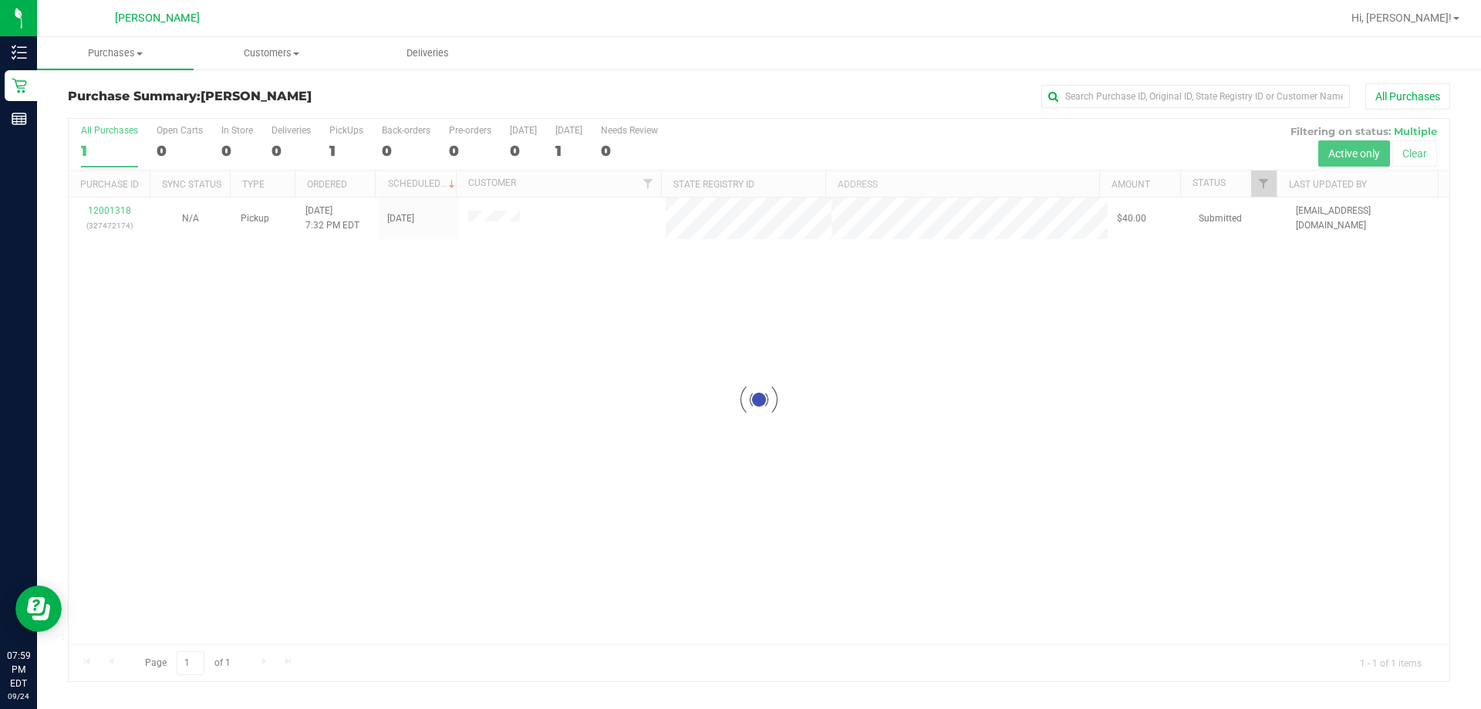
click at [545, 407] on div "Loading... 12001318 (327472174) N/A Pickup [DATE] 7:32 PM EDT 9/25/2025 $40.00 …" at bounding box center [759, 420] width 1381 height 447
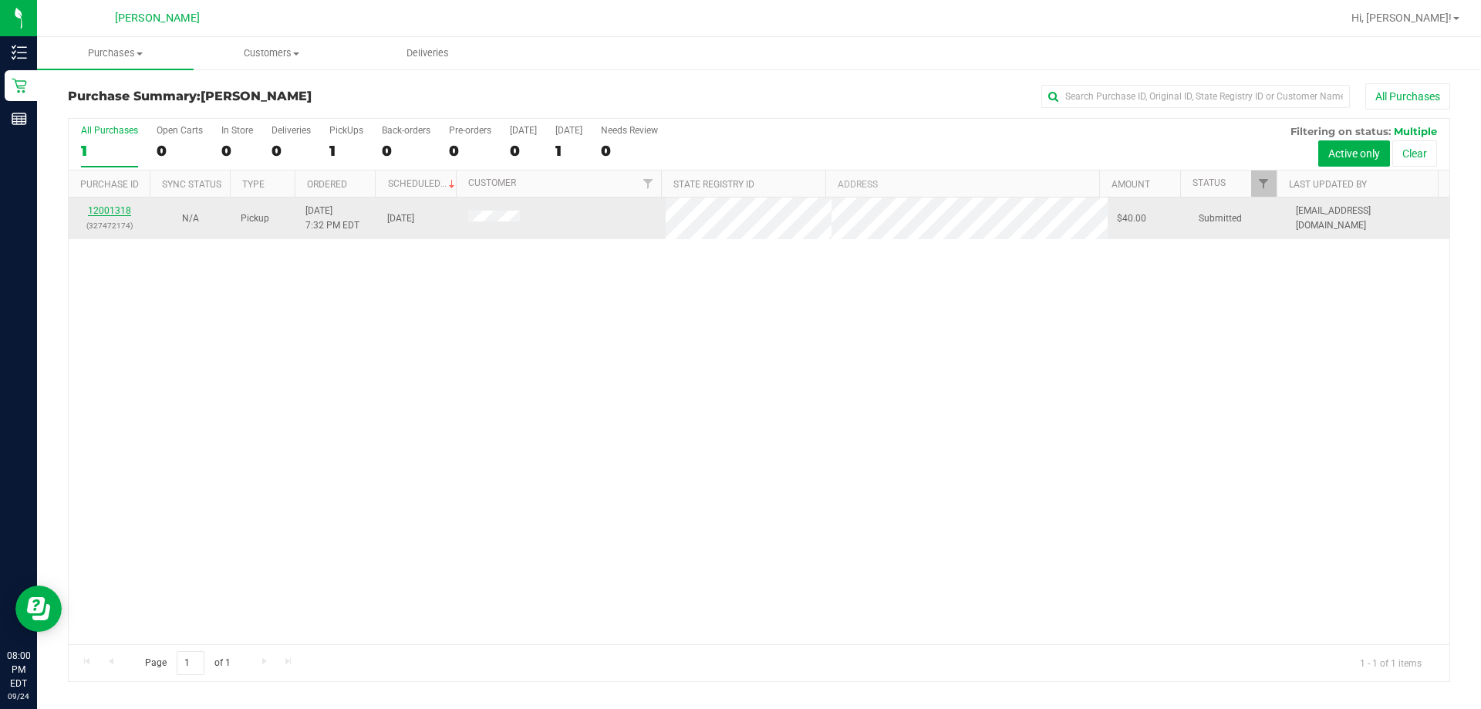
click at [112, 209] on link "12001318" at bounding box center [109, 210] width 43 height 11
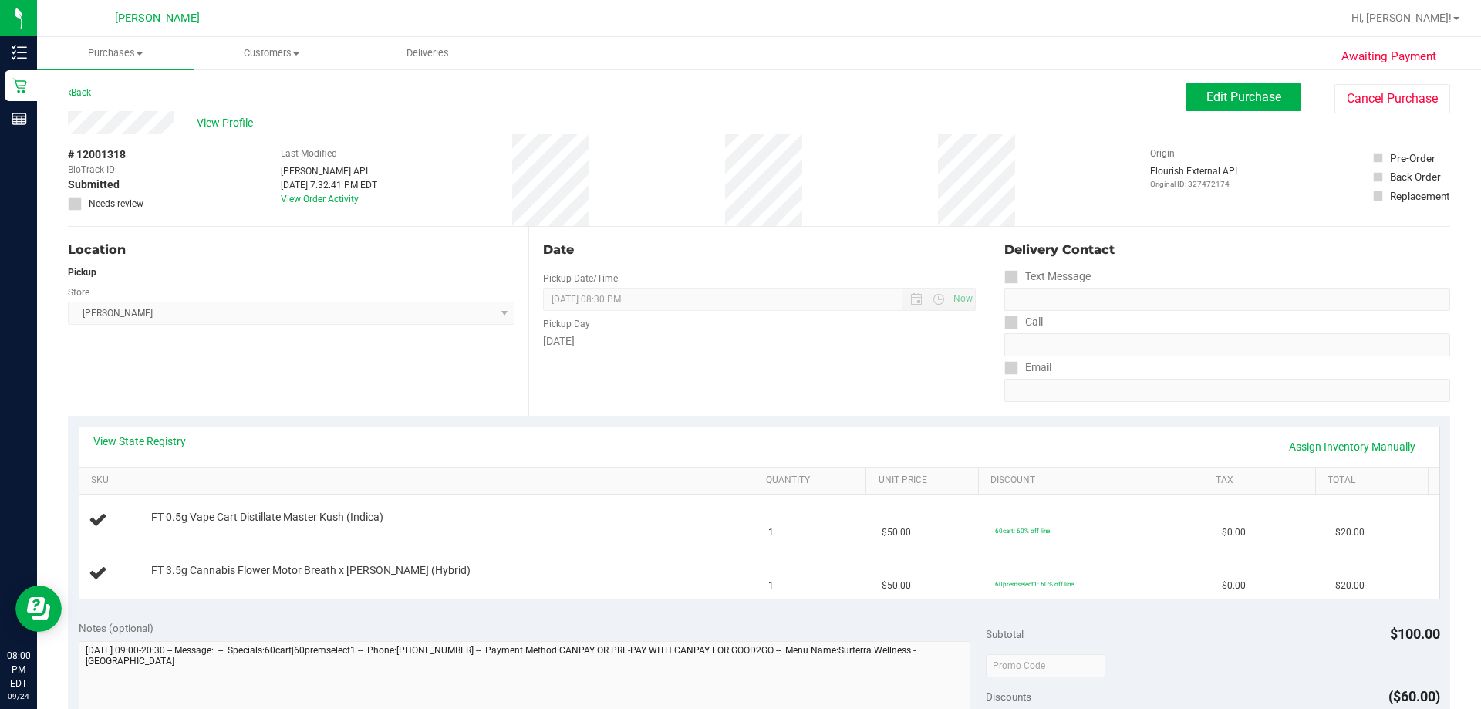
click at [318, 398] on div "Location Pickup Store [PERSON_NAME] Select Store [PERSON_NAME][GEOGRAPHIC_DATA]…" at bounding box center [298, 321] width 460 height 189
